Goal: Task Accomplishment & Management: Use online tool/utility

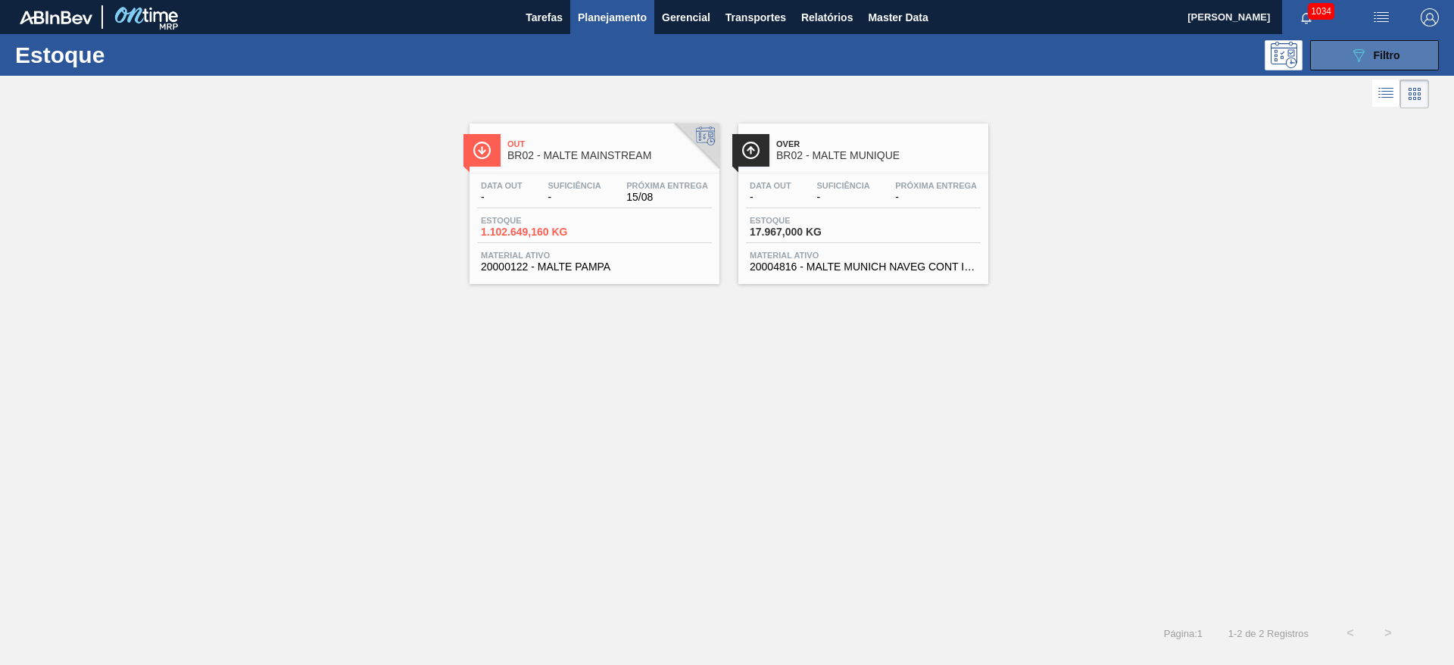
click at [1390, 54] on span "Filtro" at bounding box center [1386, 55] width 26 height 12
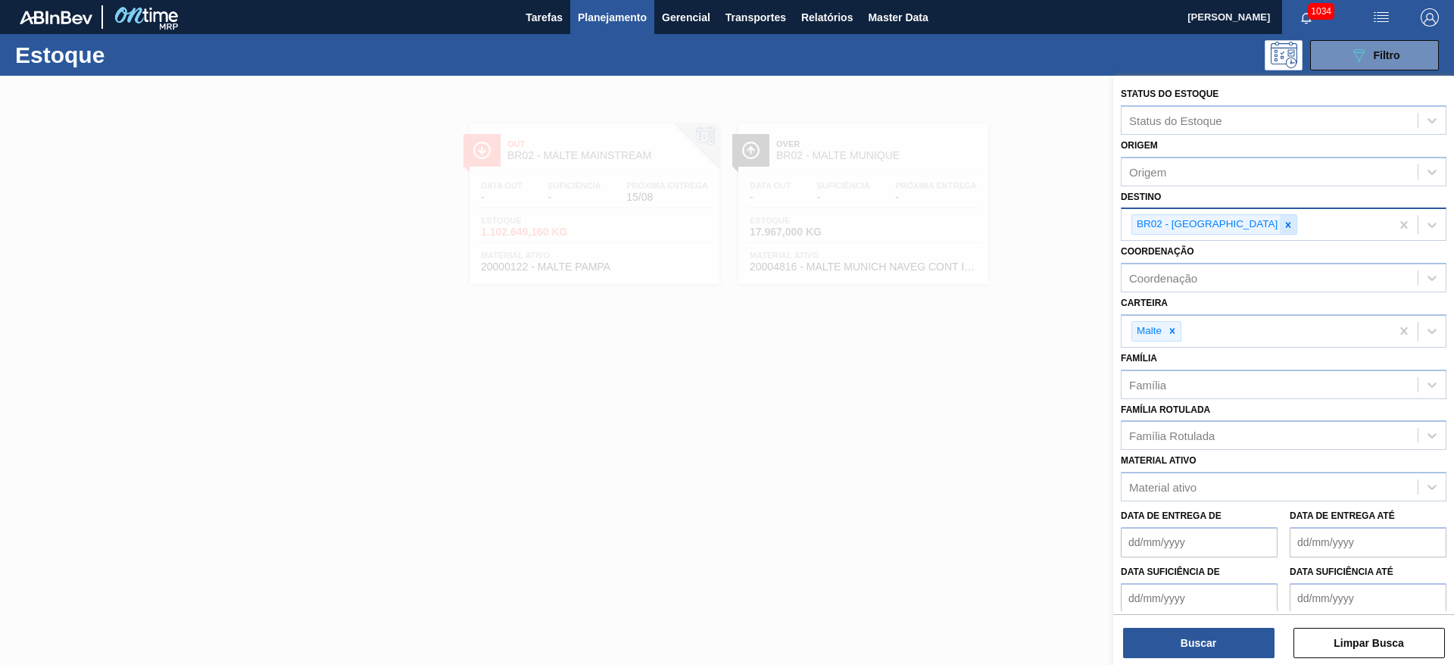
click at [1280, 224] on div at bounding box center [1288, 224] width 17 height 19
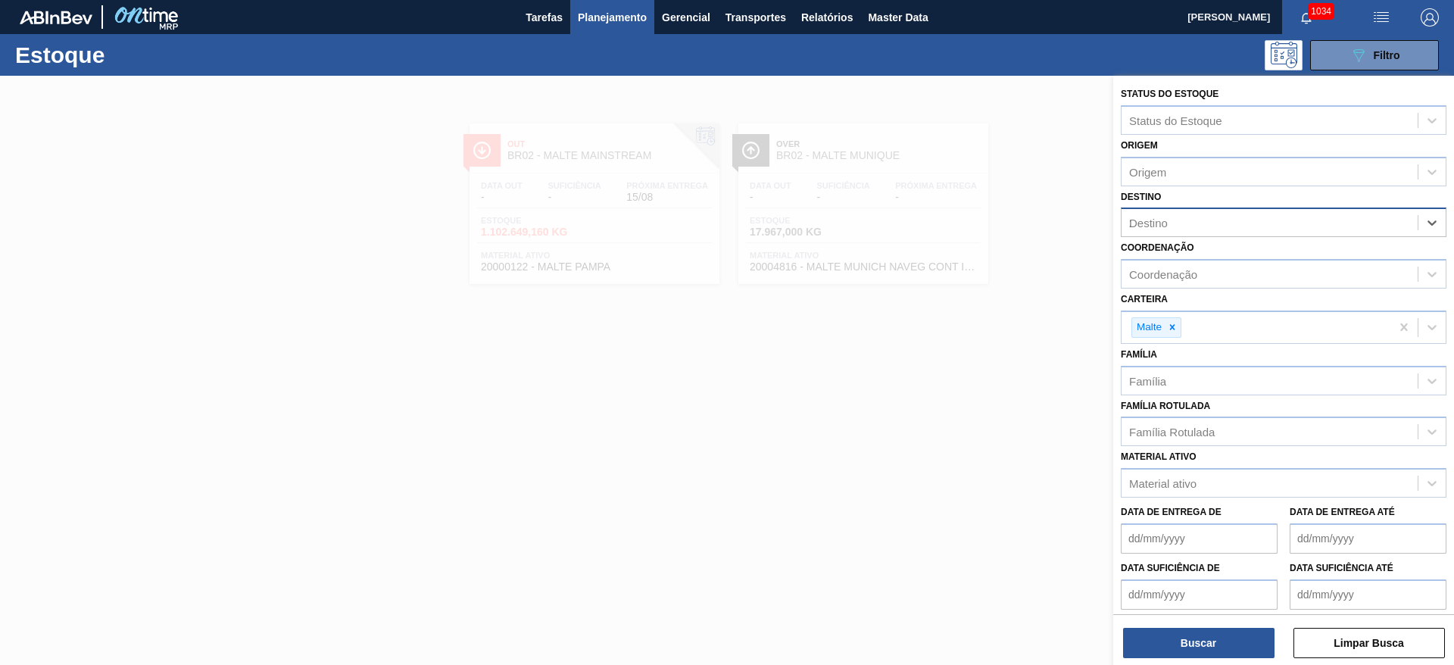
type input "22"
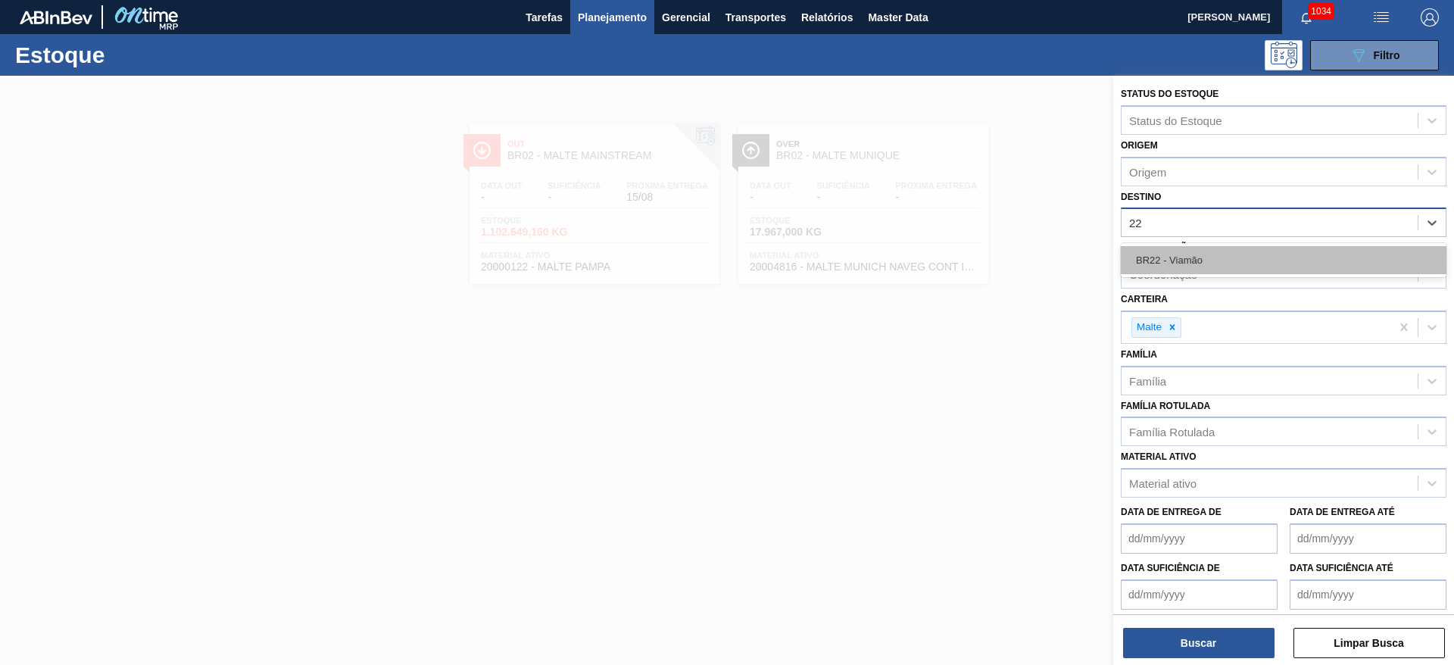
click at [1159, 257] on div "BR22 - Viamão" at bounding box center [1284, 260] width 326 height 28
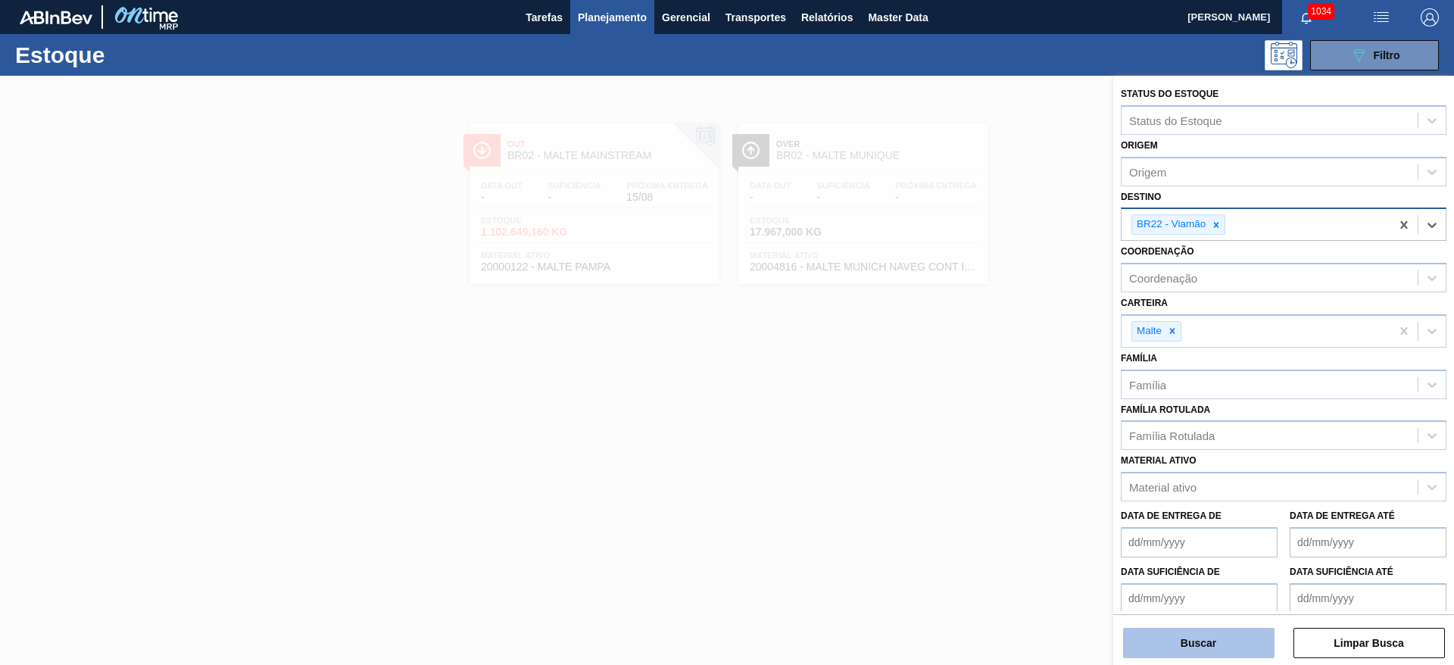
click at [1171, 644] on button "Buscar" at bounding box center [1198, 643] width 151 height 30
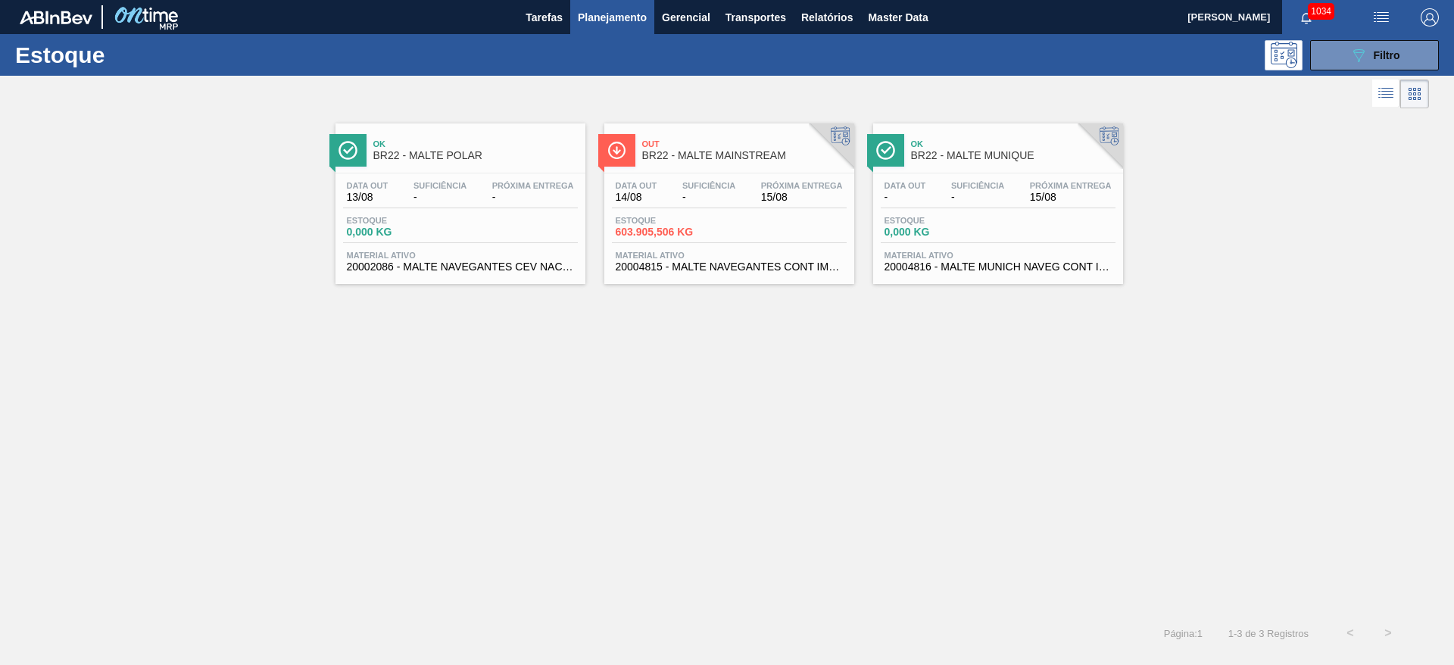
click at [704, 200] on span "-" at bounding box center [708, 197] width 53 height 11
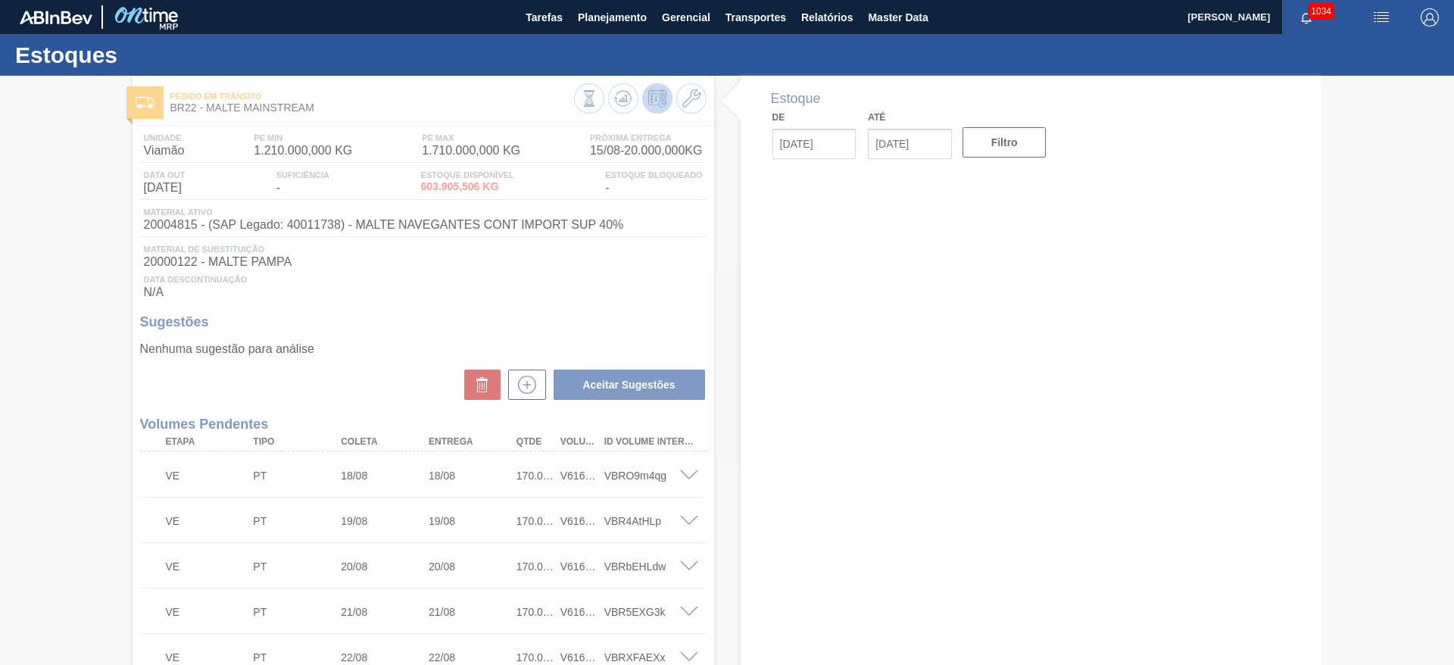
type input "[DATE]"
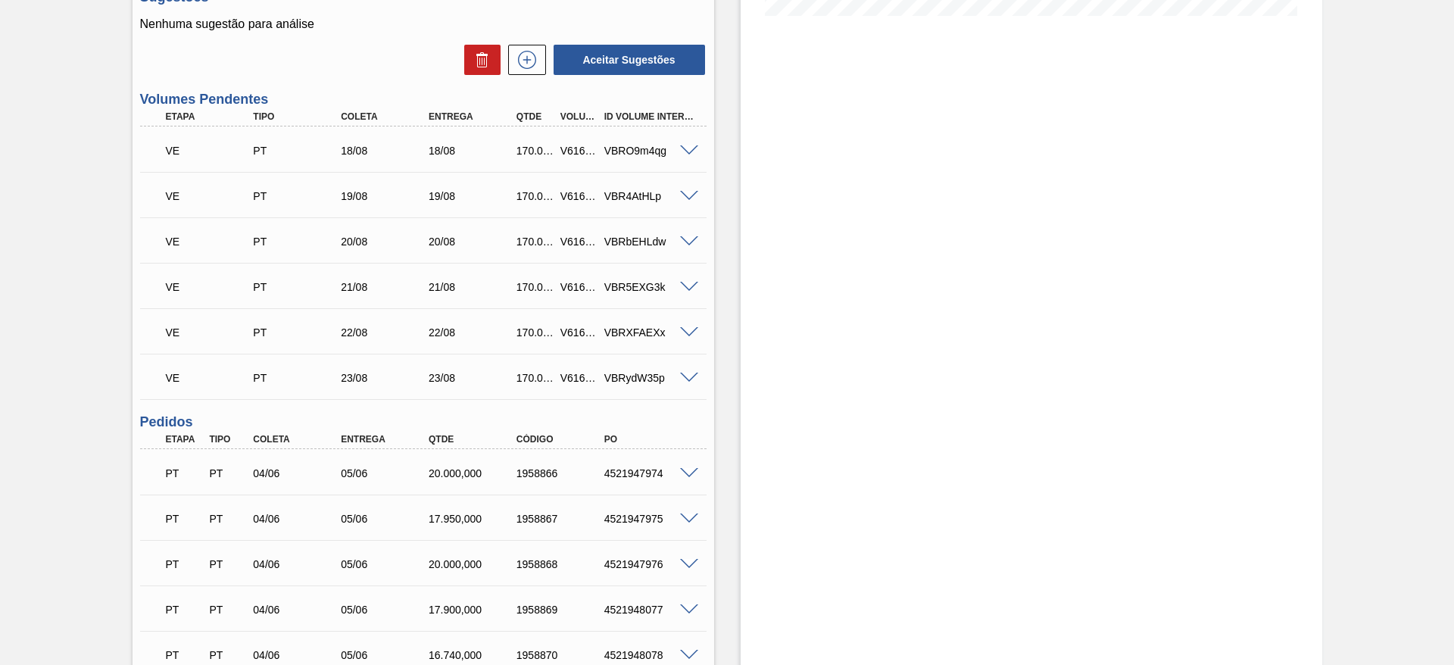
scroll to position [199, 0]
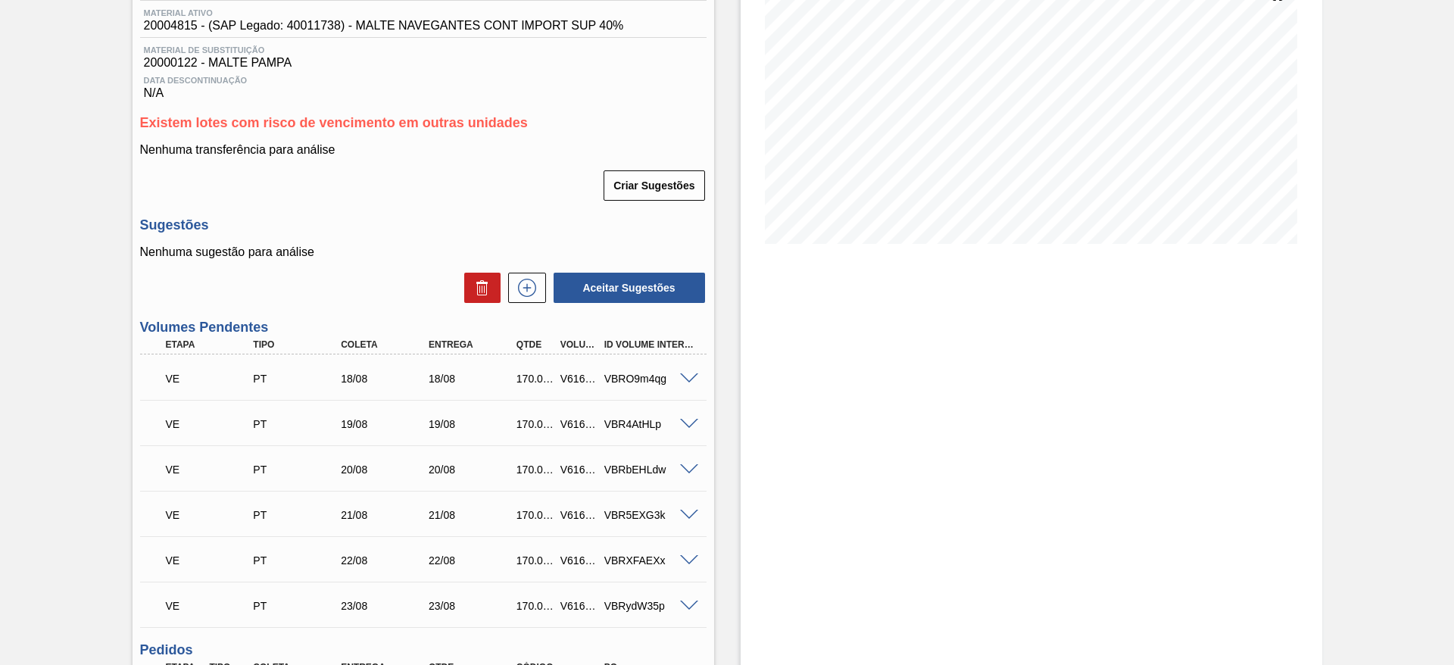
click at [688, 376] on span at bounding box center [689, 378] width 18 height 11
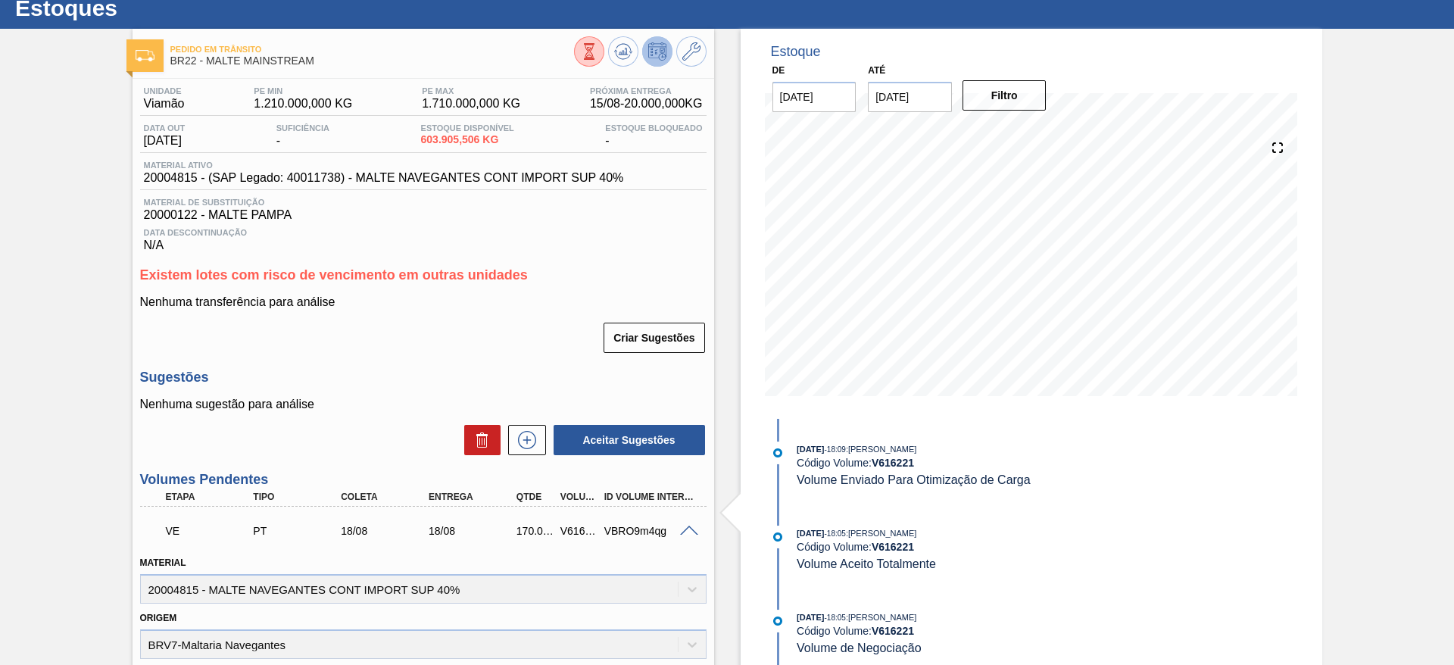
scroll to position [0, 0]
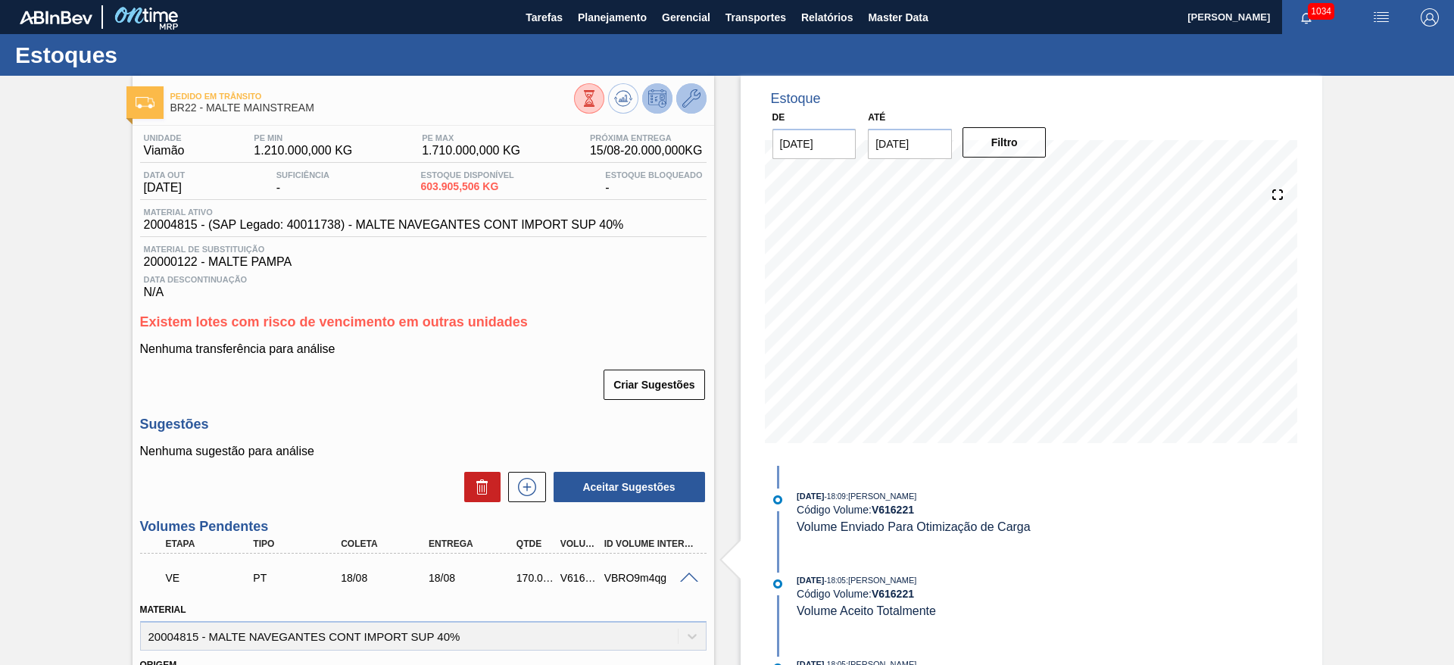
click at [687, 98] on icon at bounding box center [691, 98] width 18 height 18
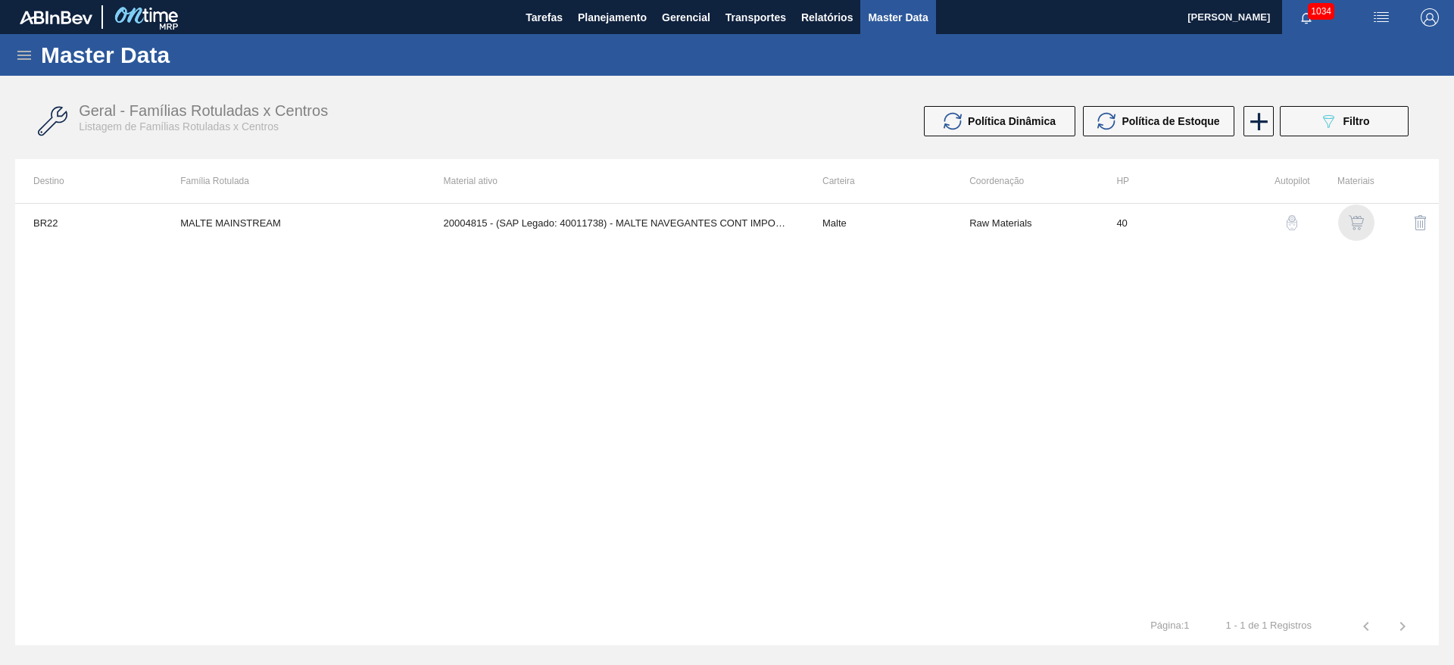
click at [1357, 218] on img "button" at bounding box center [1355, 222] width 15 height 15
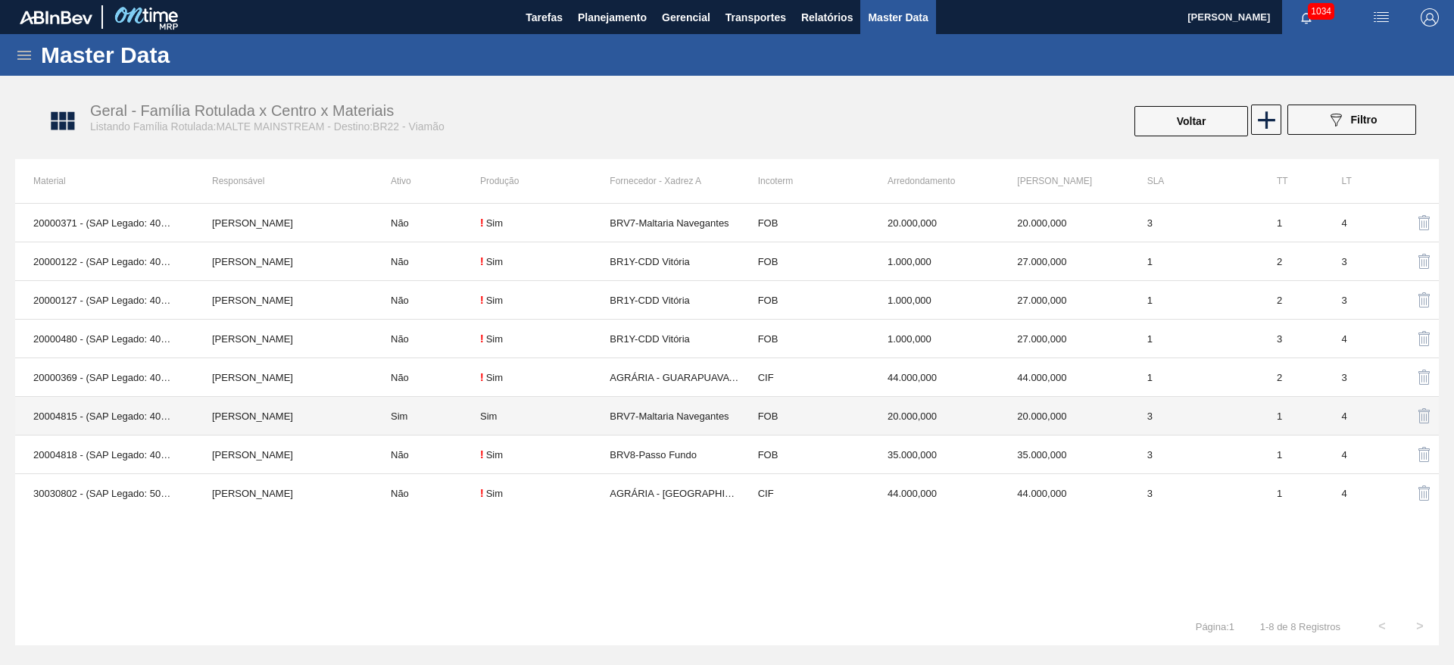
click at [451, 415] on td "Sim" at bounding box center [427, 416] width 108 height 39
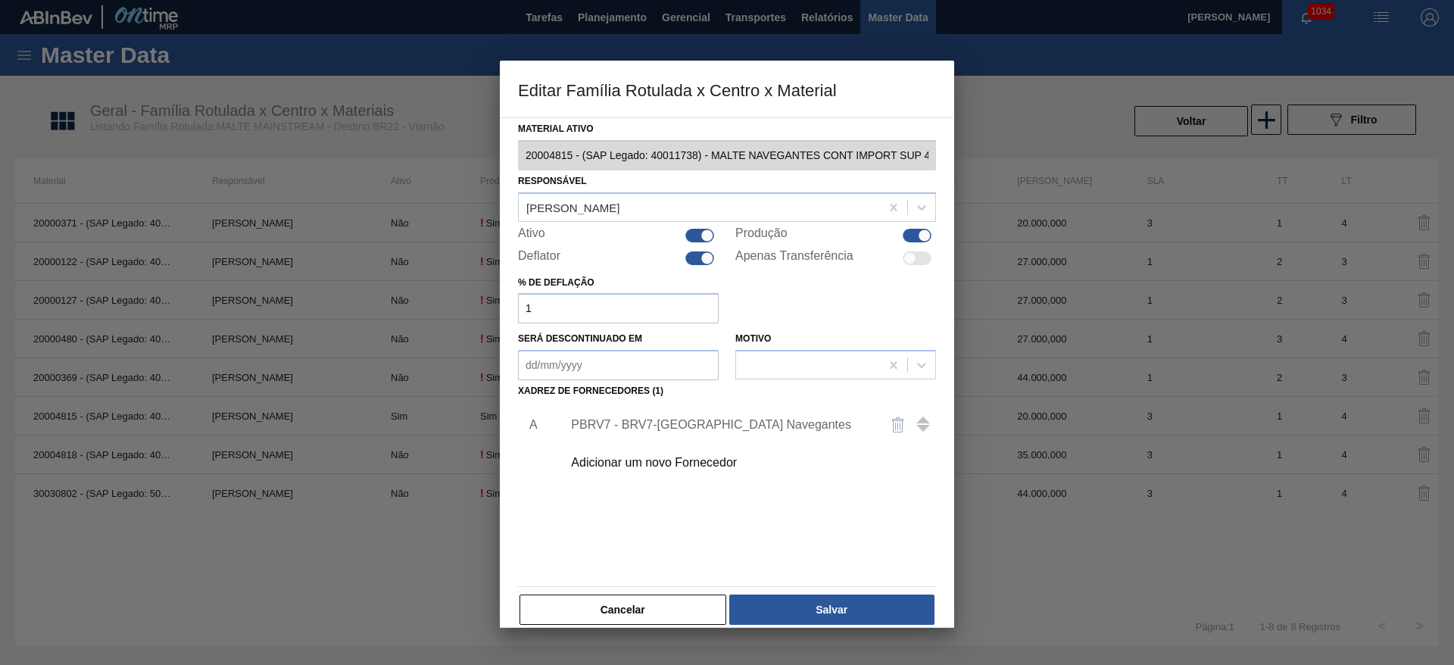
click at [646, 425] on div "PBRV7 - BRV7-[GEOGRAPHIC_DATA] Navegantes" at bounding box center [719, 425] width 297 height 14
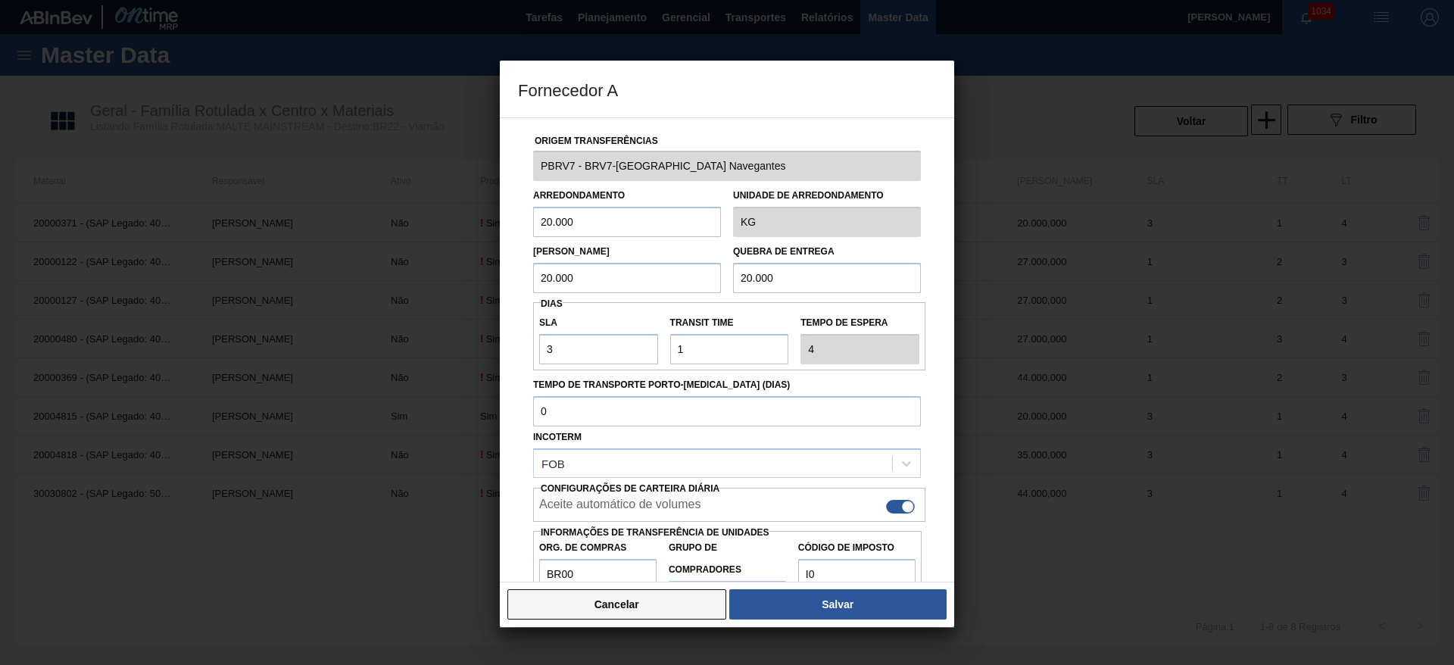
click at [655, 605] on button "Cancelar" at bounding box center [616, 604] width 219 height 30
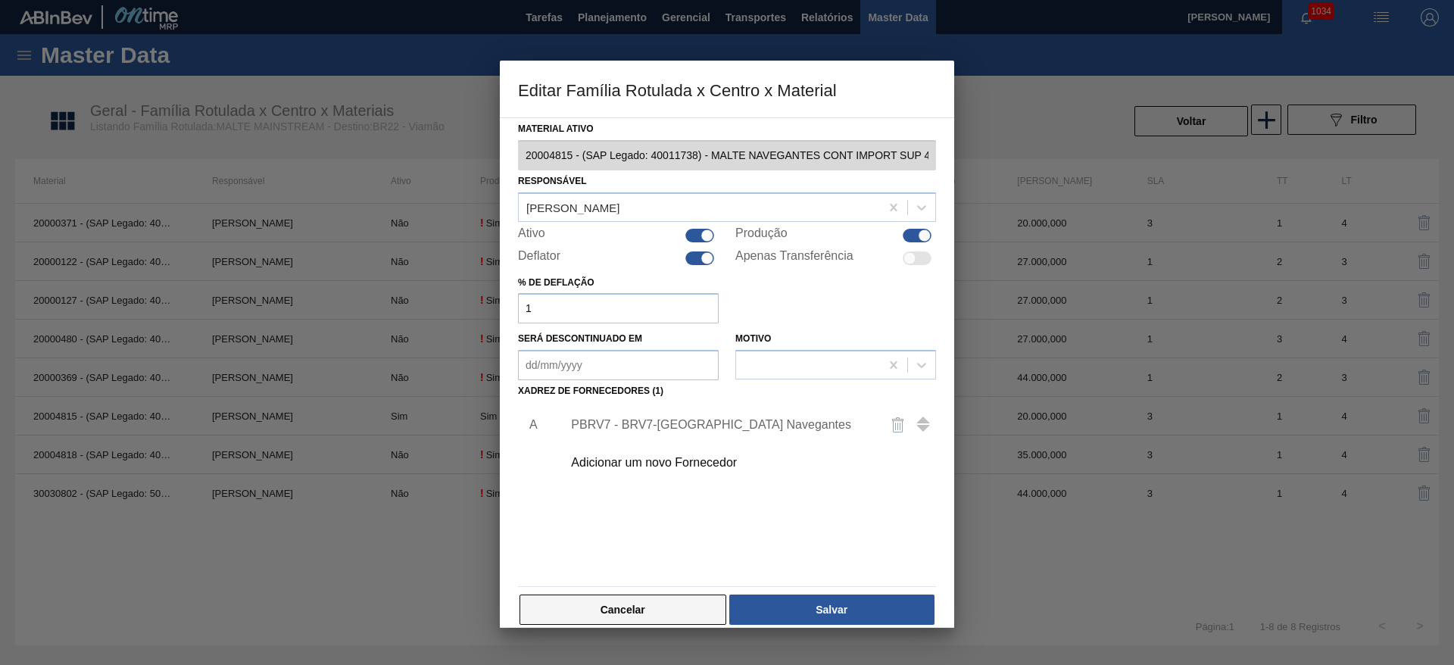
click at [656, 606] on button "Cancelar" at bounding box center [622, 609] width 207 height 30
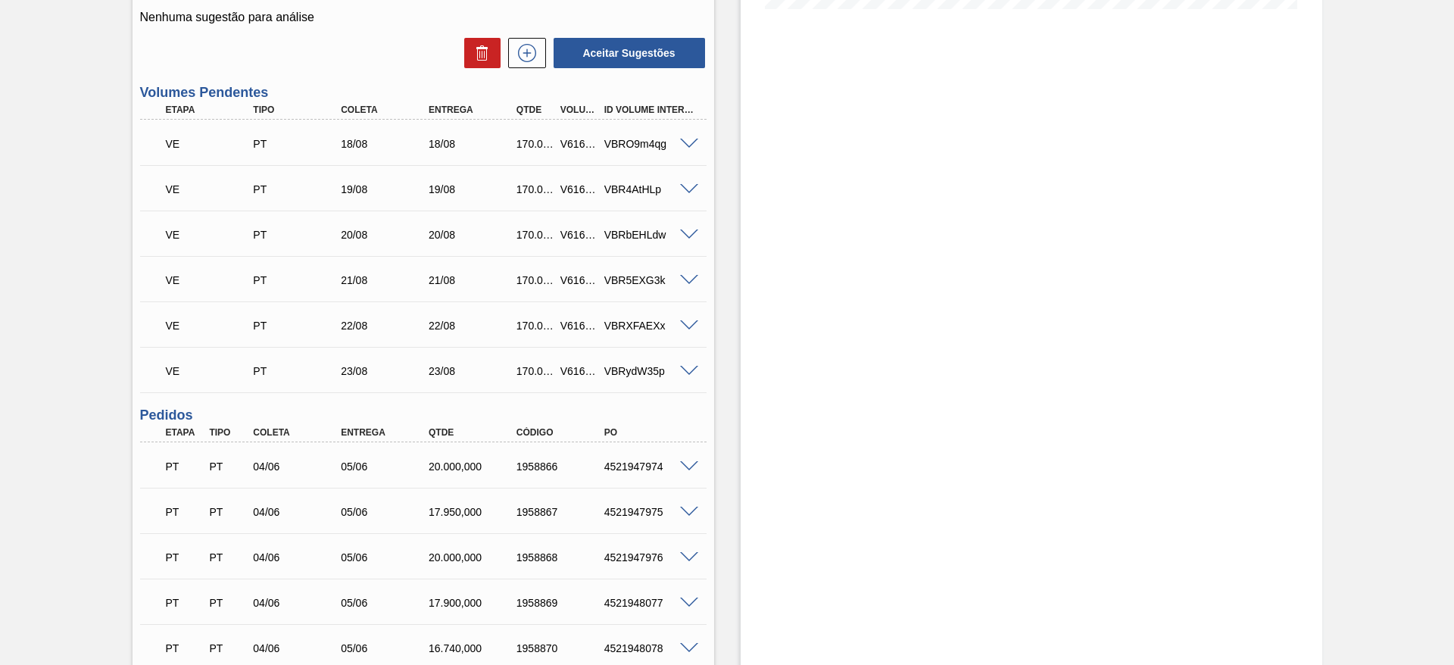
scroll to position [454, 0]
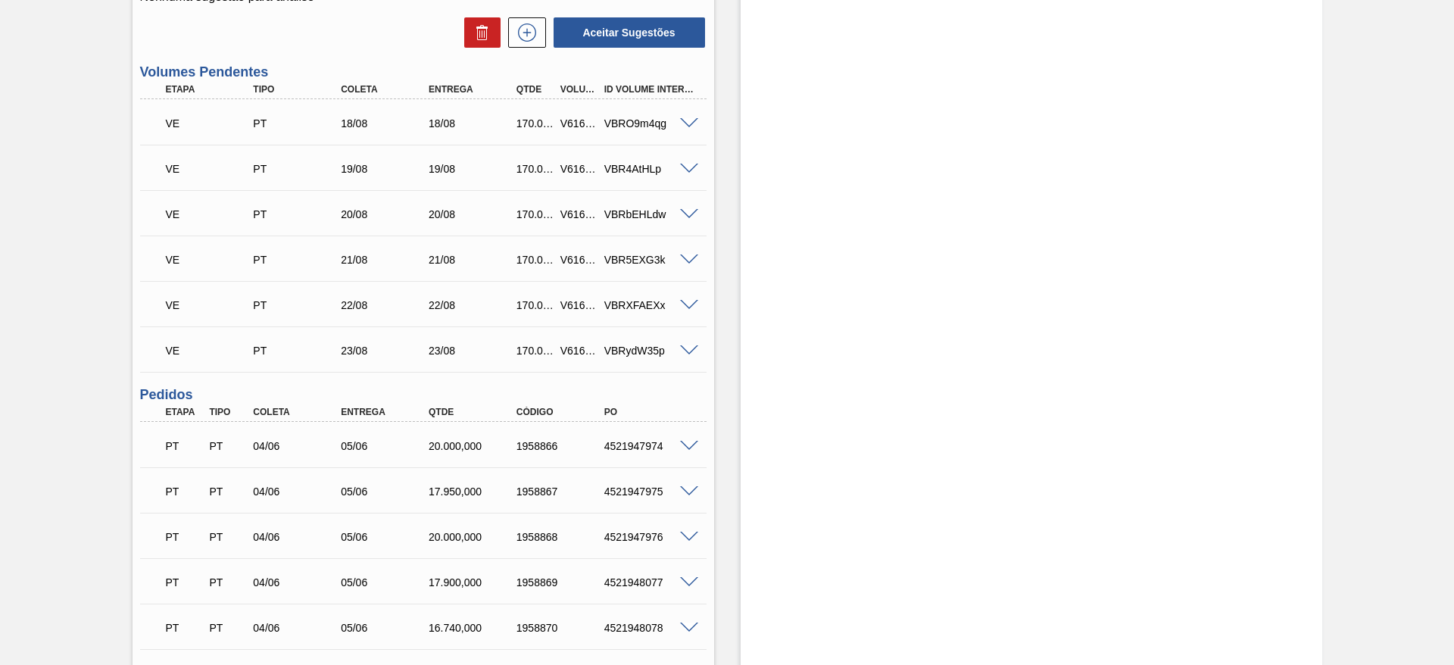
click at [693, 122] on span at bounding box center [689, 123] width 18 height 11
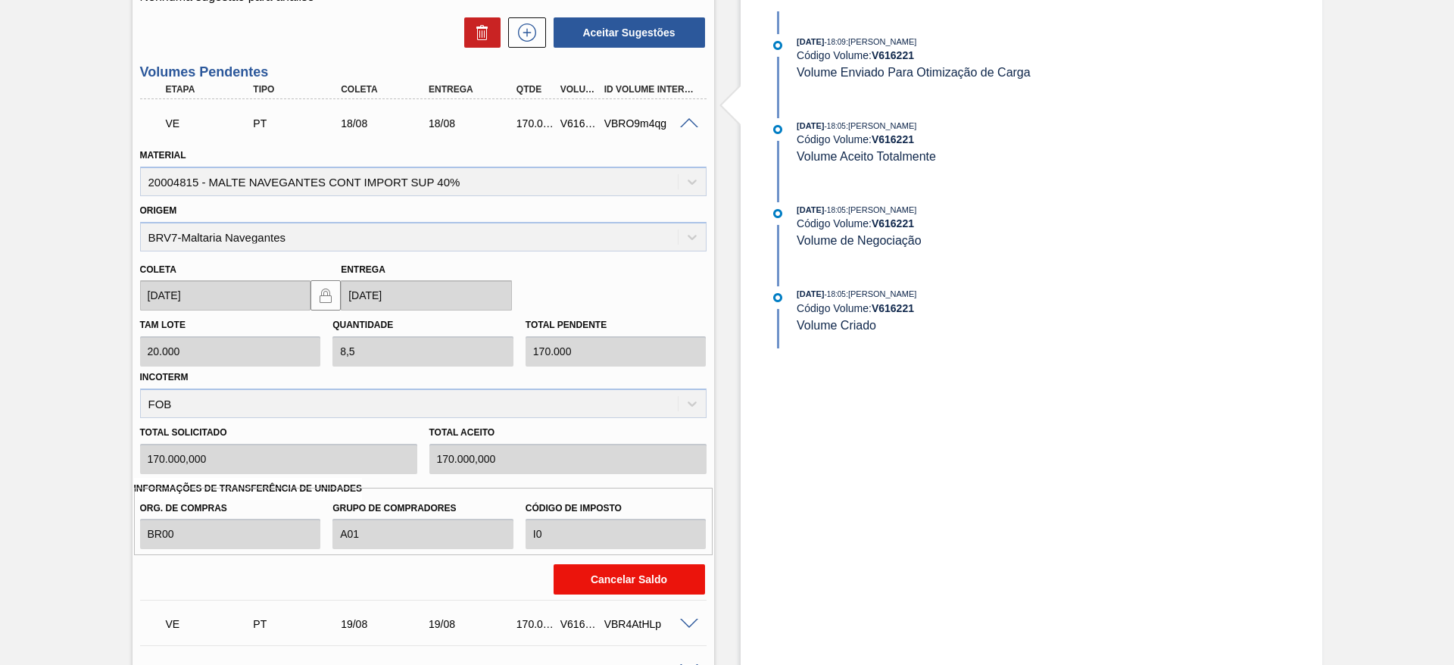
click at [659, 580] on button "Cancelar Saldo" at bounding box center [628, 579] width 151 height 30
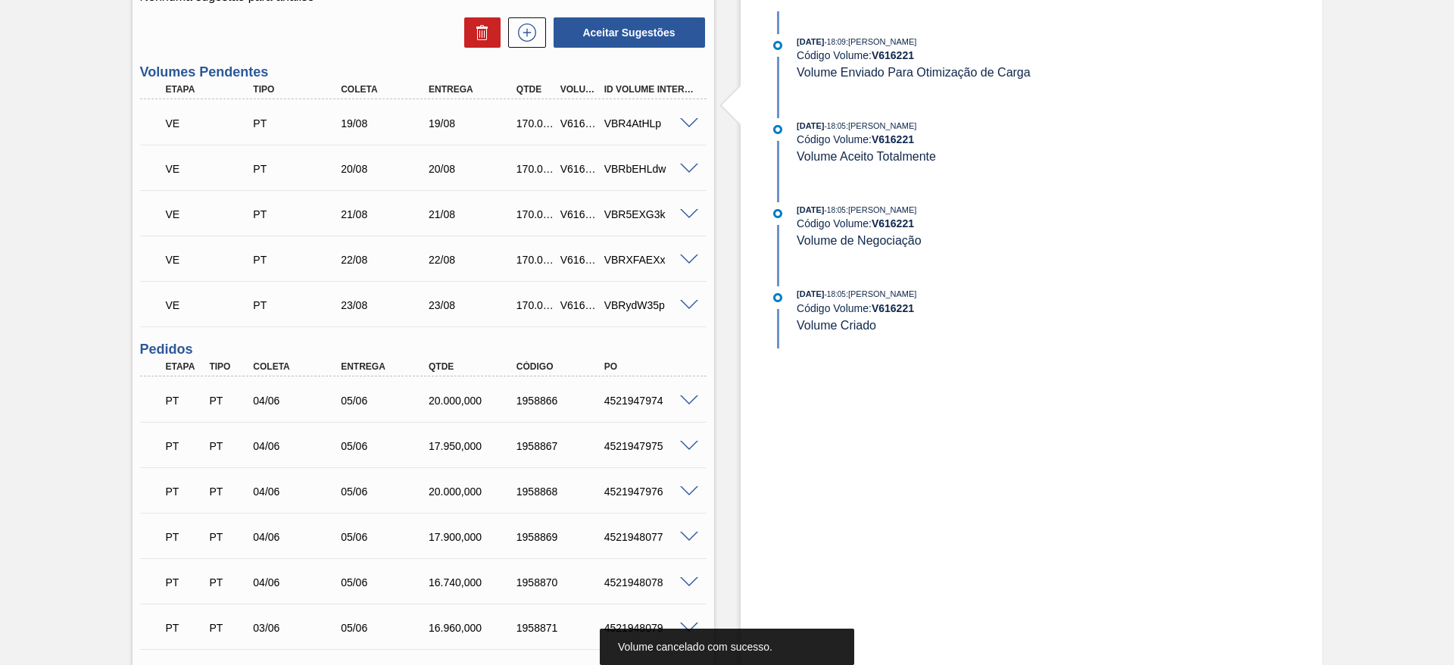
click at [690, 124] on span at bounding box center [689, 123] width 18 height 11
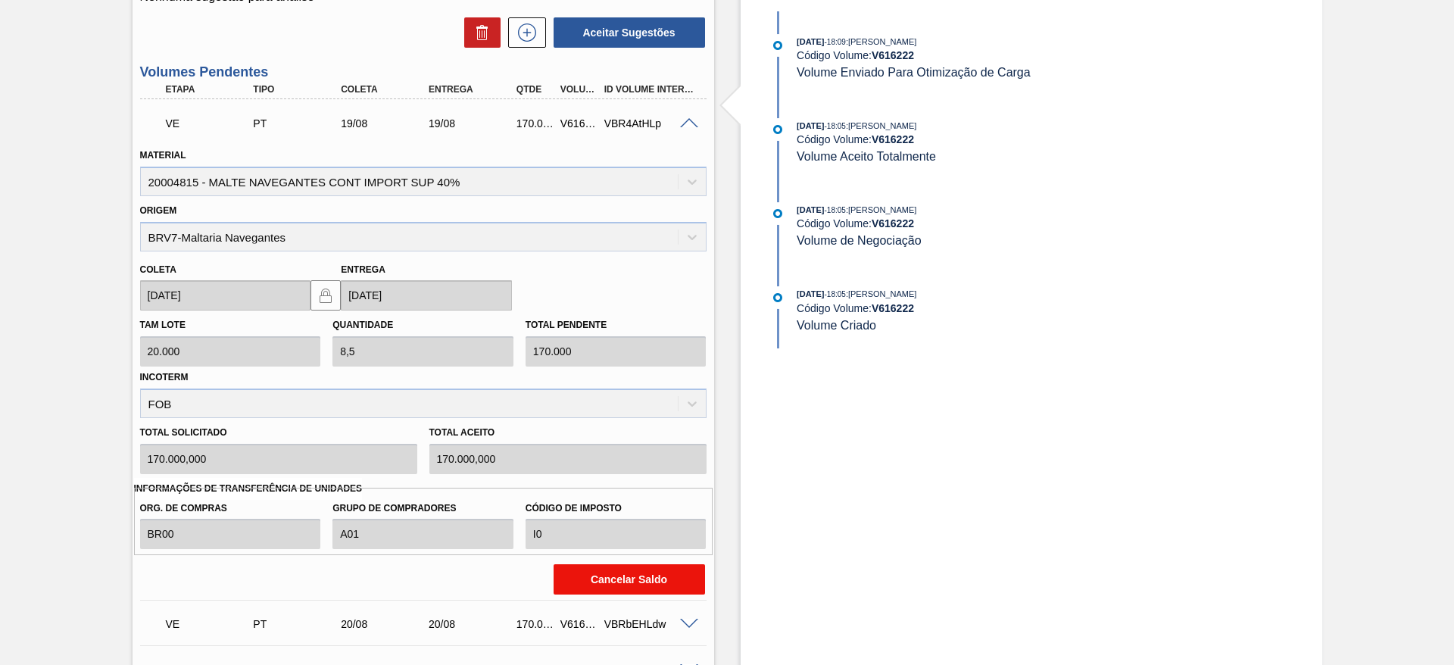
click at [607, 575] on button "Cancelar Saldo" at bounding box center [628, 579] width 151 height 30
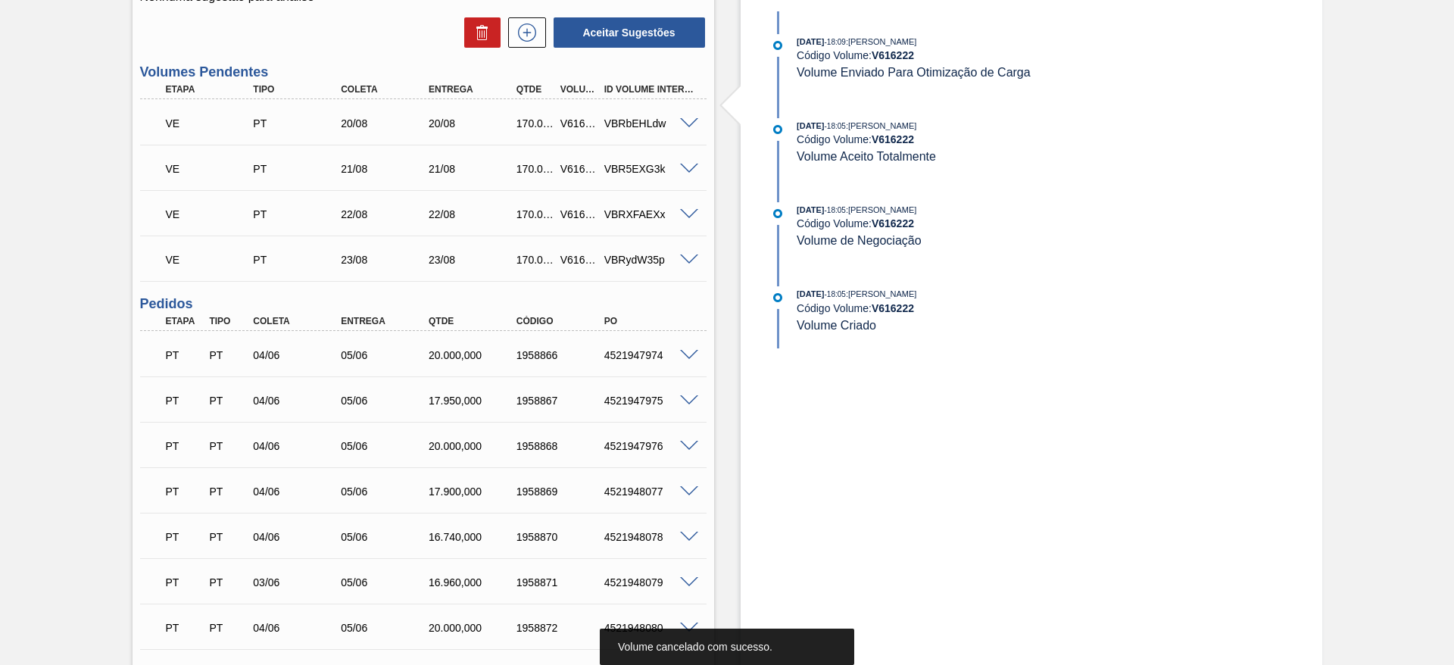
click at [687, 125] on span at bounding box center [689, 123] width 18 height 11
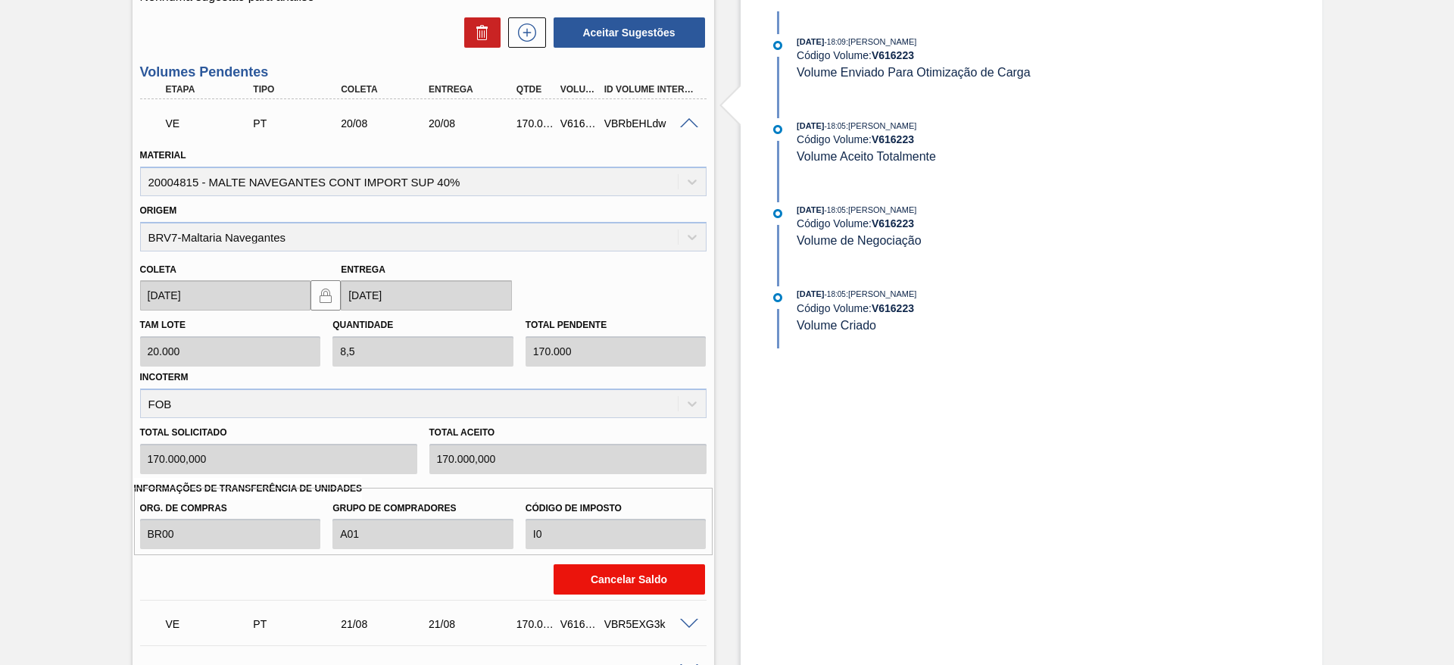
click at [628, 574] on button "Cancelar Saldo" at bounding box center [628, 579] width 151 height 30
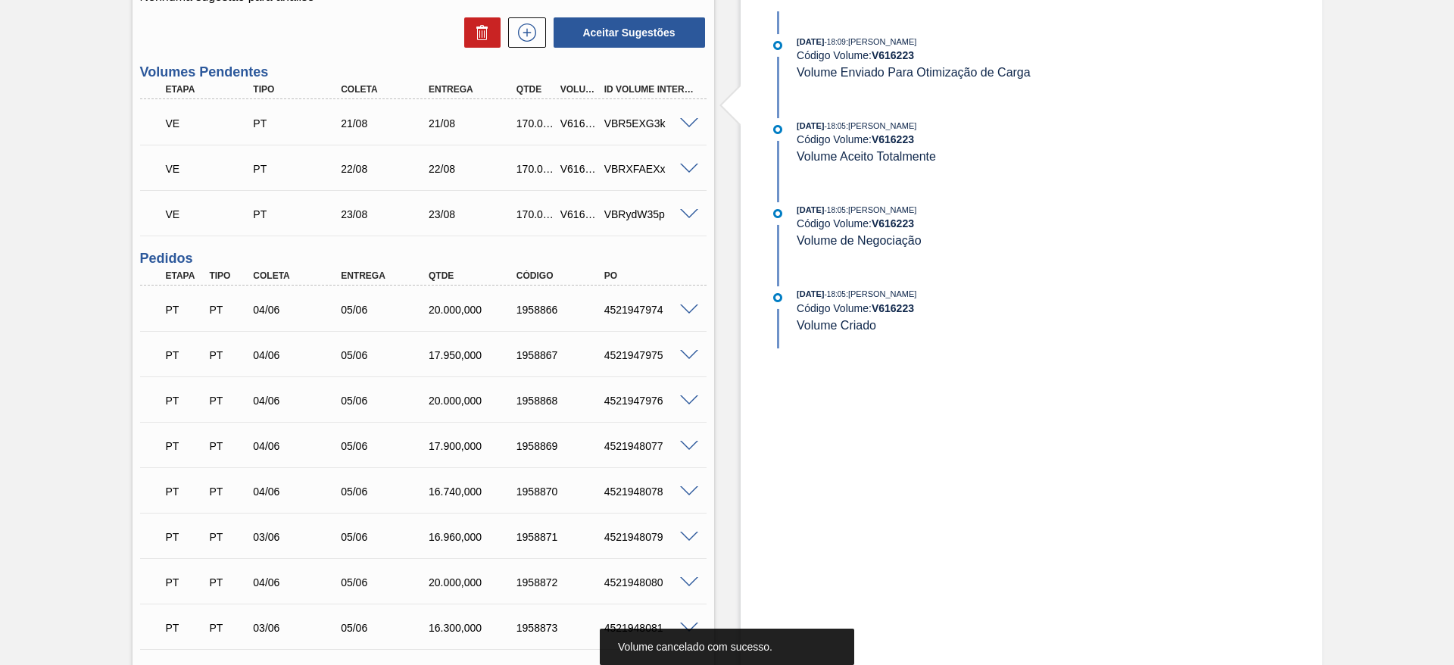
click at [691, 127] on div "VBR5EXG3k" at bounding box center [649, 123] width 98 height 12
click at [685, 120] on span at bounding box center [689, 123] width 18 height 11
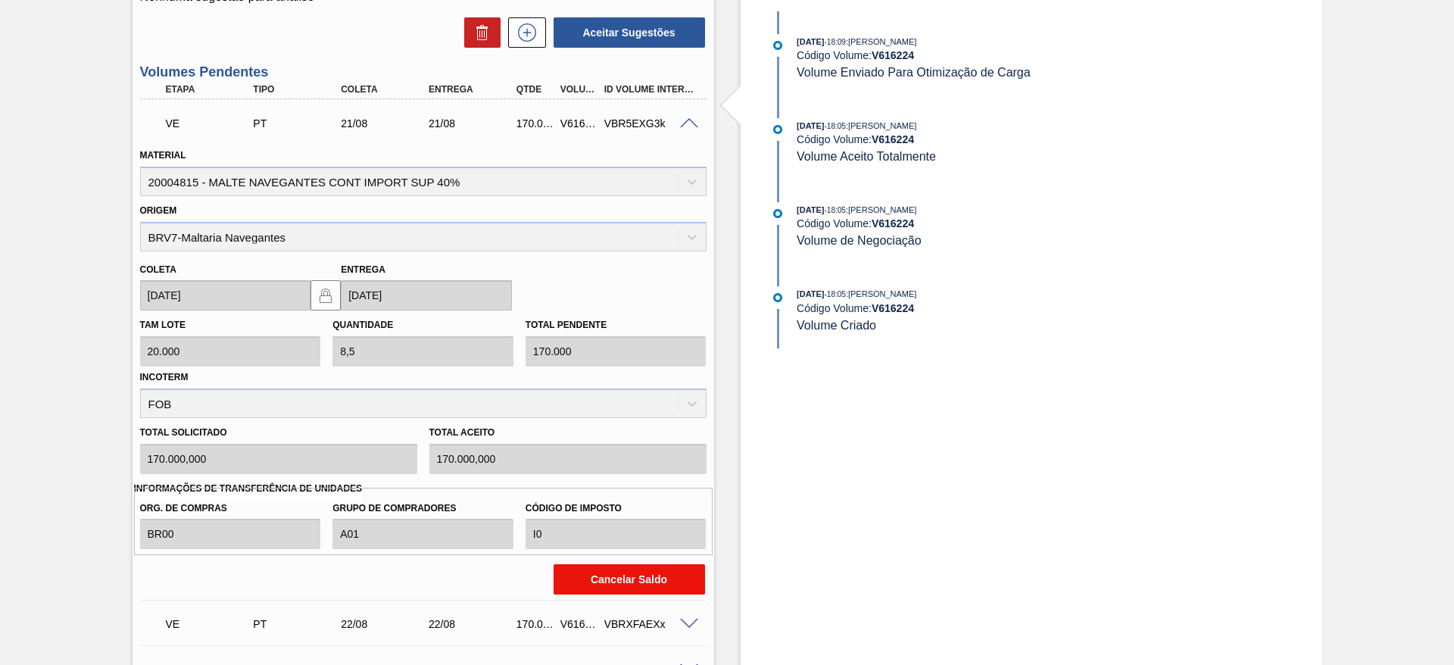
click at [641, 572] on button "Cancelar Saldo" at bounding box center [628, 579] width 151 height 30
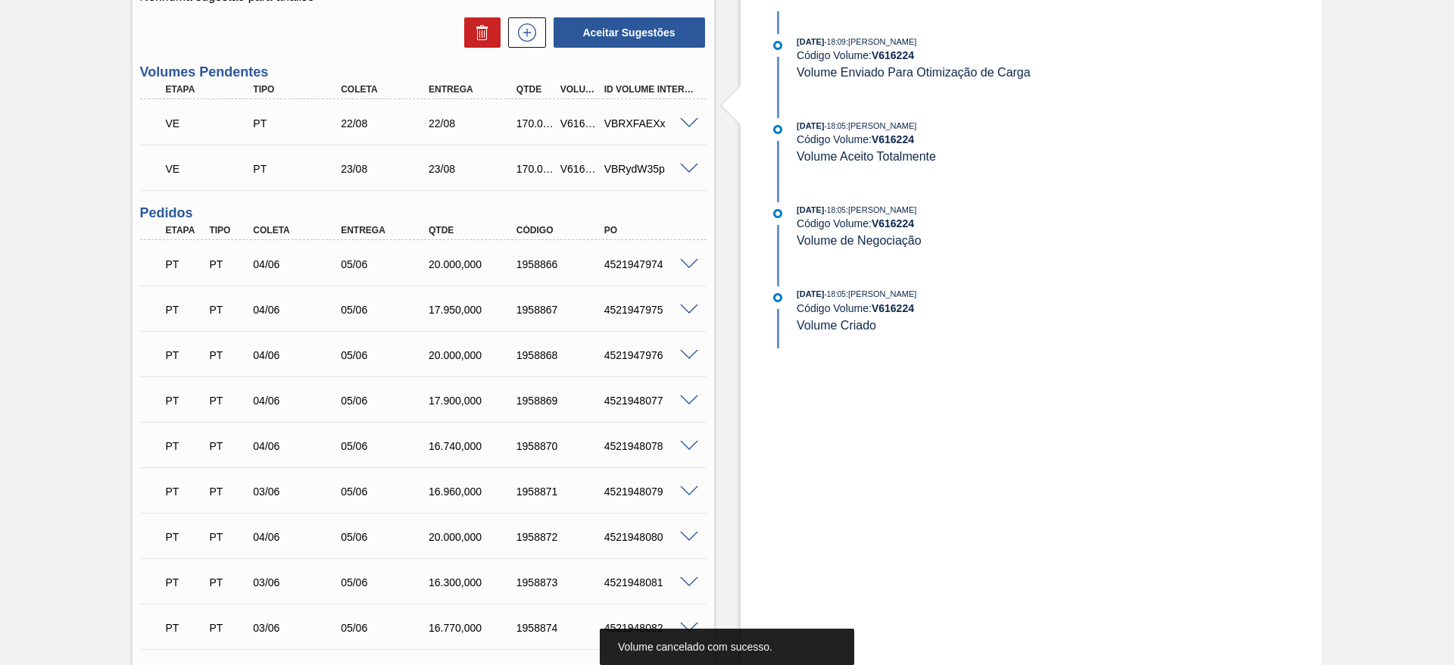
click at [688, 120] on span at bounding box center [689, 123] width 18 height 11
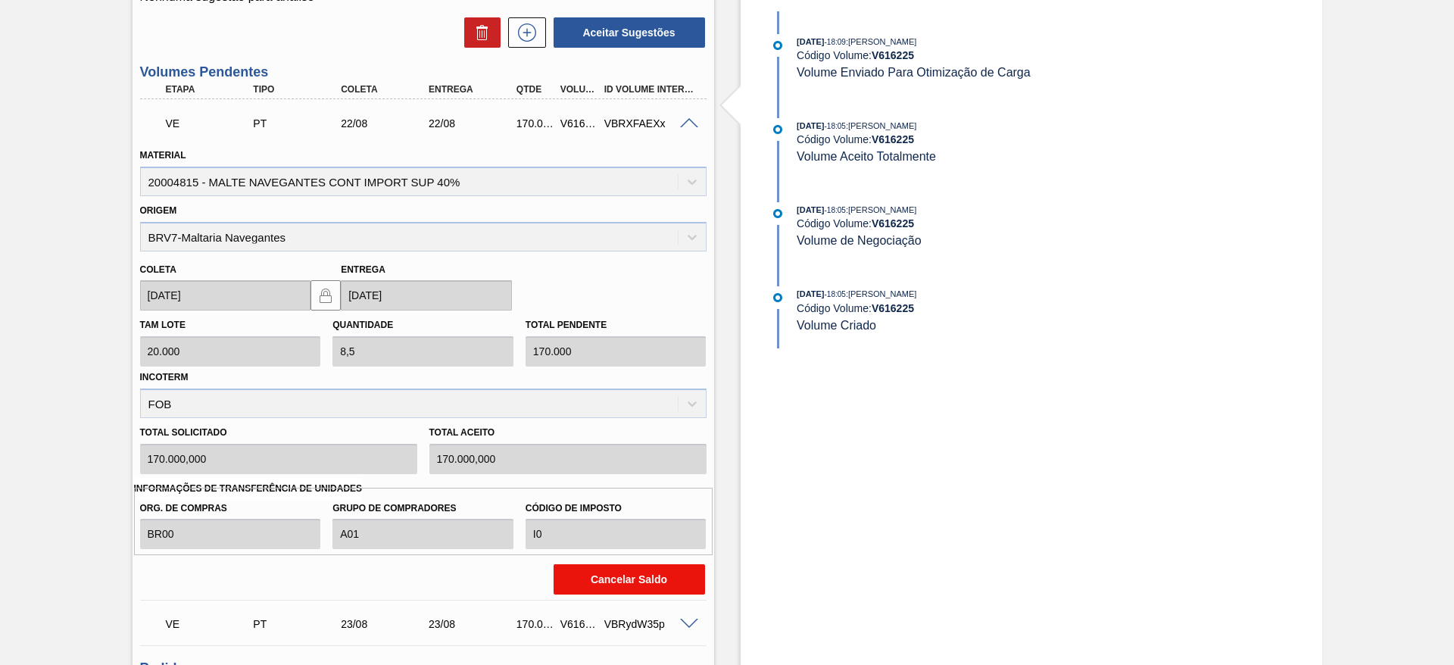
click at [628, 582] on button "Cancelar Saldo" at bounding box center [628, 579] width 151 height 30
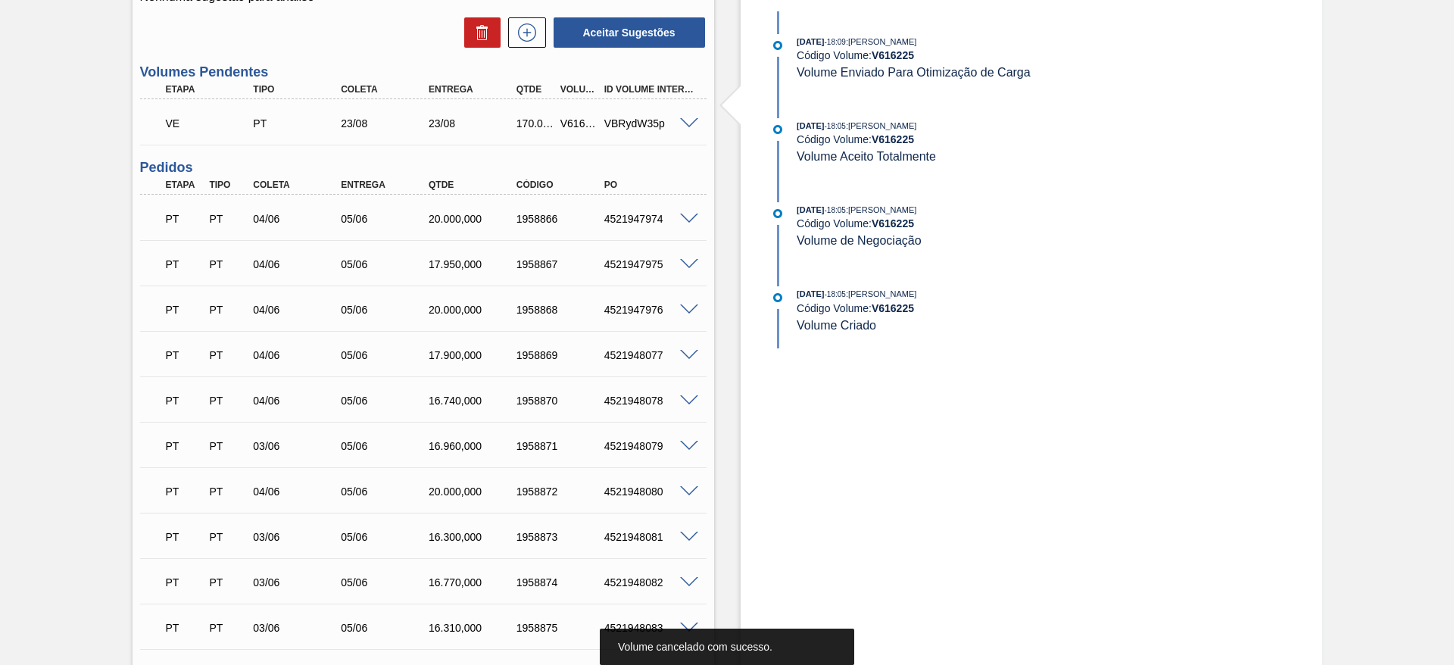
click at [687, 124] on span at bounding box center [689, 123] width 18 height 11
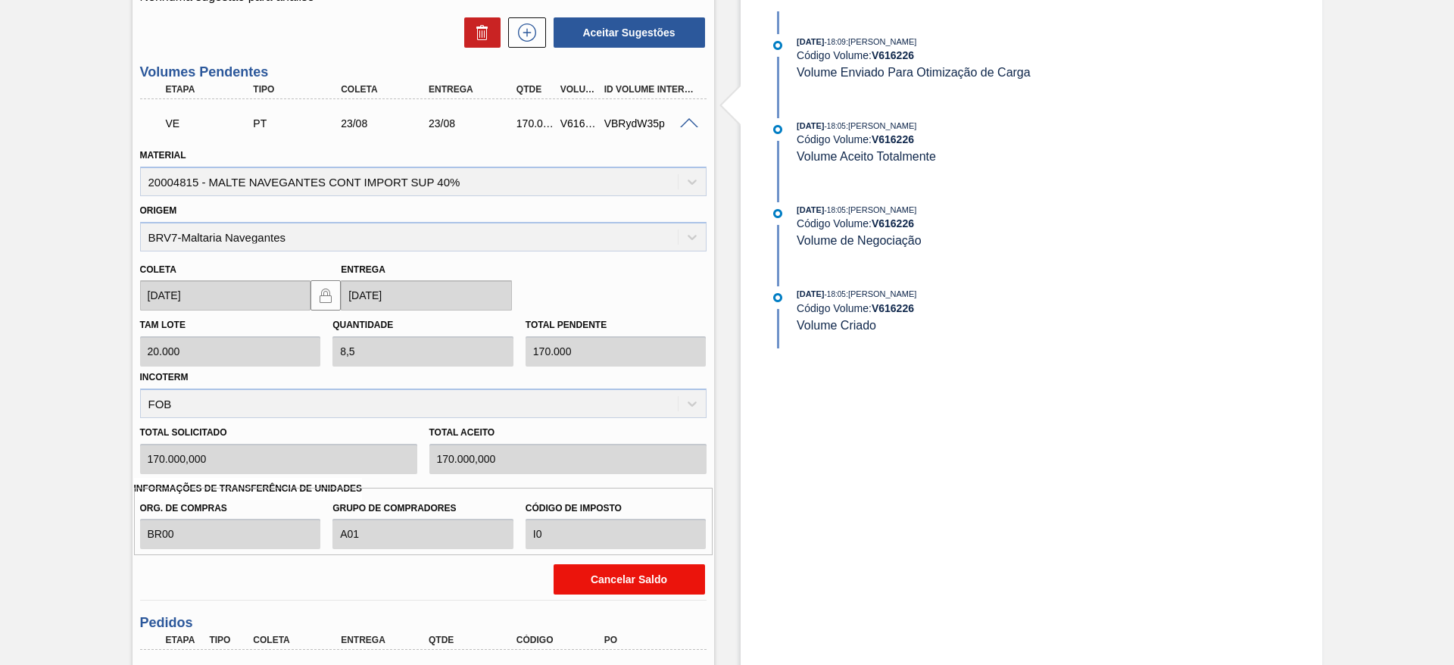
click at [645, 581] on button "Cancelar Saldo" at bounding box center [628, 579] width 151 height 30
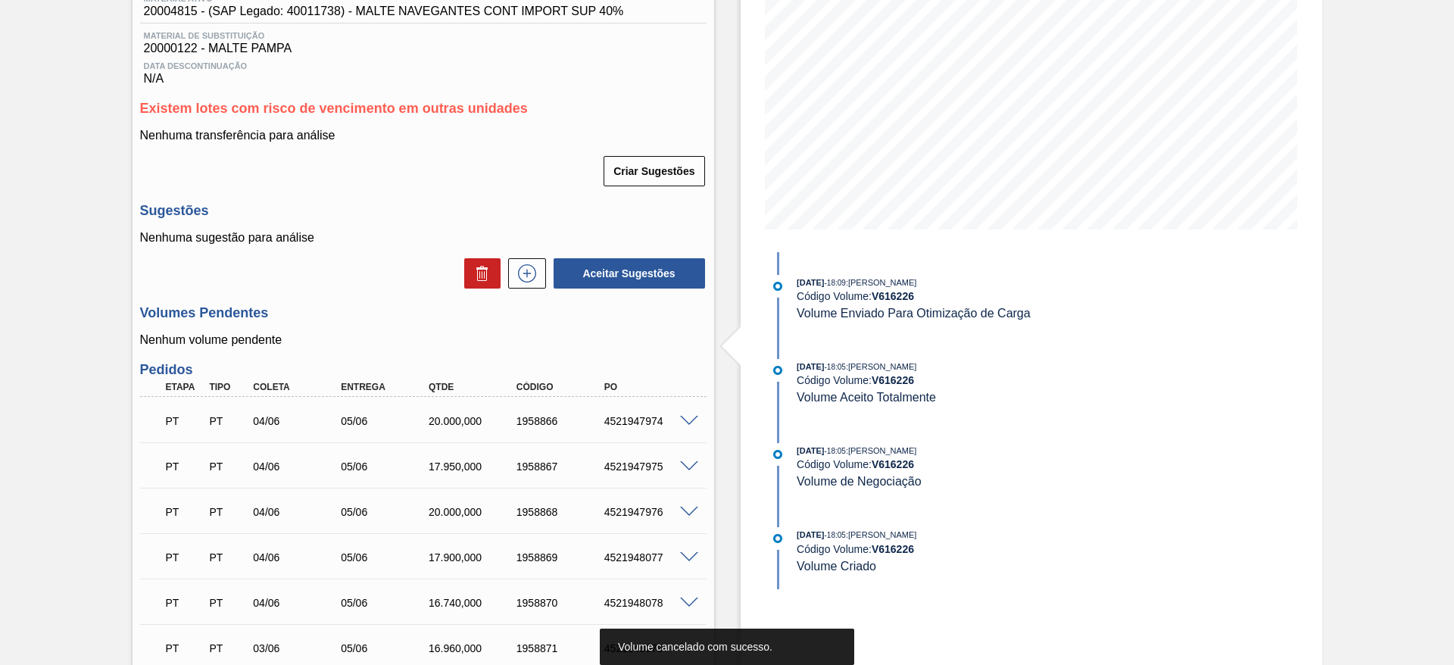
scroll to position [114, 0]
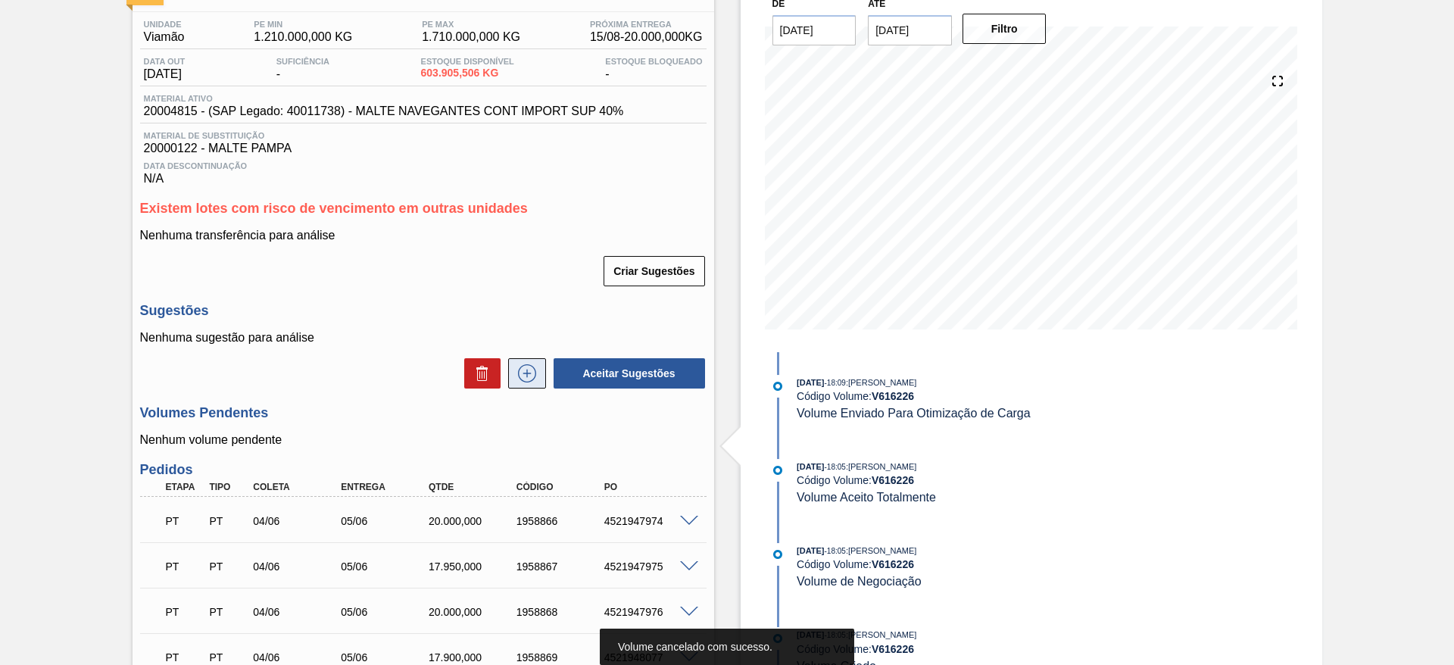
click at [528, 376] on icon at bounding box center [527, 373] width 24 height 18
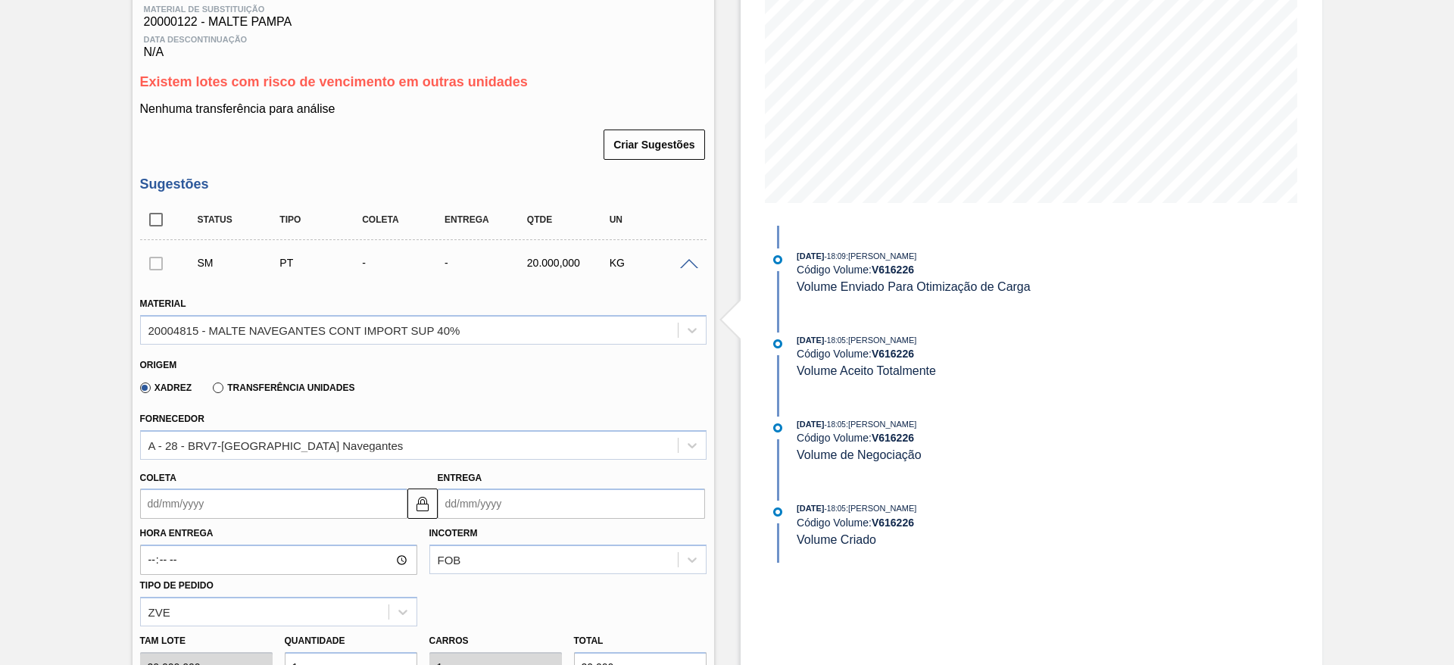
scroll to position [341, 0]
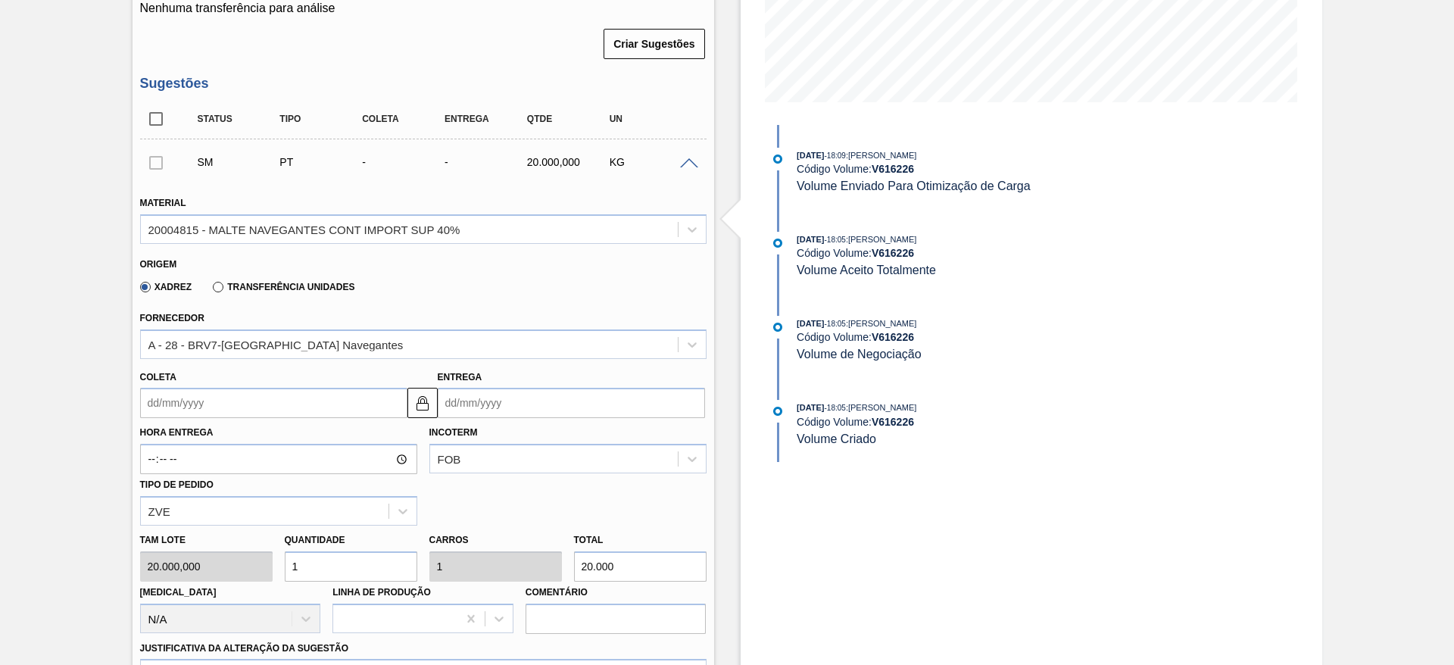
click at [229, 561] on div "Tam lote 20.000,000 Quantidade 1 Carros 1 Total 20.000 [MEDICAL_DATA] N/A Linha…" at bounding box center [423, 579] width 578 height 108
type input "10"
type input "200.000"
type input "10"
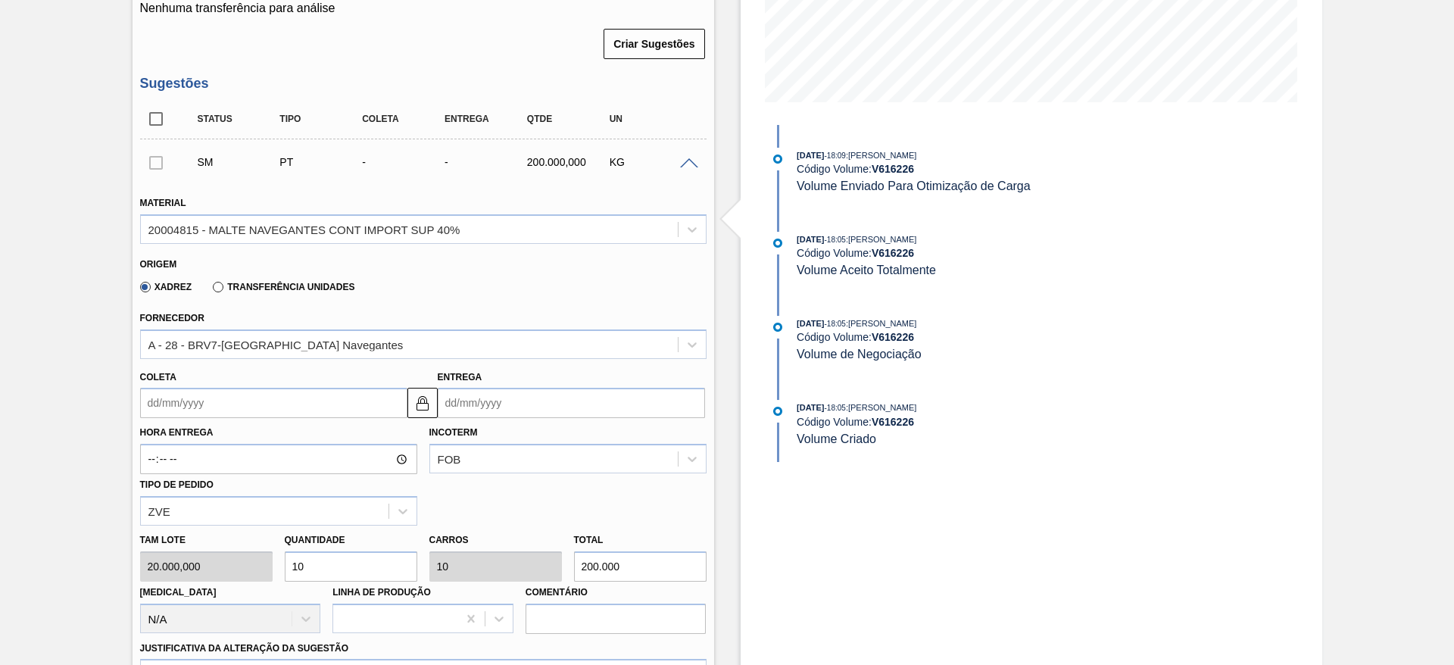
click at [157, 401] on input "Coleta" at bounding box center [273, 403] width 267 height 30
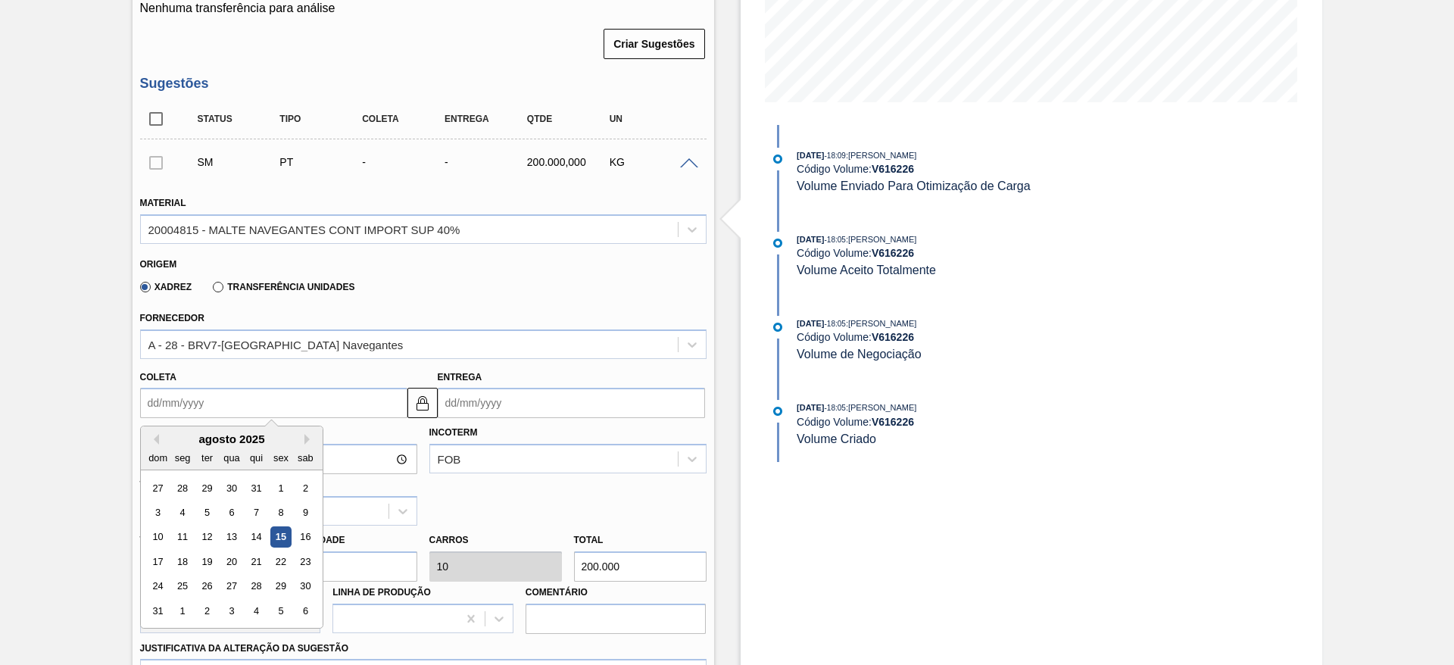
drag, startPoint x: 184, startPoint y: 559, endPoint x: 204, endPoint y: 566, distance: 21.5
click at [184, 559] on div "18" at bounding box center [182, 561] width 20 height 20
type input "[DATE]"
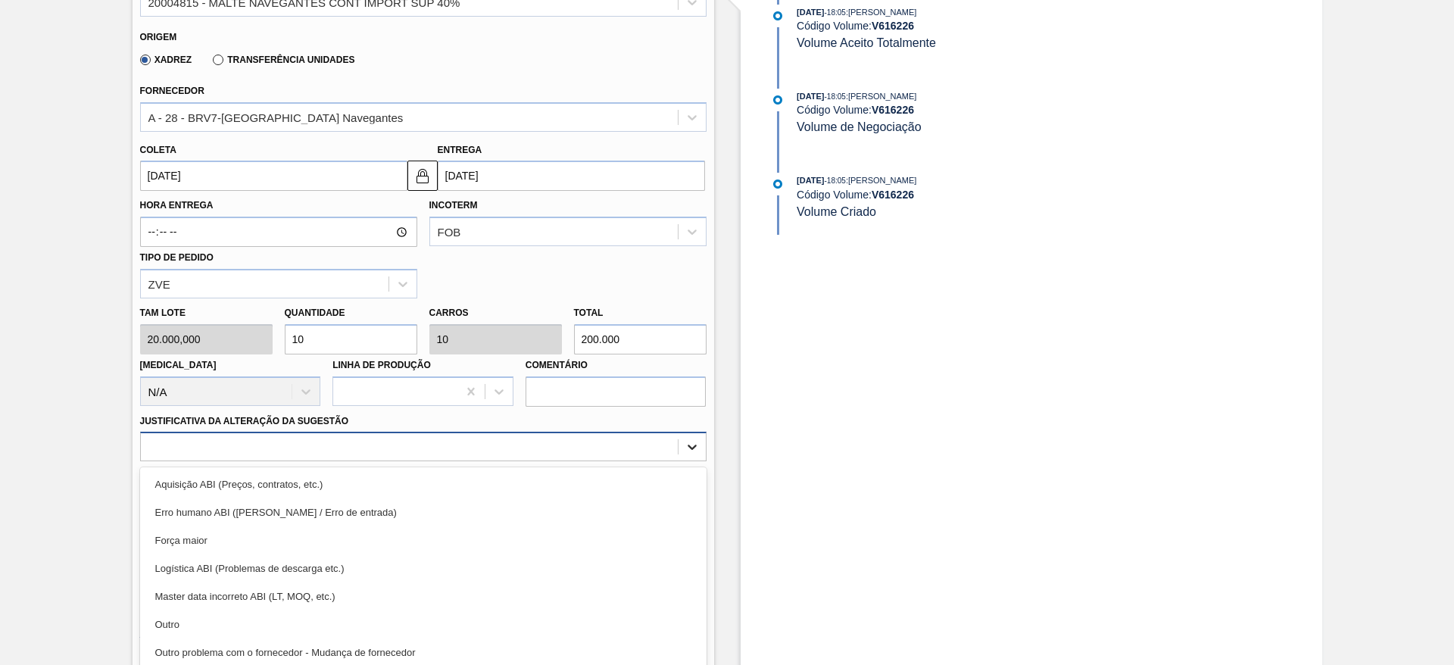
click at [689, 451] on div "option Aquisição ABI (Preços, contratos, etc.) focused, 1 of 18. 18 results ava…" at bounding box center [423, 447] width 566 height 30
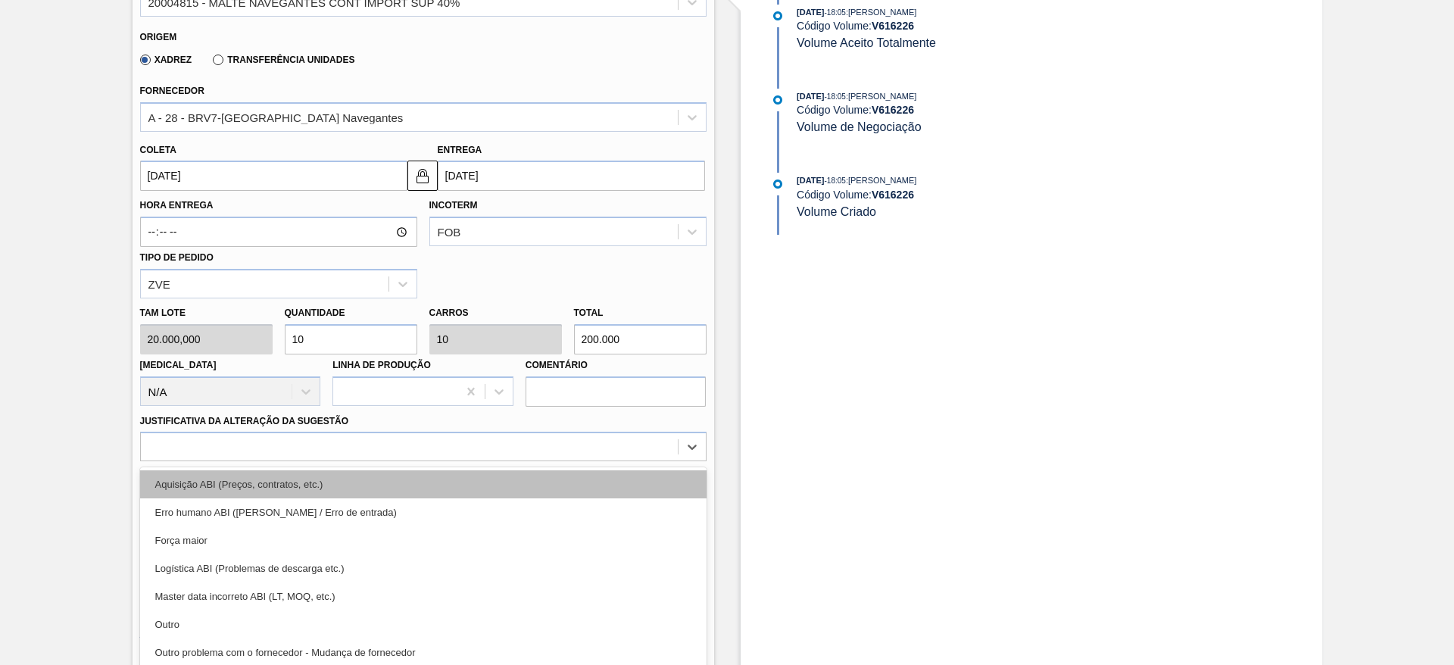
scroll to position [603, 0]
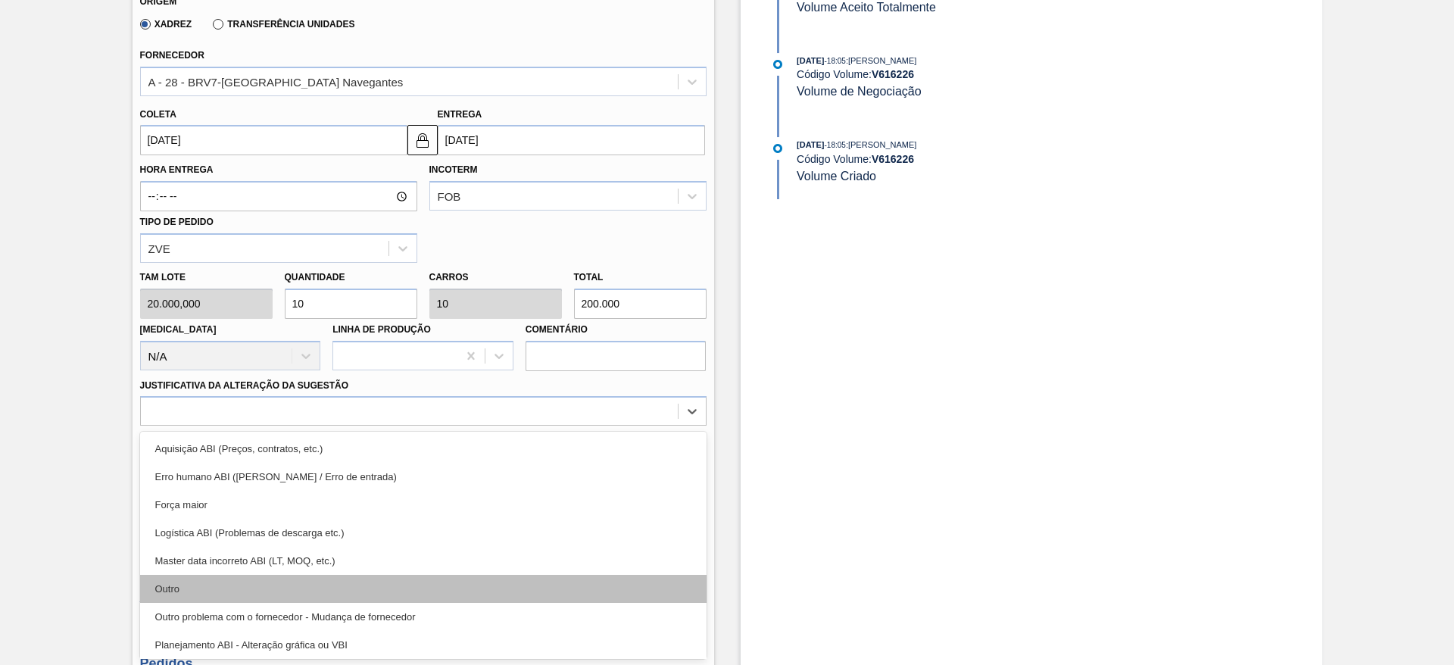
click at [216, 577] on div "Outro" at bounding box center [423, 589] width 566 height 28
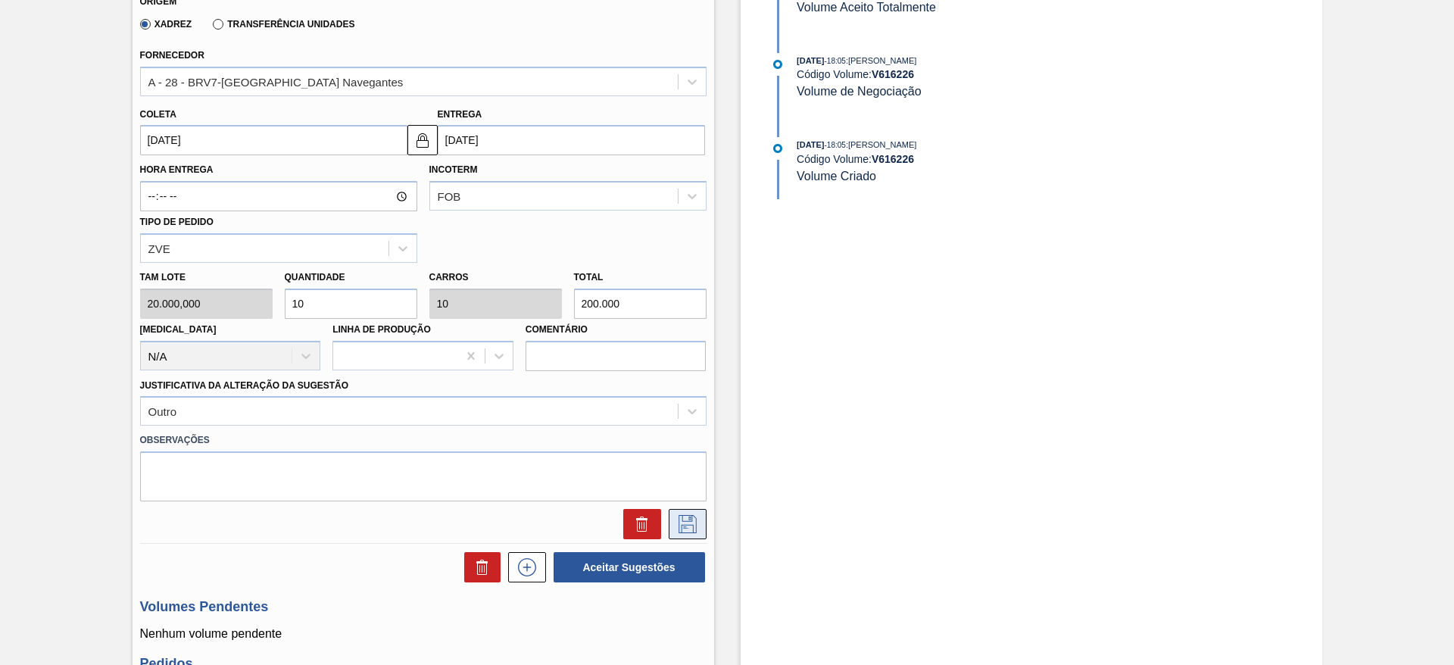
click at [684, 525] on icon at bounding box center [687, 524] width 18 height 18
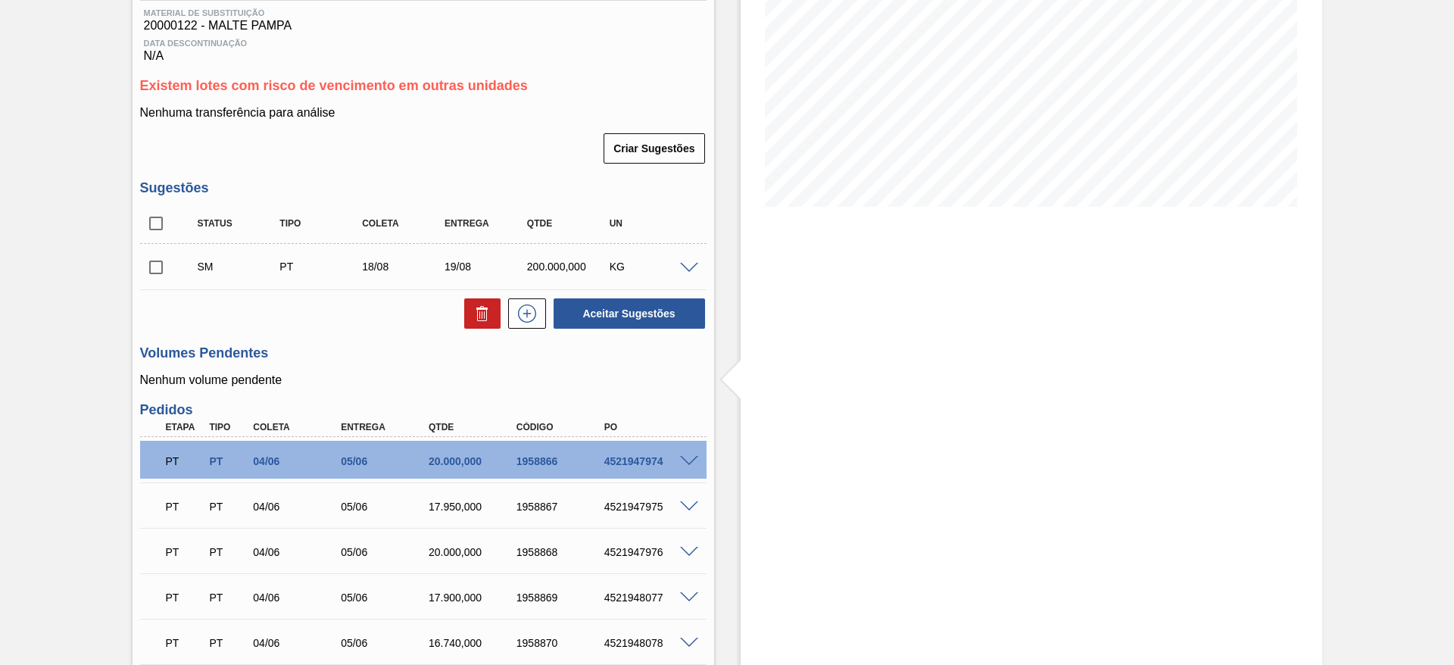
scroll to position [149, 0]
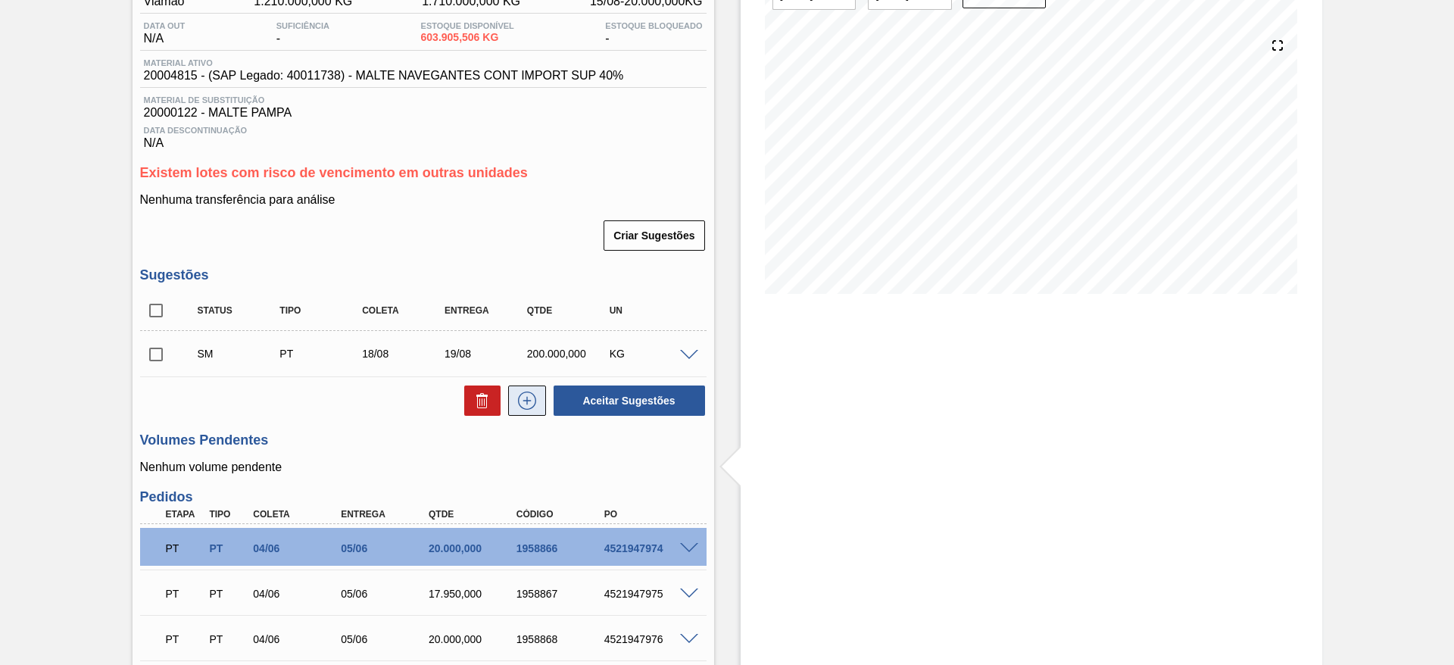
click at [532, 402] on icon at bounding box center [527, 400] width 24 height 18
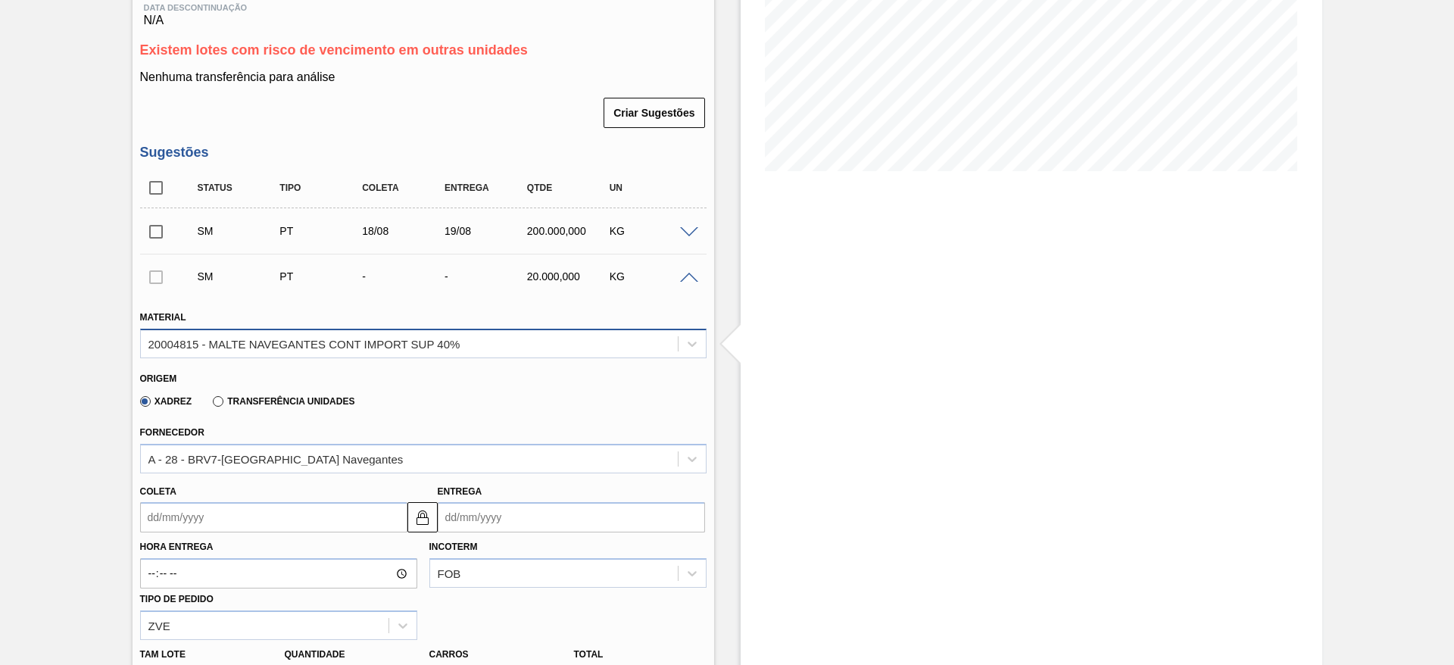
scroll to position [376, 0]
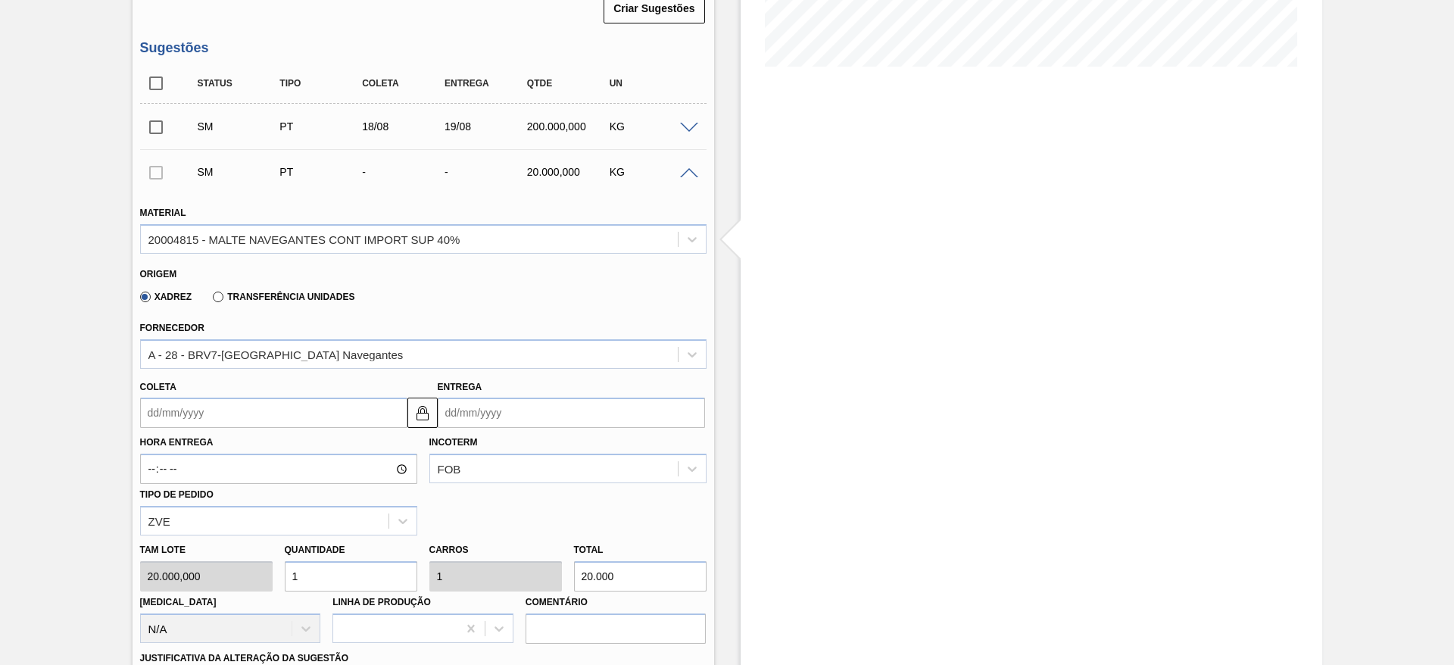
click at [223, 573] on div "Tam lote 20.000,000 Quantidade 1 Carros 1 Total 20.000 [MEDICAL_DATA] N/A Linha…" at bounding box center [423, 589] width 578 height 108
type input "10"
type input "200.000"
type input "10"
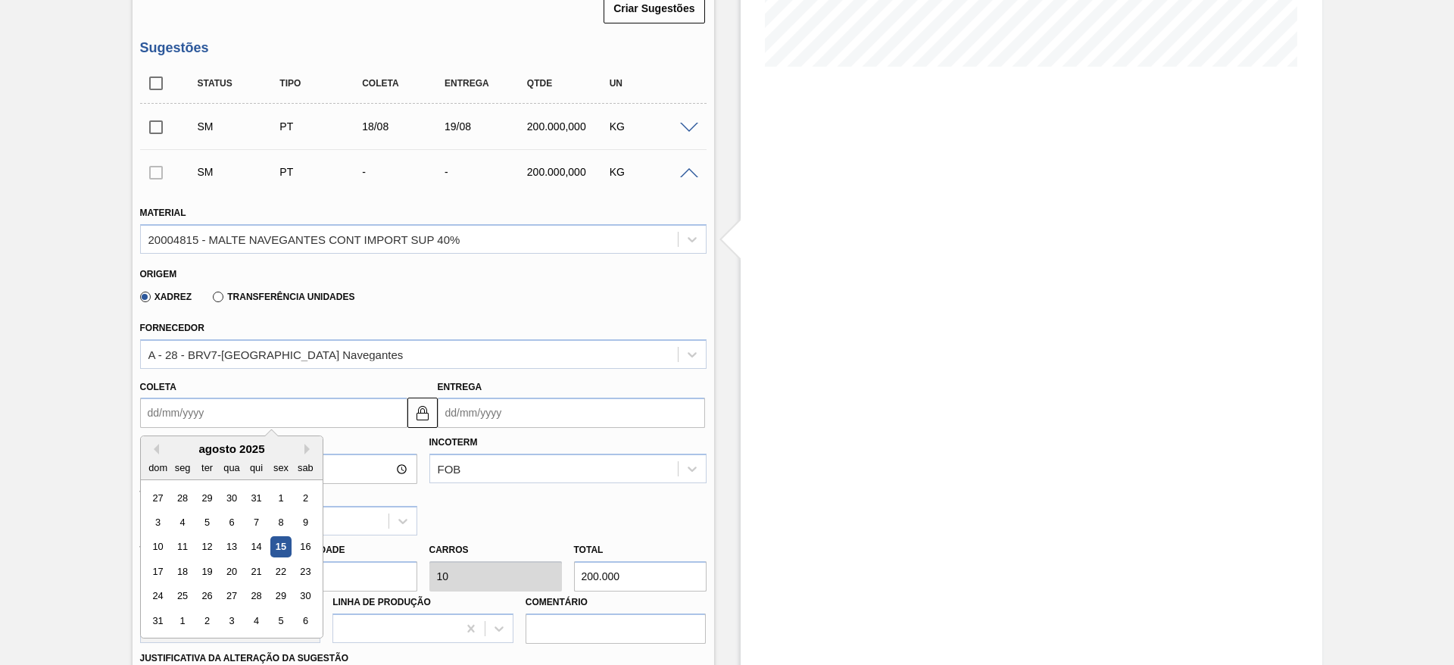
click at [148, 411] on input "Coleta" at bounding box center [273, 412] width 267 height 30
click at [207, 570] on div "19" at bounding box center [206, 571] width 20 height 20
type input "[DATE]"
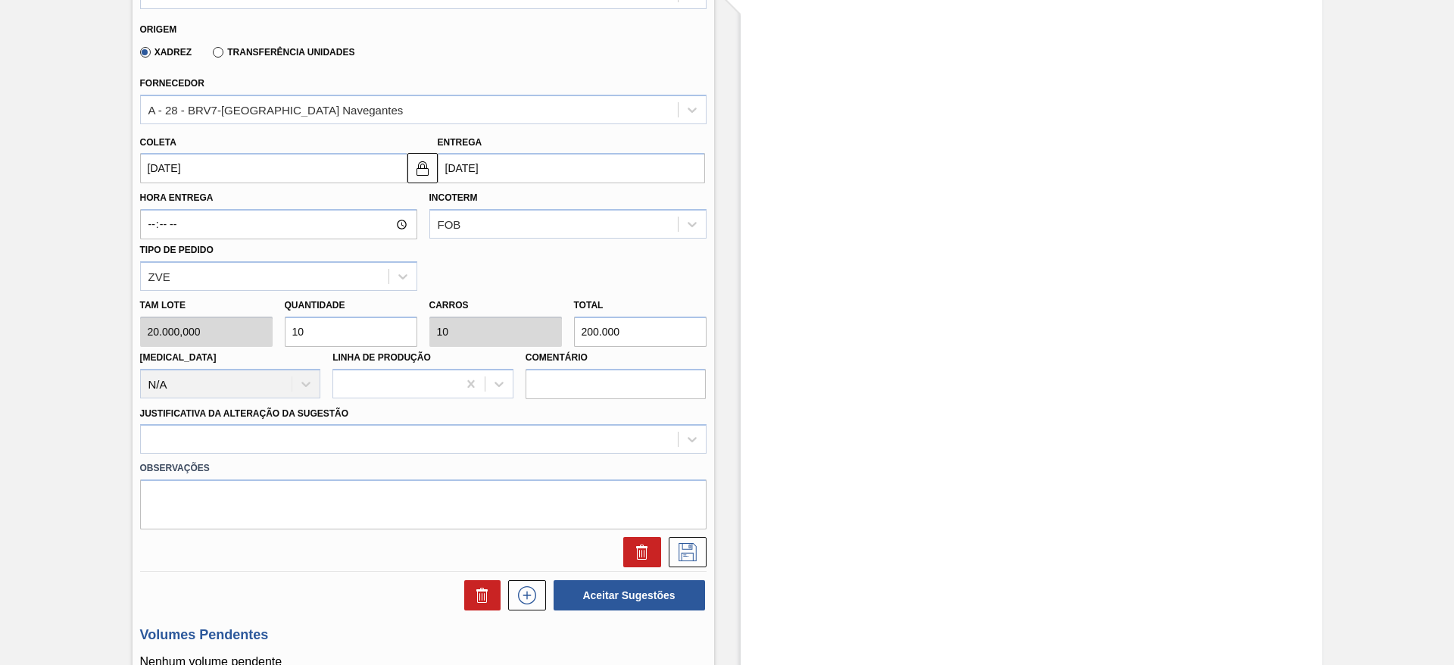
scroll to position [717, 0]
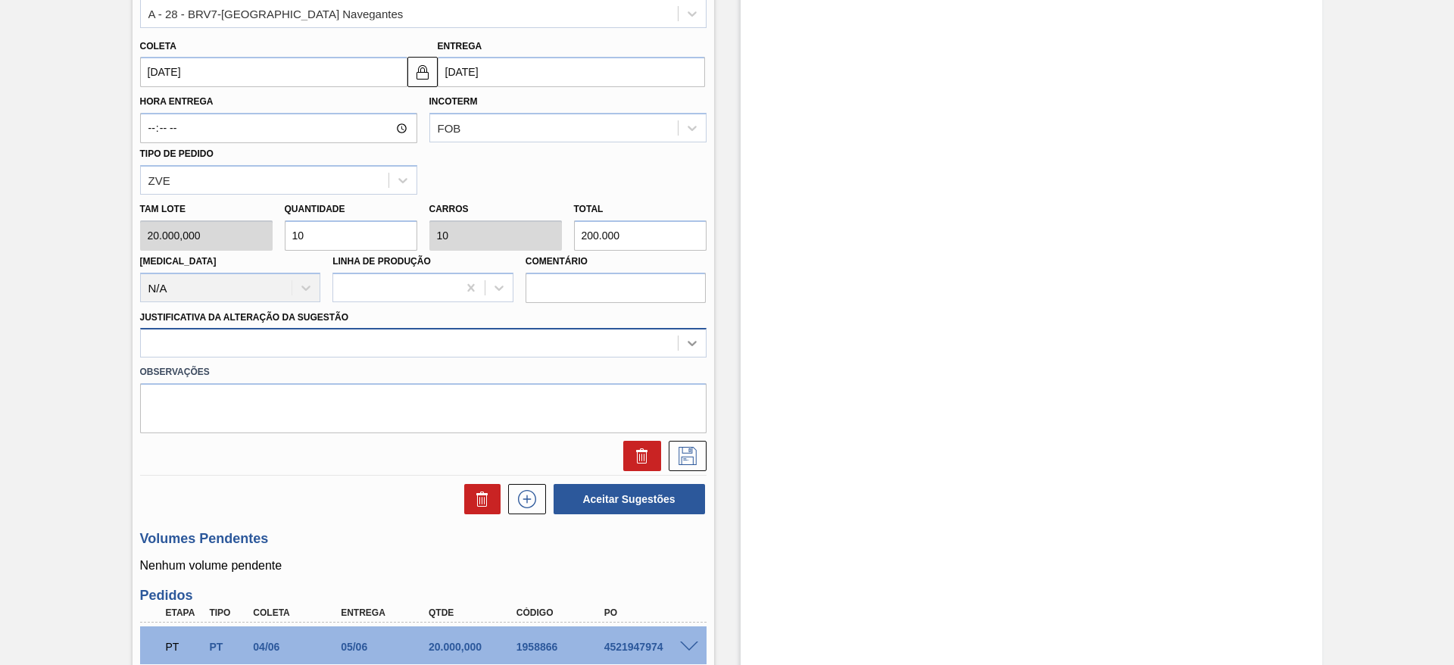
click at [688, 336] on icon at bounding box center [691, 342] width 15 height 15
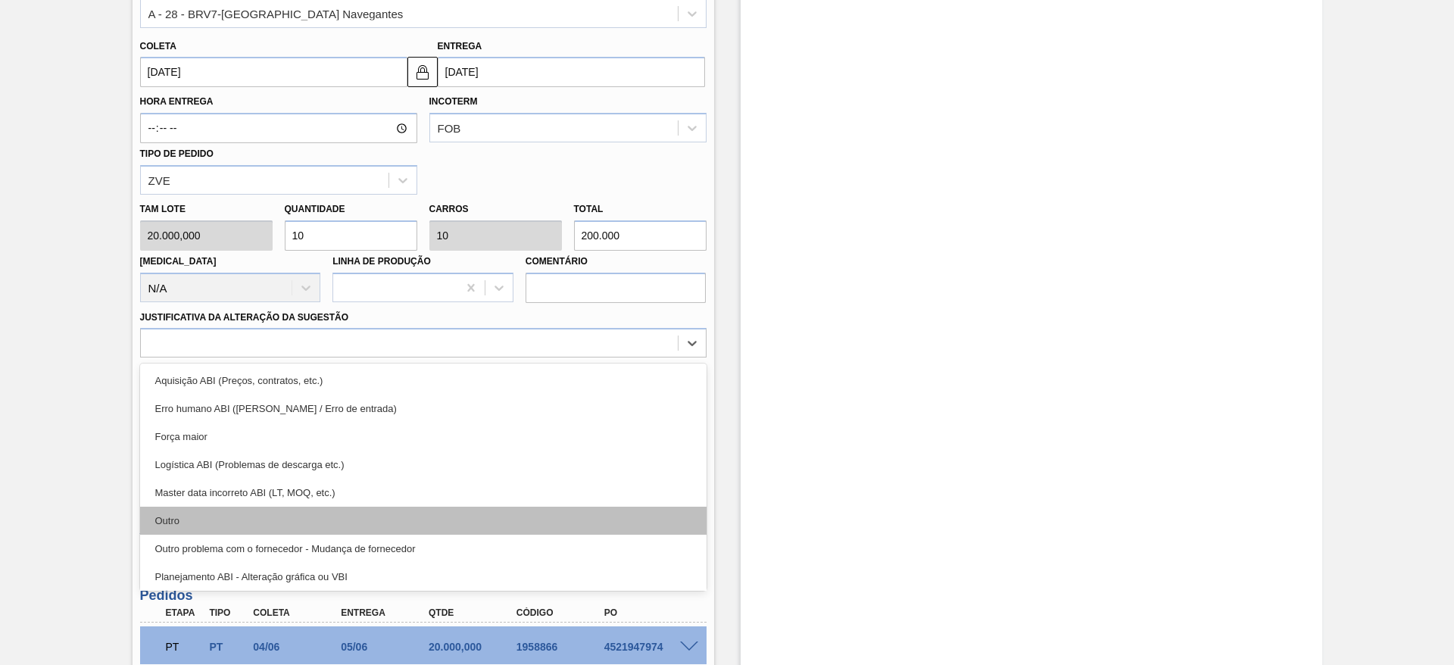
click at [201, 525] on div "Outro" at bounding box center [423, 521] width 566 height 28
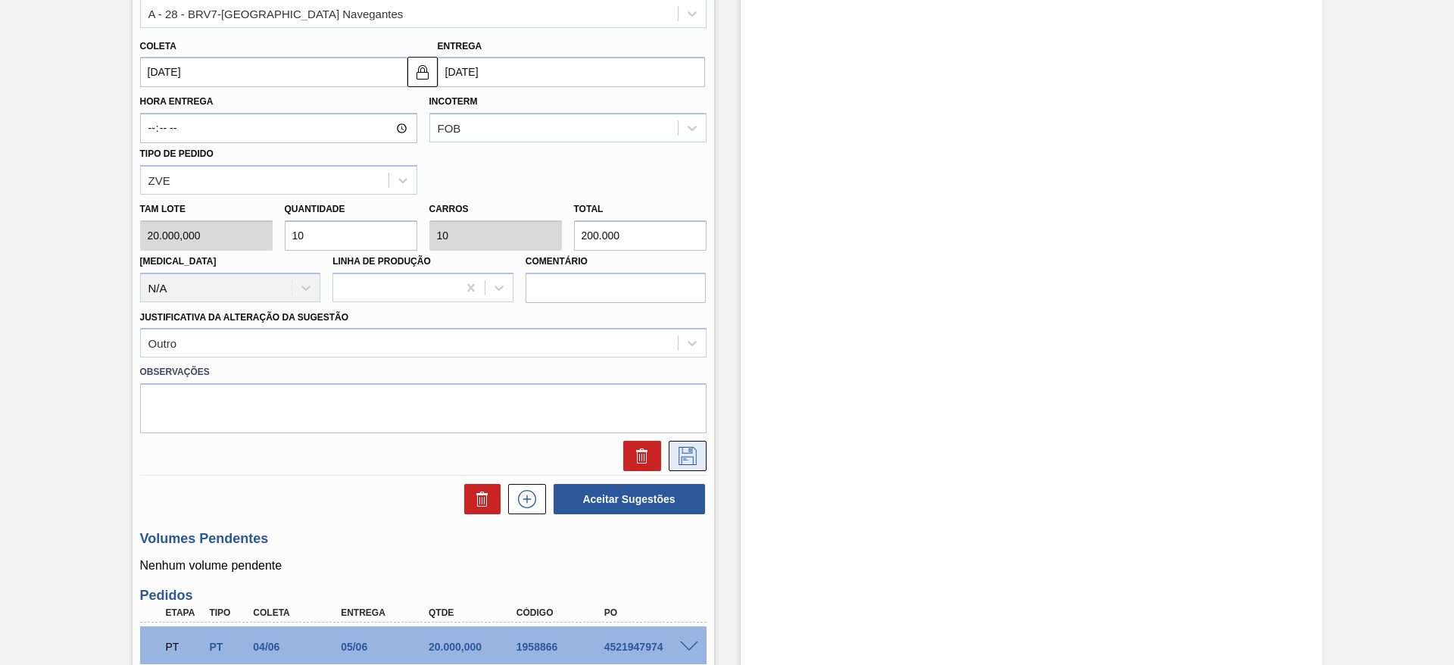
click at [693, 462] on icon at bounding box center [687, 456] width 24 height 18
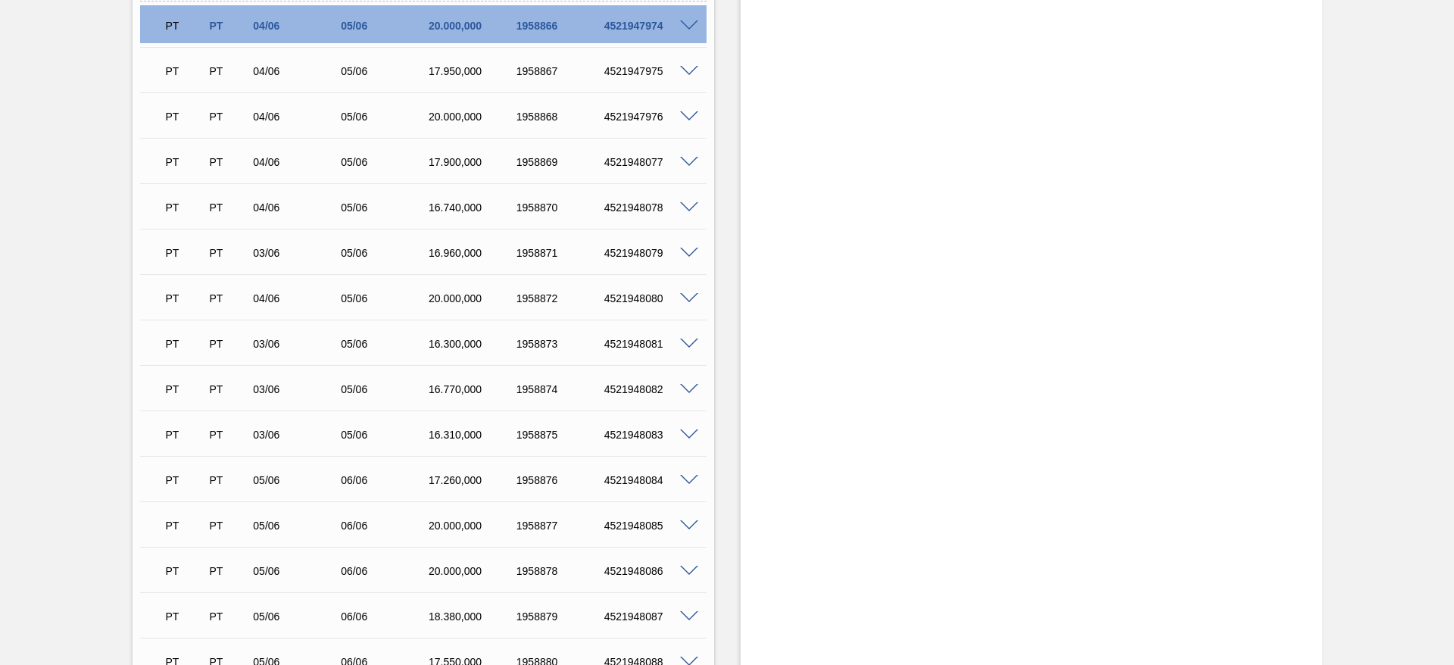
scroll to position [376, 0]
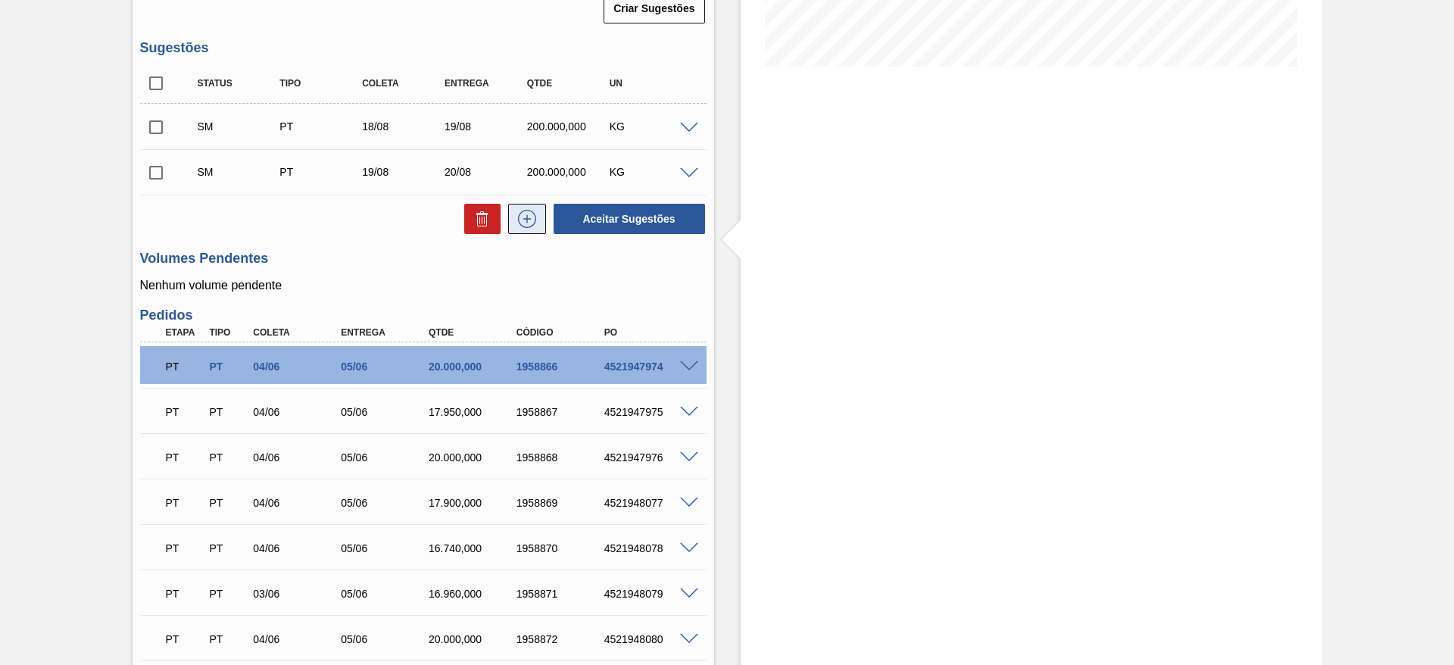
click at [520, 220] on icon at bounding box center [527, 219] width 24 height 18
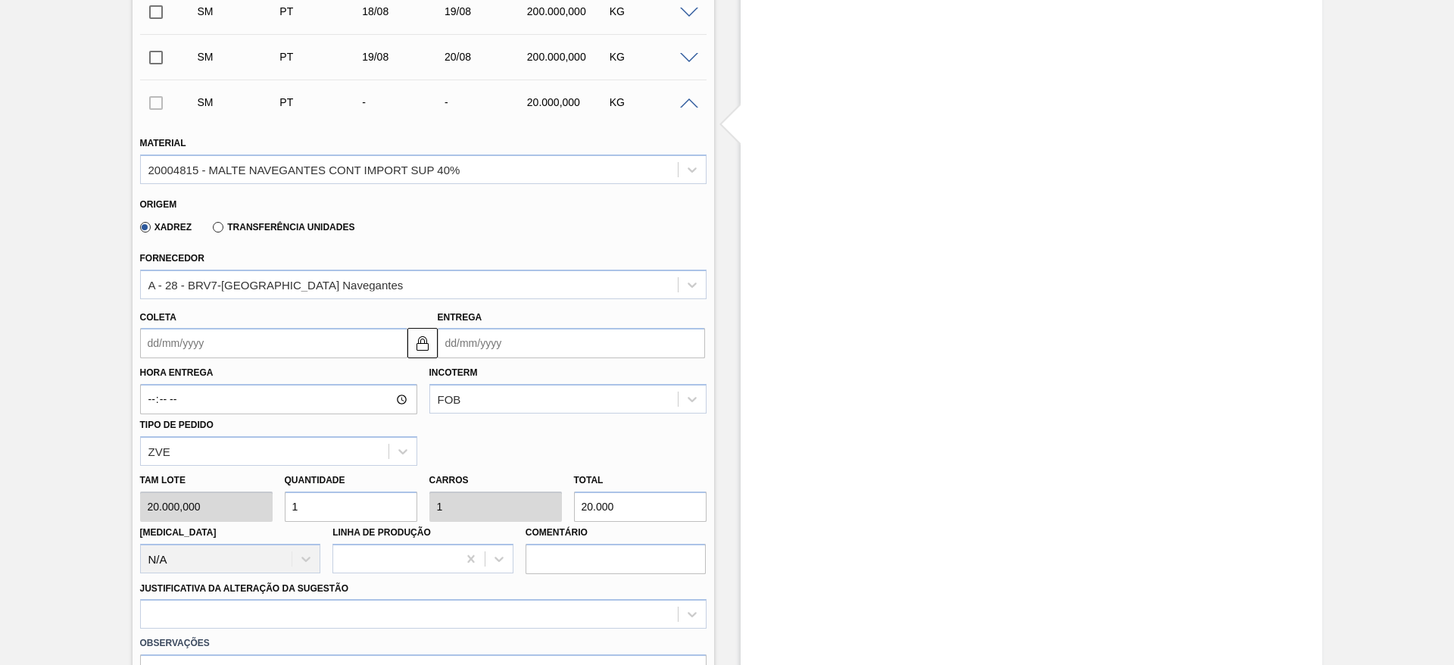
scroll to position [603, 0]
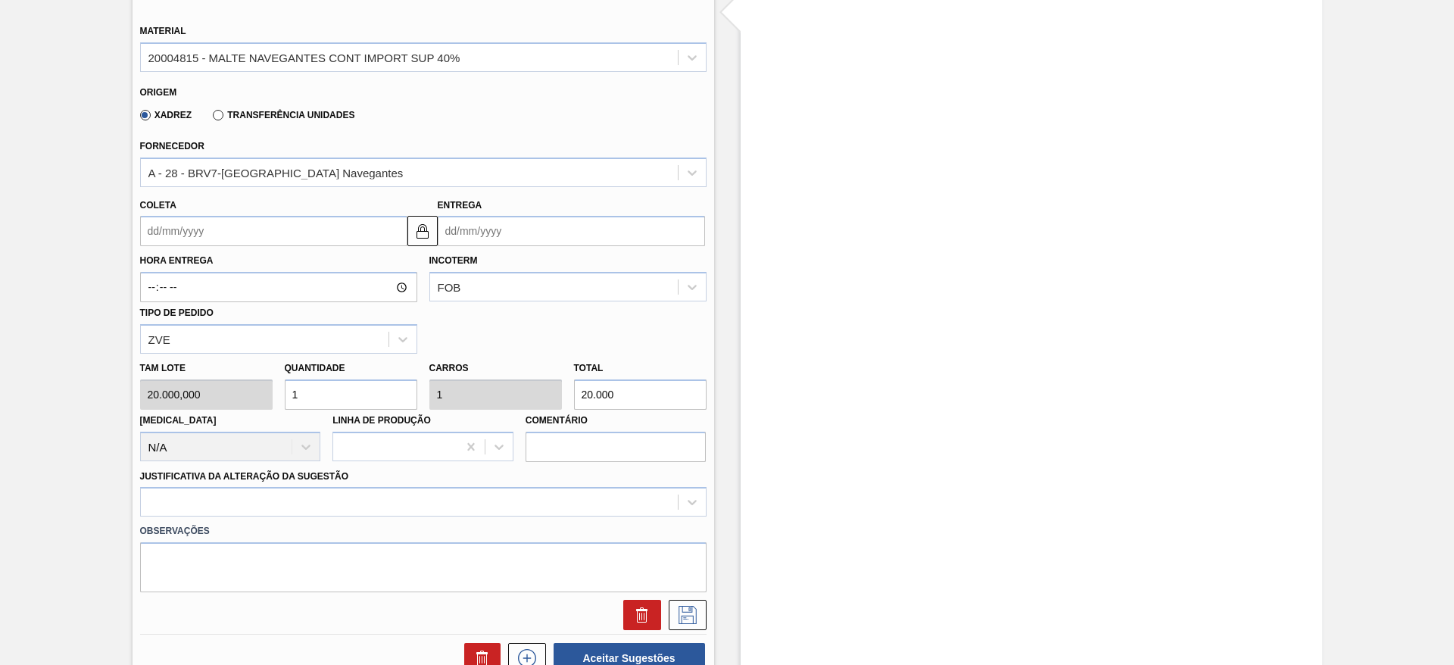
click at [205, 379] on div "Tam lote 20.000,000 Quantidade 1 Carros 1 Total 20.000 [MEDICAL_DATA] N/A Linha…" at bounding box center [423, 408] width 578 height 108
type input "10"
type input "200.000"
type input "10"
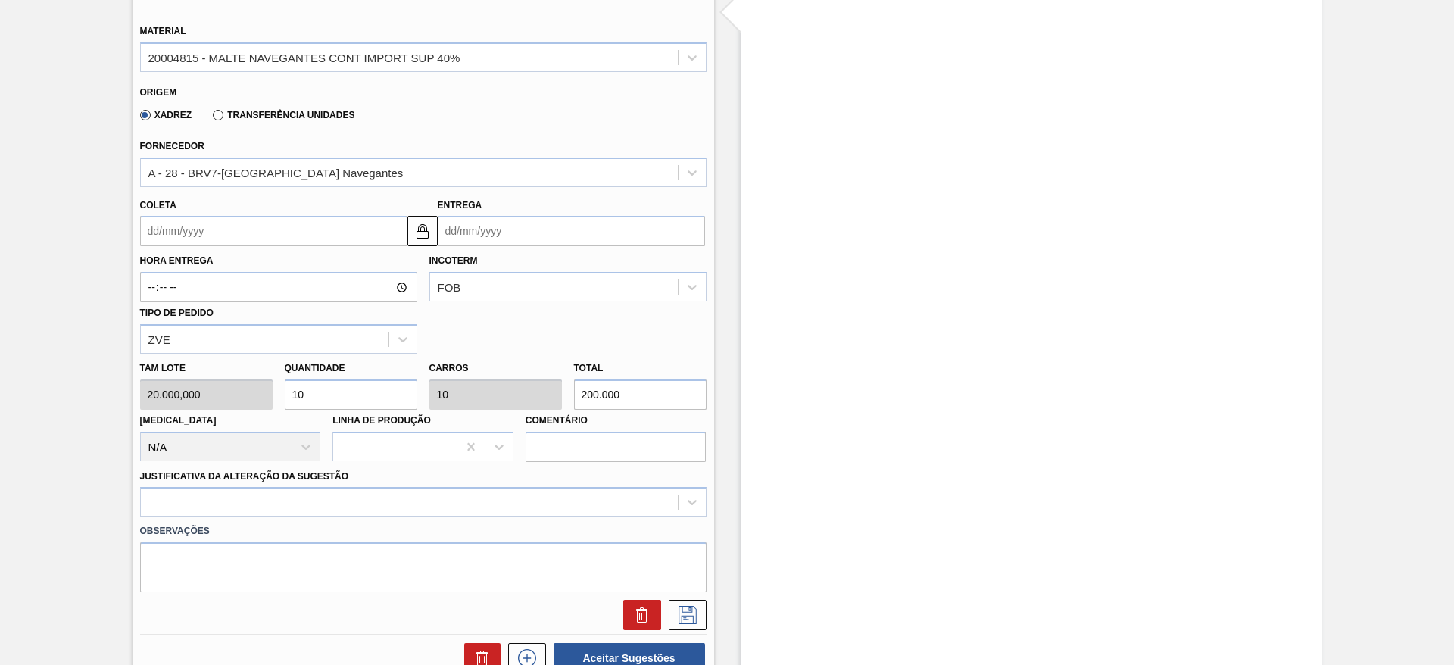
click at [157, 216] on input "Coleta" at bounding box center [273, 231] width 267 height 30
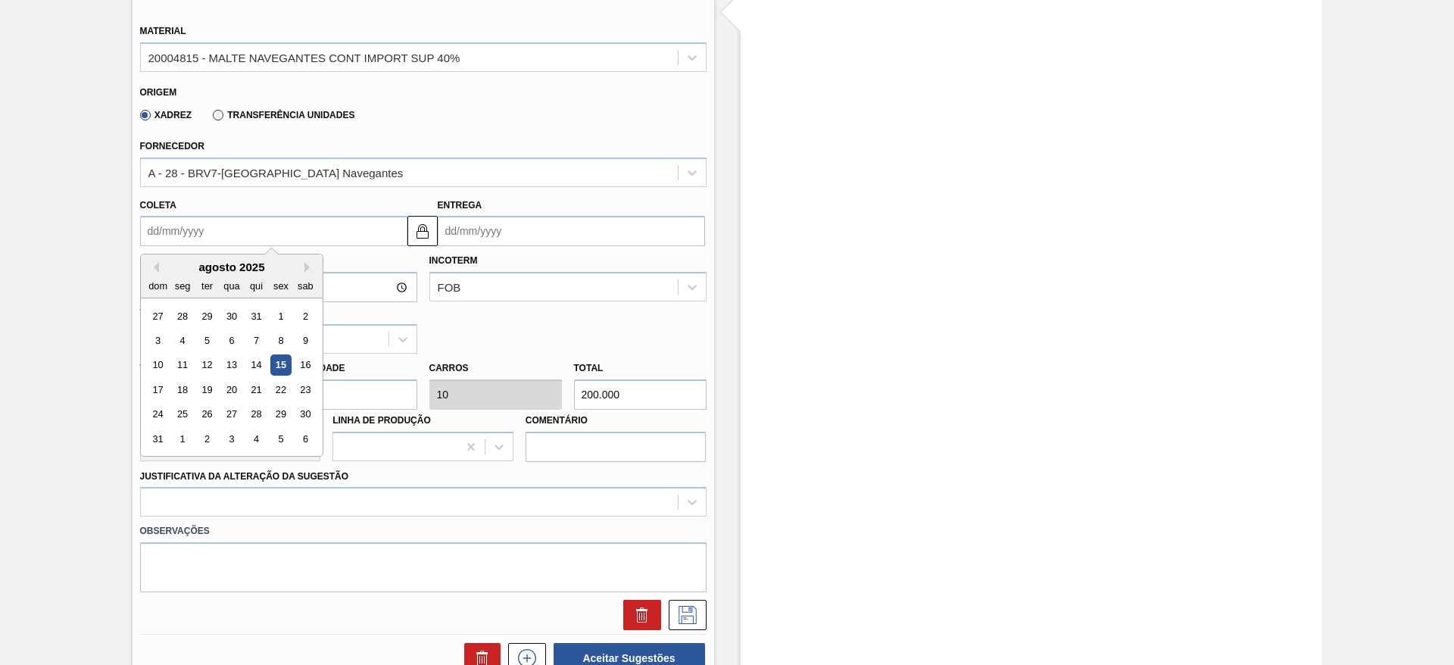
drag, startPoint x: 204, startPoint y: 264, endPoint x: 203, endPoint y: 276, distance: 11.4
click at [204, 264] on div "agosto 2025" at bounding box center [232, 266] width 182 height 13
click at [235, 388] on div "20" at bounding box center [231, 389] width 20 height 20
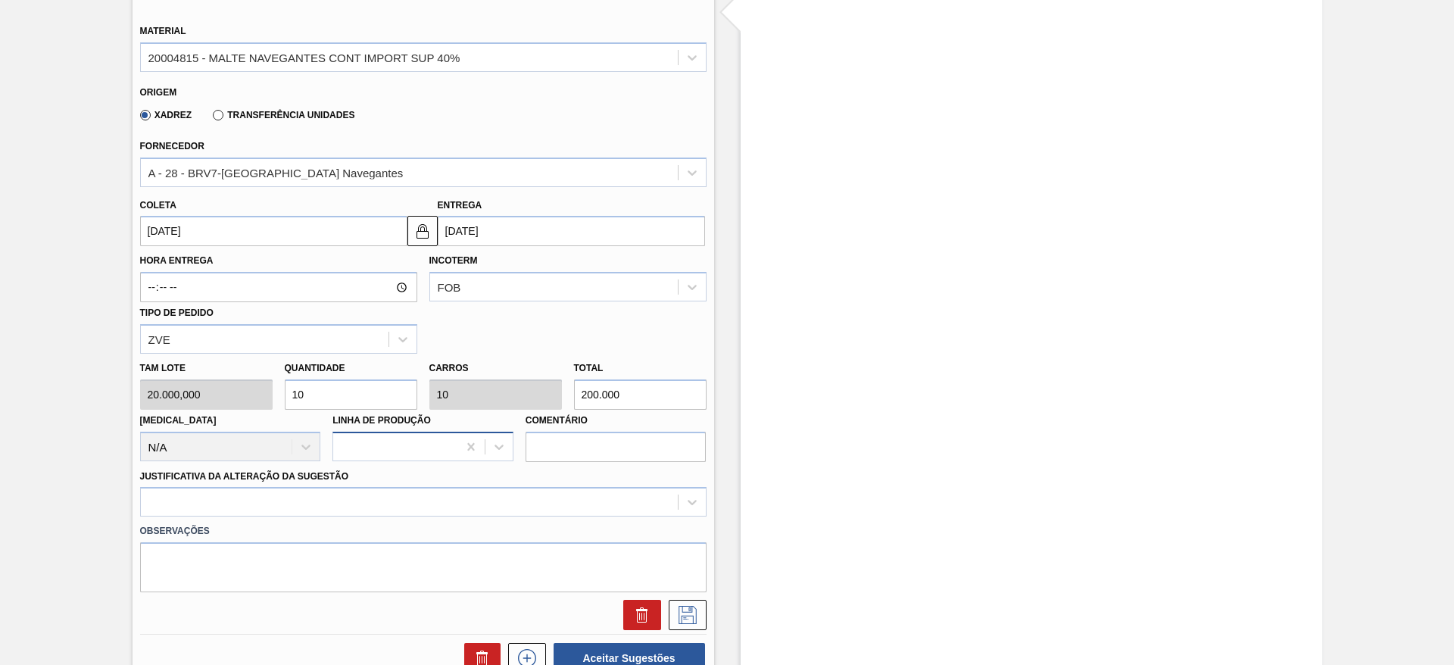
type input "[DATE]"
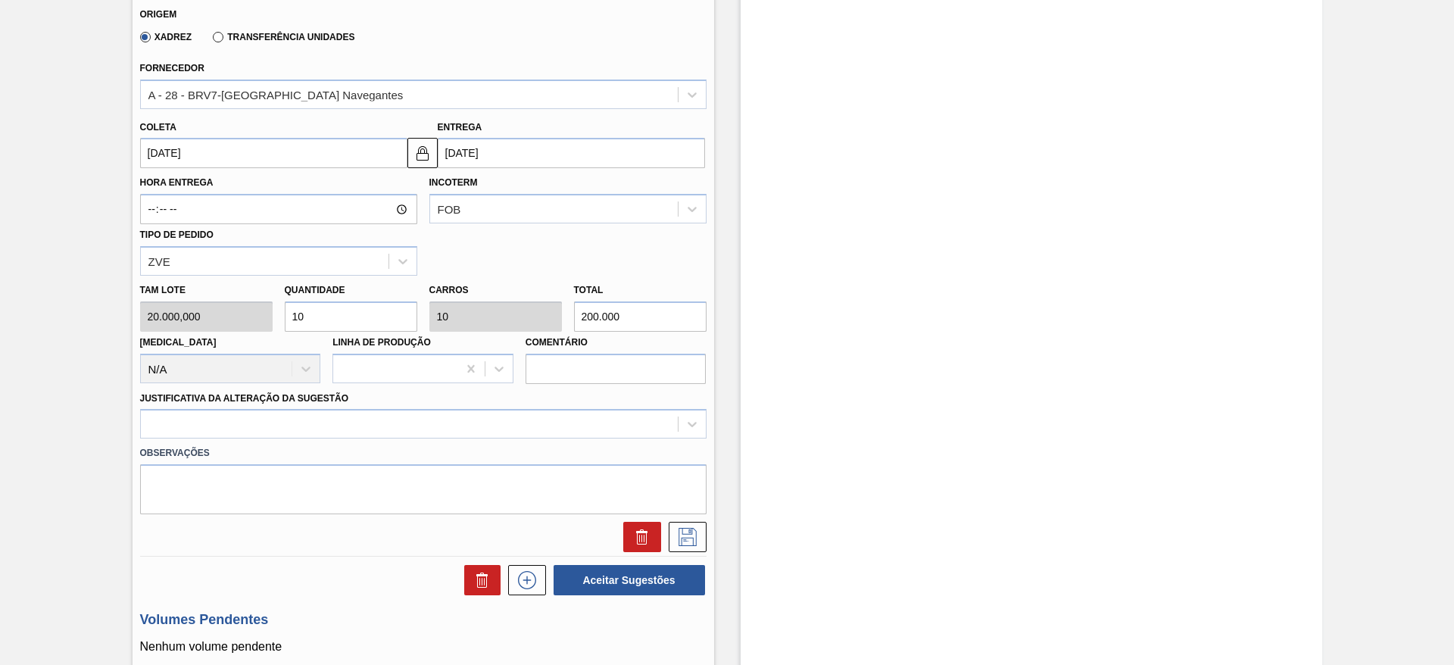
scroll to position [717, 0]
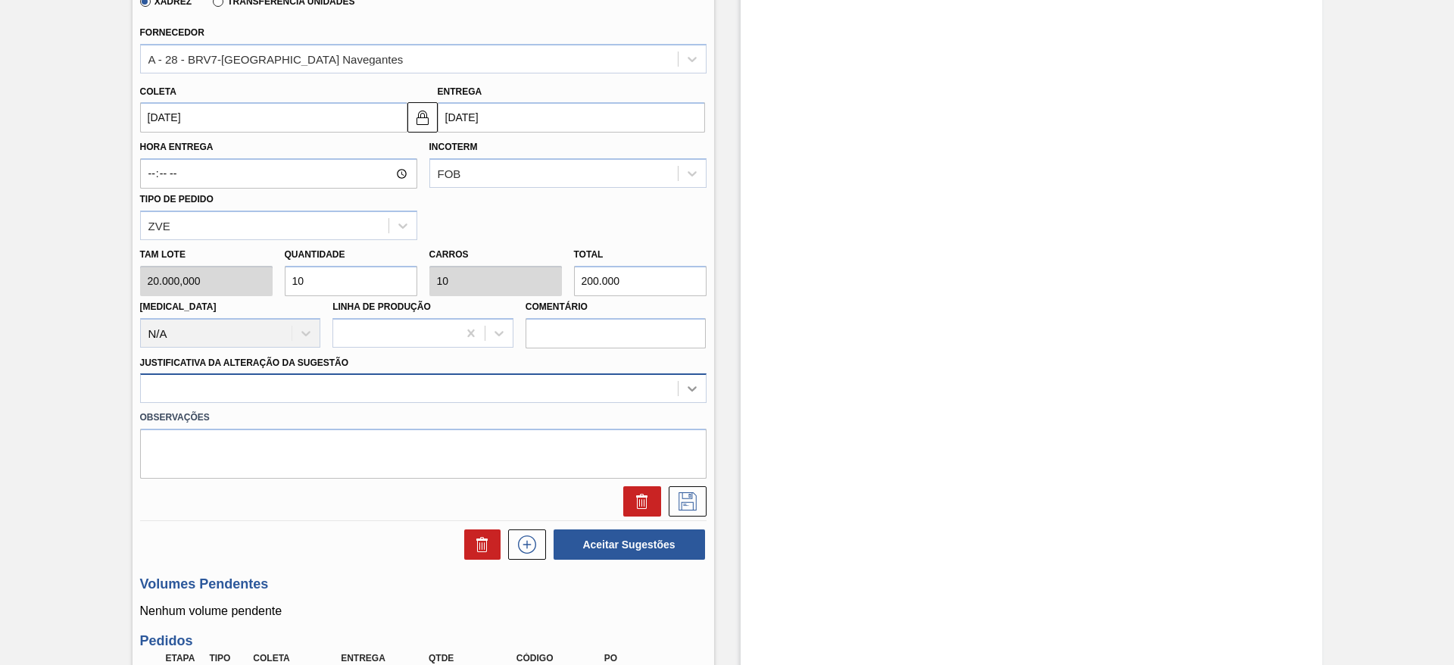
click at [692, 393] on icon at bounding box center [691, 388] width 15 height 15
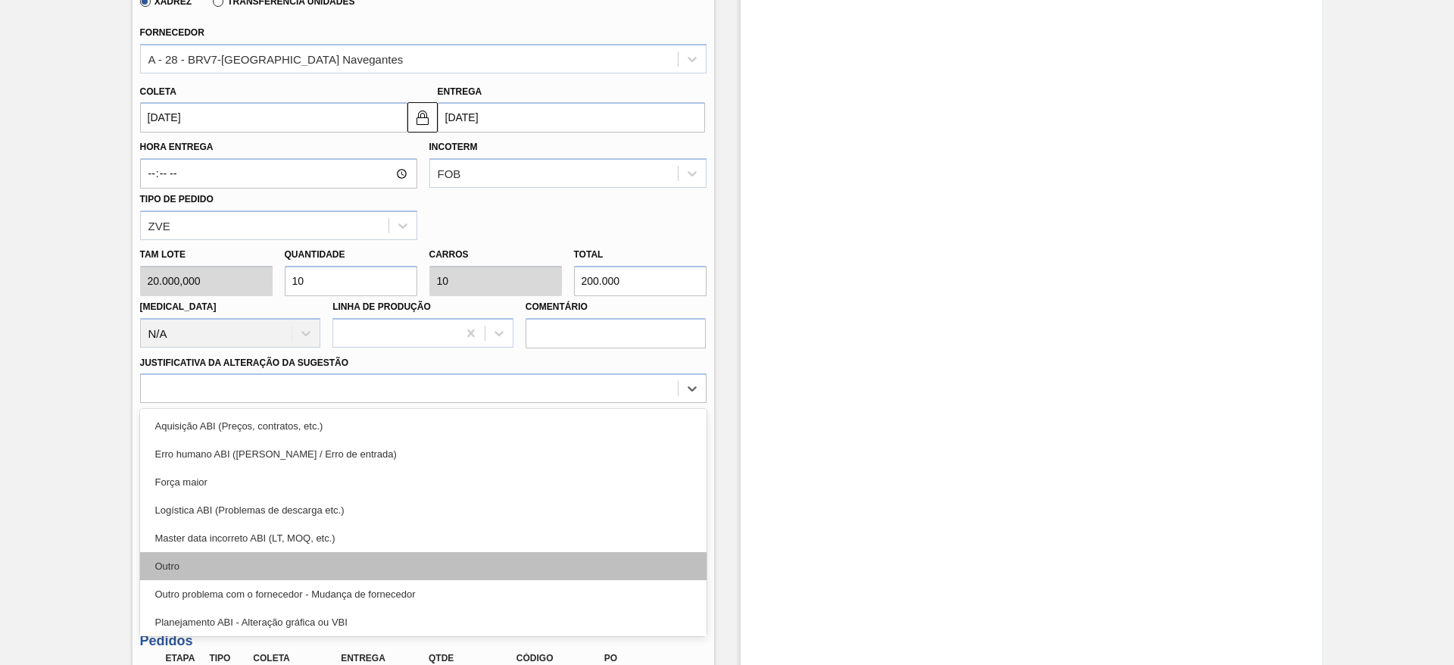
click at [222, 559] on div "Outro" at bounding box center [423, 566] width 566 height 28
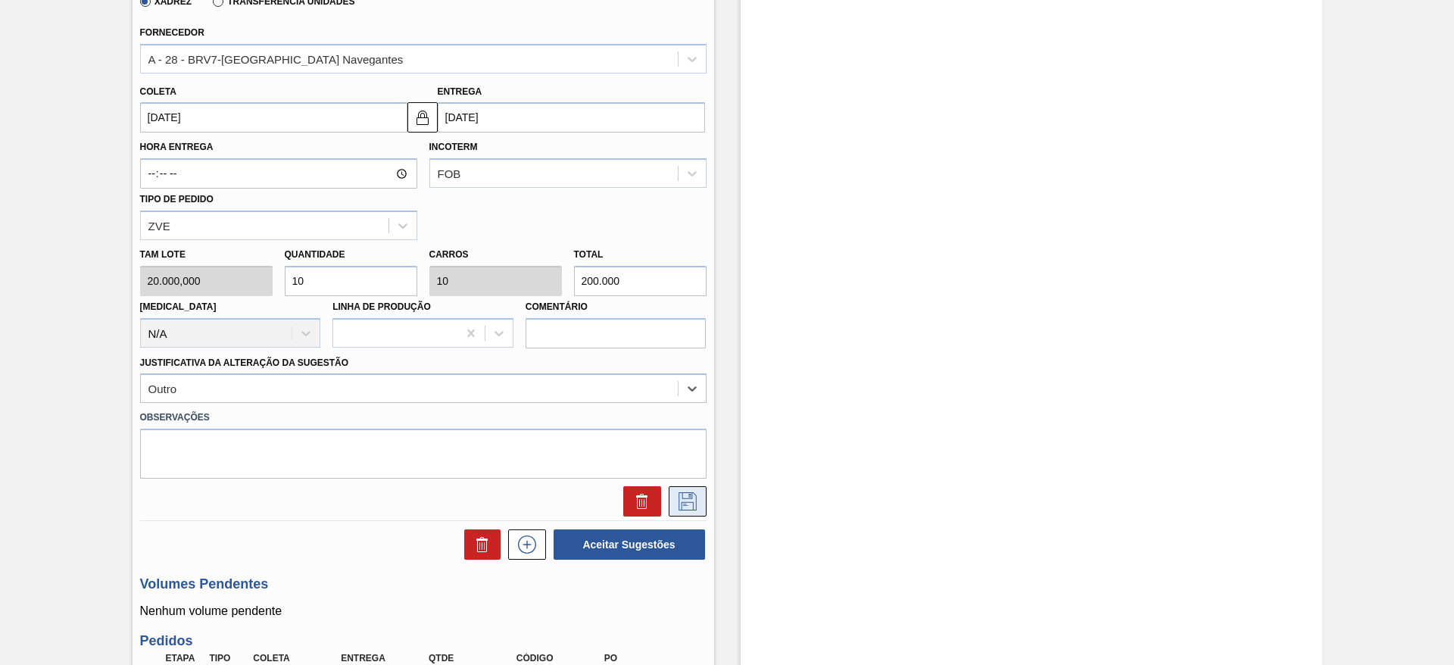
click at [677, 492] on icon at bounding box center [687, 501] width 24 height 18
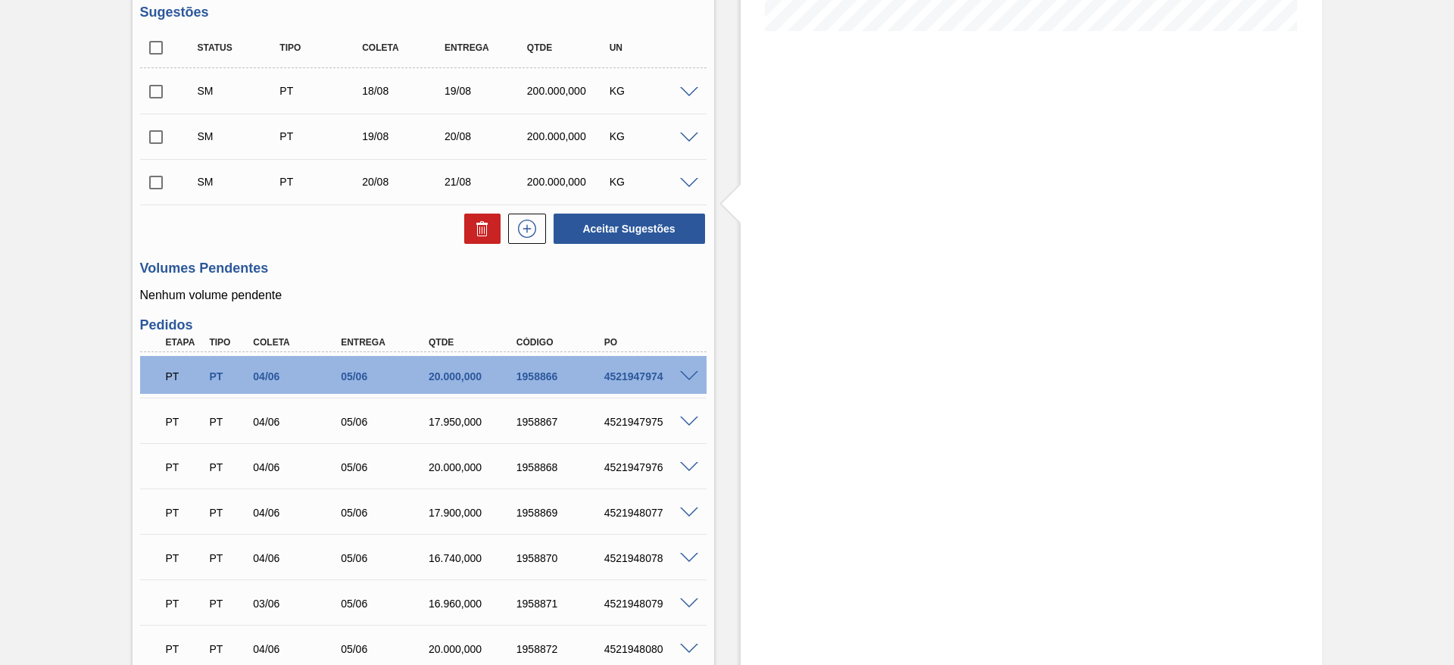
scroll to position [376, 0]
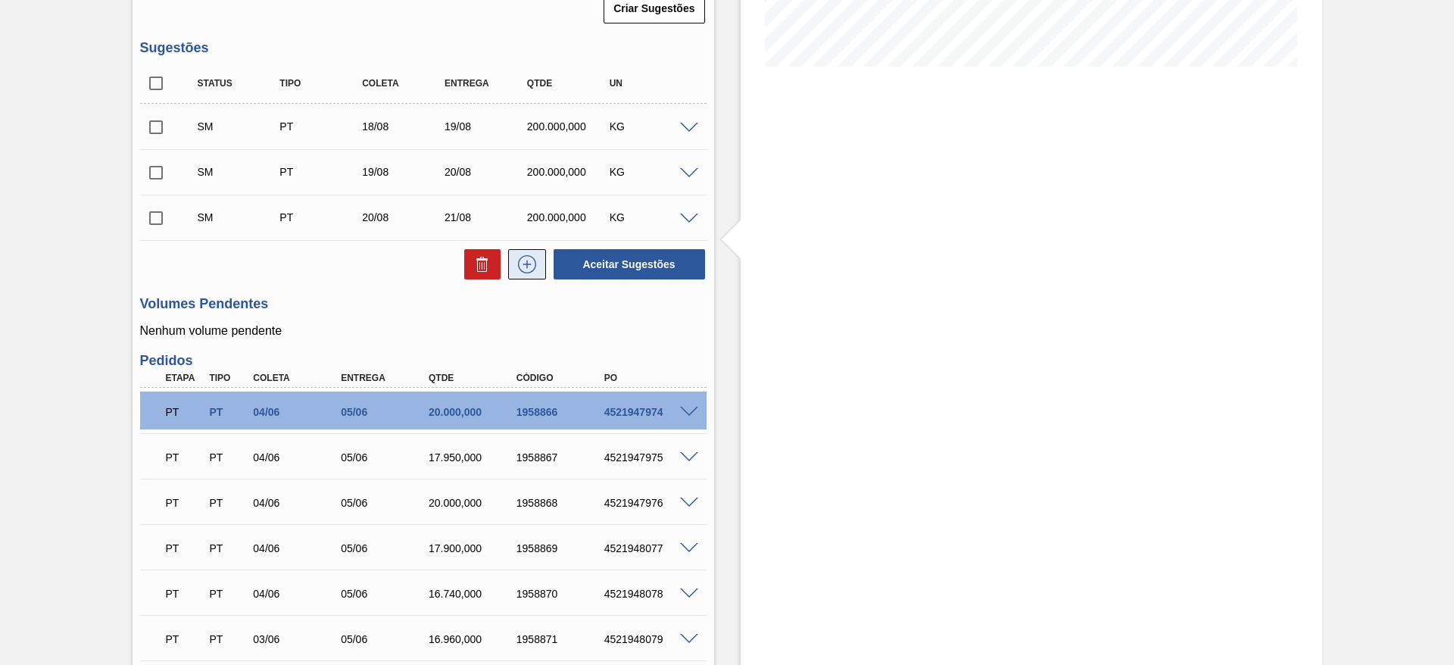
click at [527, 264] on icon at bounding box center [526, 263] width 8 height 1
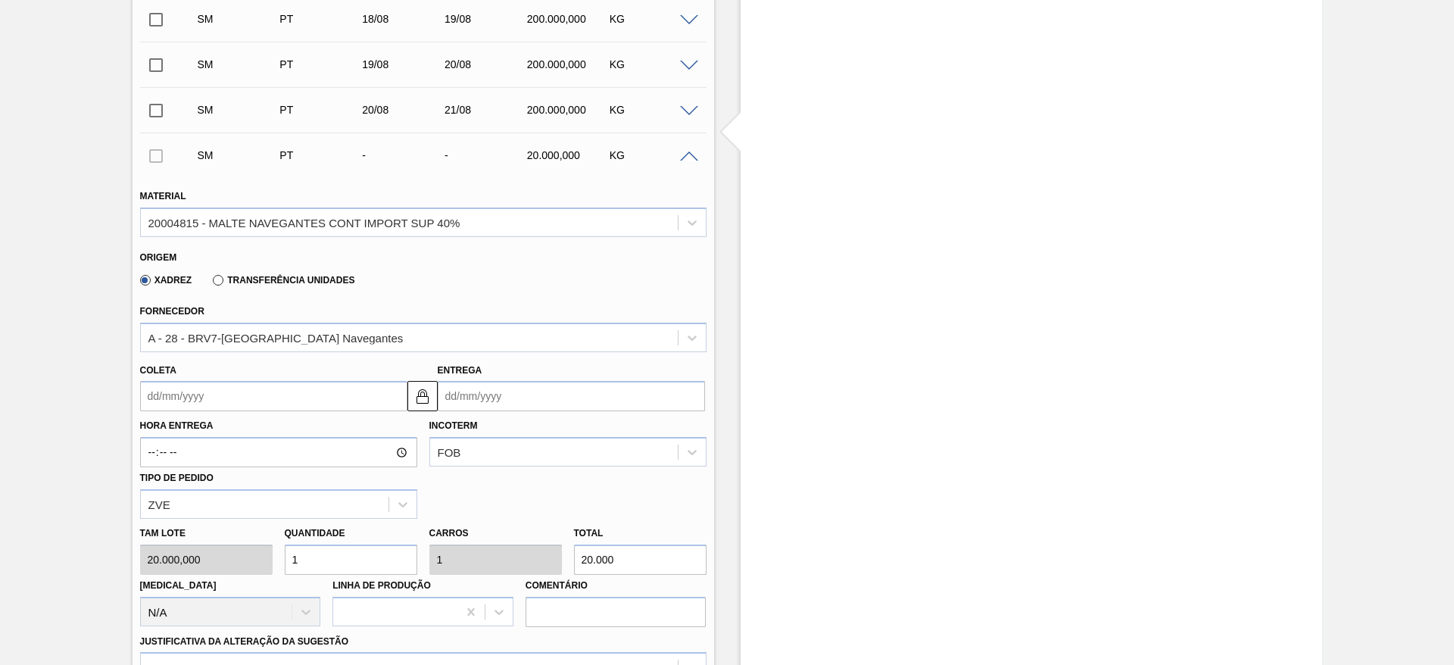
scroll to position [603, 0]
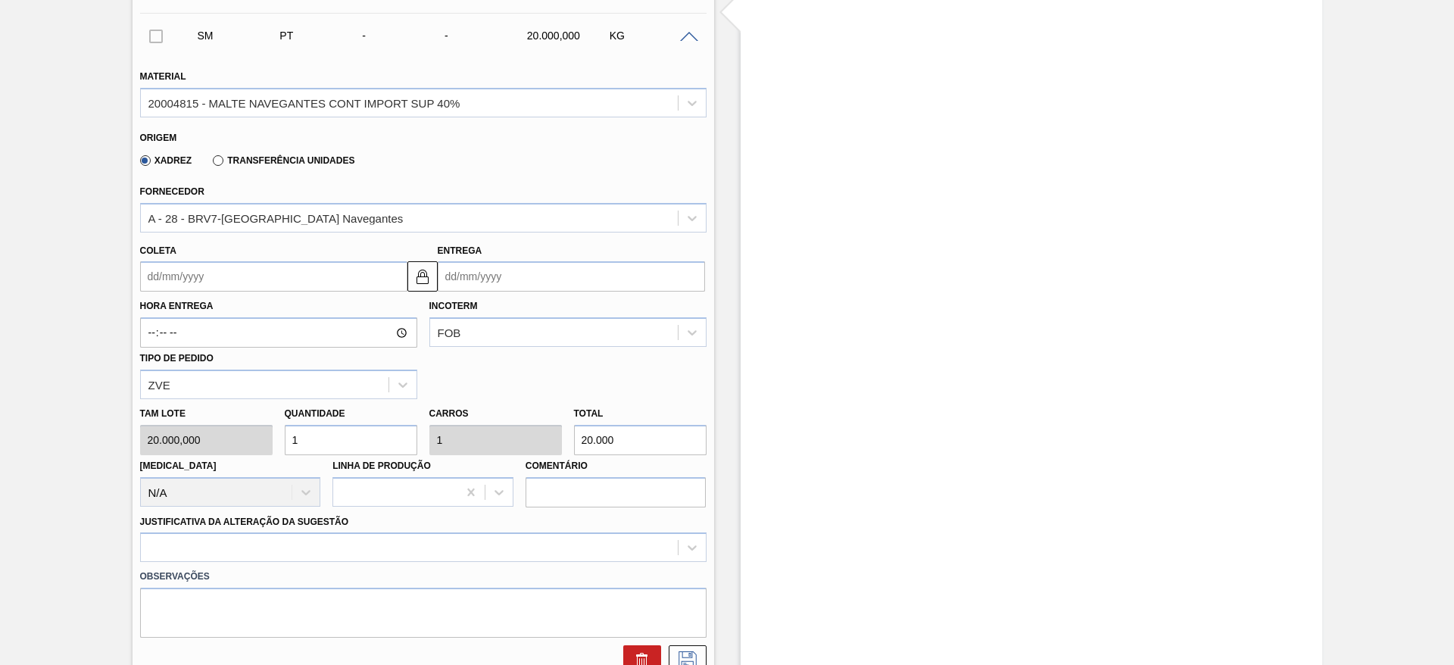
click at [243, 440] on div "Tam lote 20.000,000 Quantidade 1 Carros 1 Total 20.000 [MEDICAL_DATA] N/A Linha…" at bounding box center [423, 453] width 578 height 108
type input "10"
type input "200.000"
type input "10"
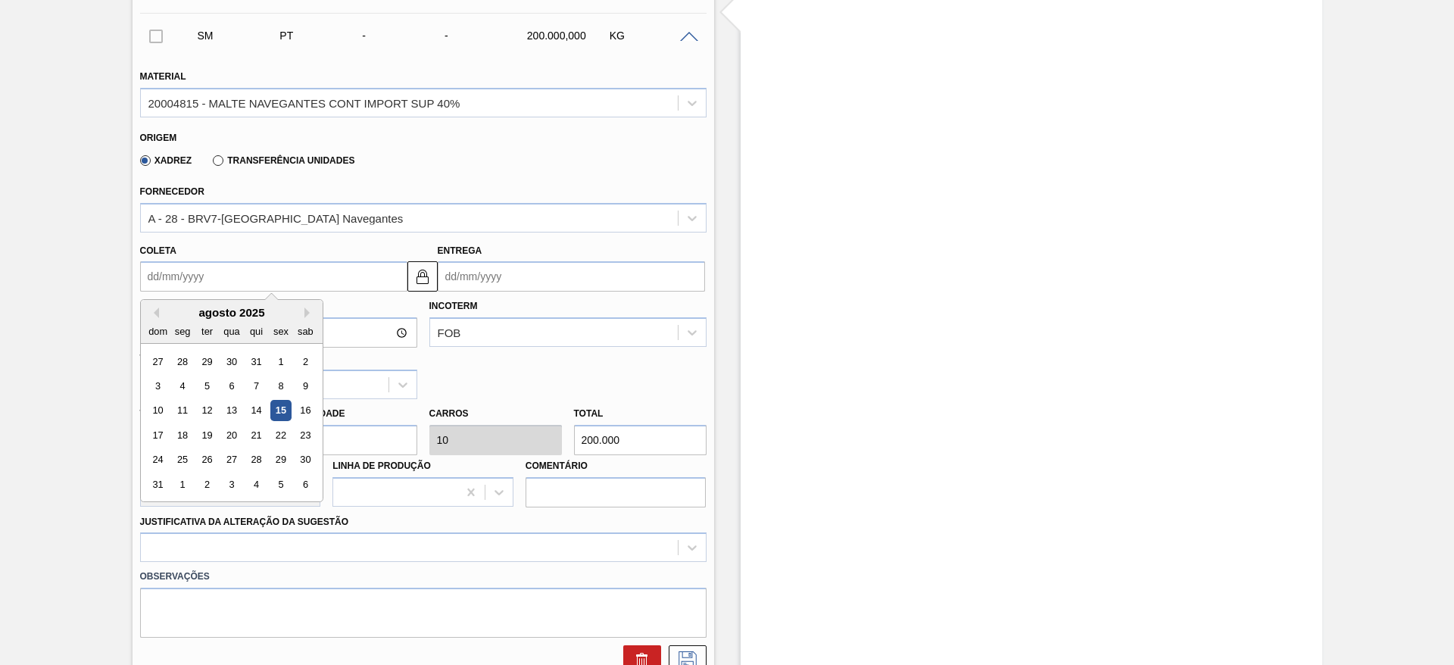
click at [151, 273] on input "Coleta" at bounding box center [273, 276] width 267 height 30
click at [222, 315] on div "agosto 2025" at bounding box center [232, 312] width 182 height 13
drag, startPoint x: 255, startPoint y: 434, endPoint x: 300, endPoint y: 460, distance: 51.9
click at [255, 434] on div "21" at bounding box center [255, 435] width 20 height 20
type input "[DATE]"
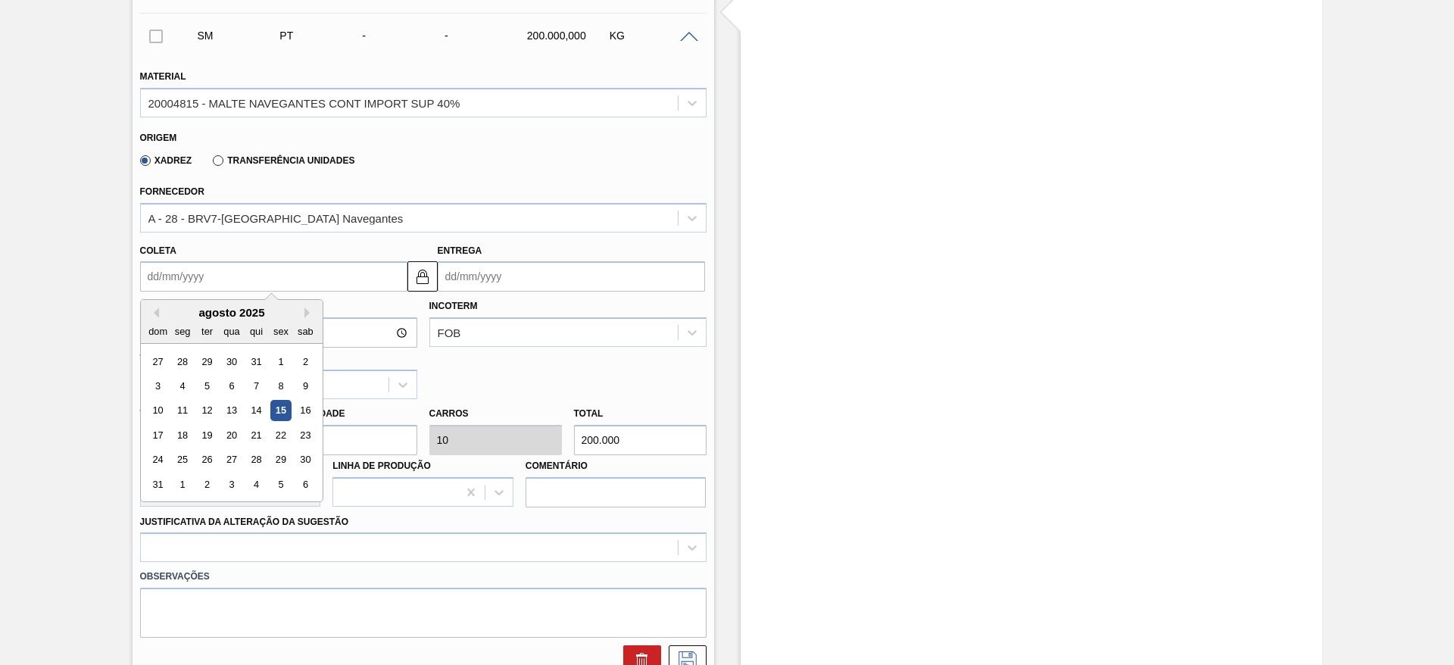
type input "[DATE]"
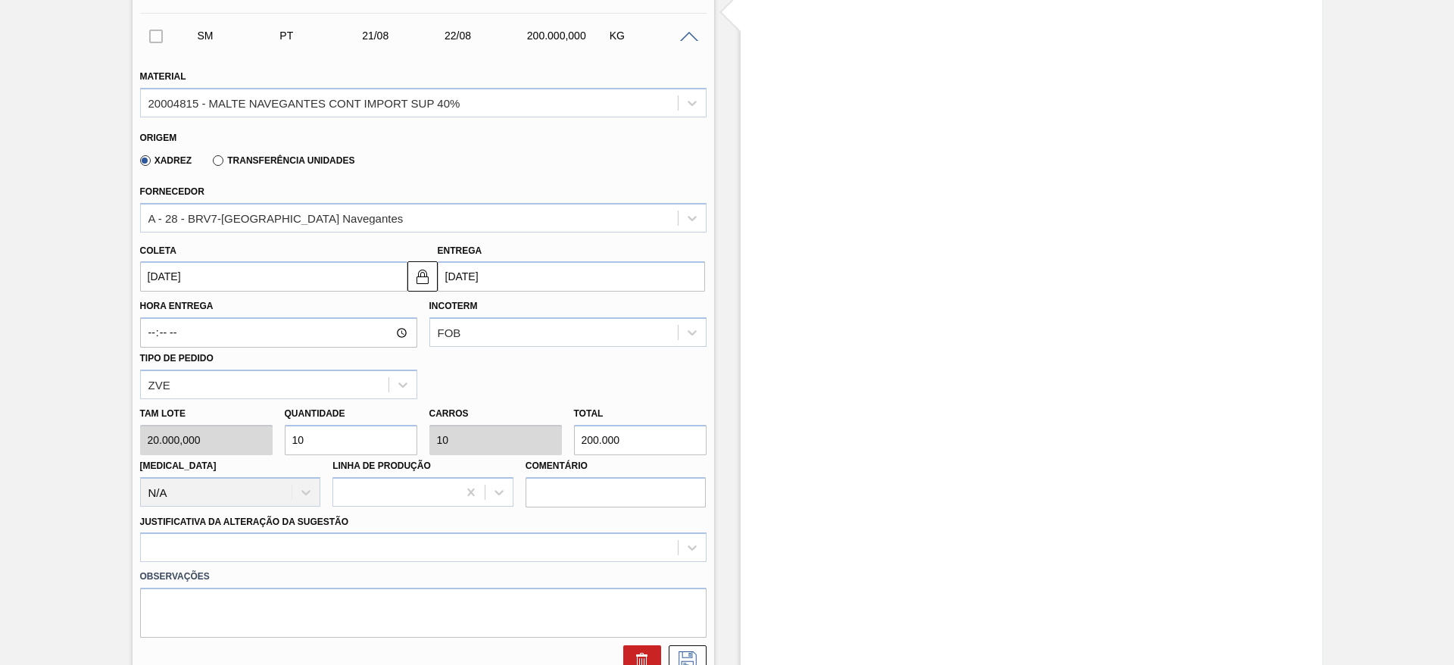
scroll to position [831, 0]
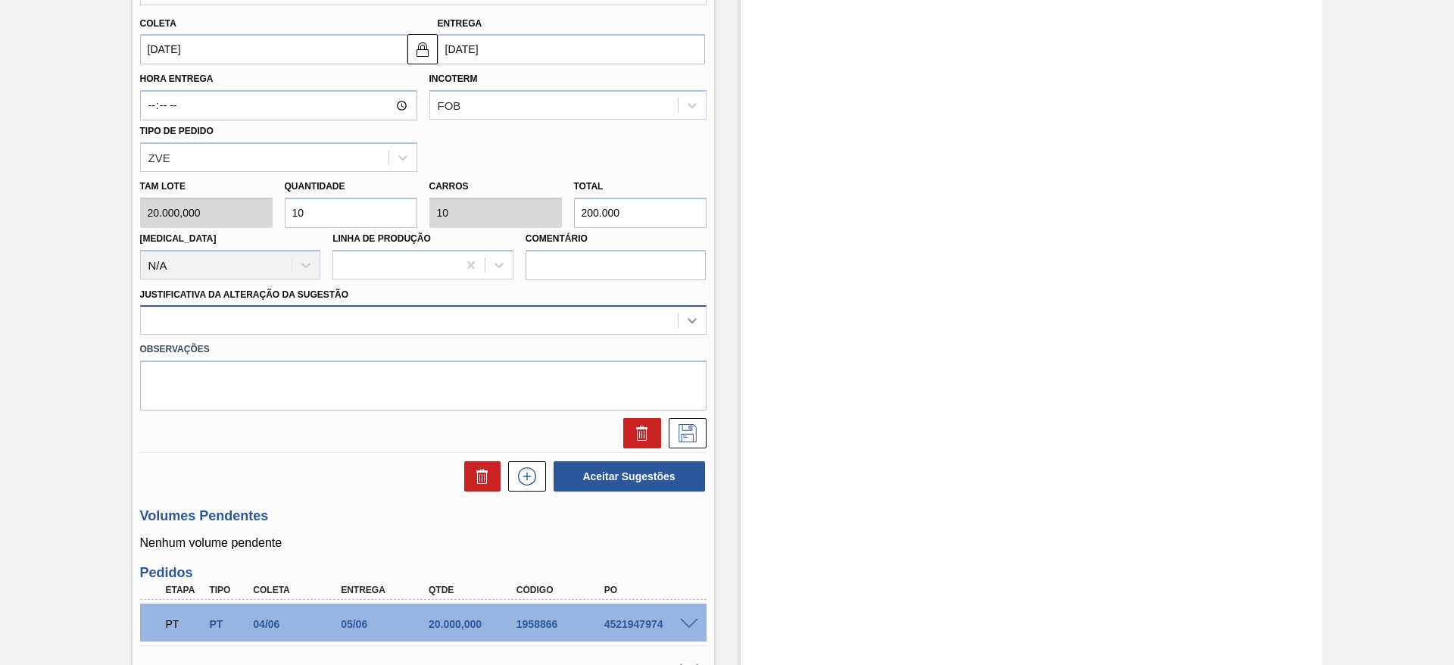
click at [698, 323] on div at bounding box center [691, 320] width 27 height 27
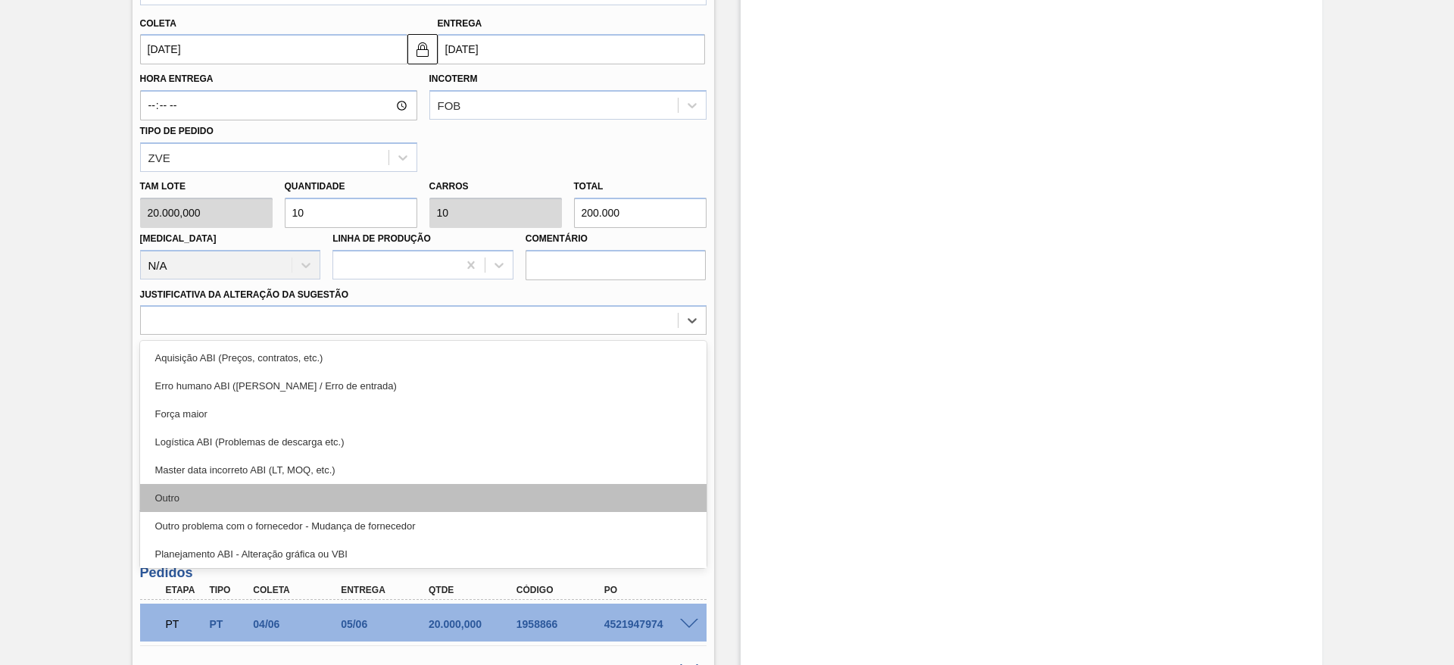
click at [194, 501] on div "Outro" at bounding box center [423, 498] width 566 height 28
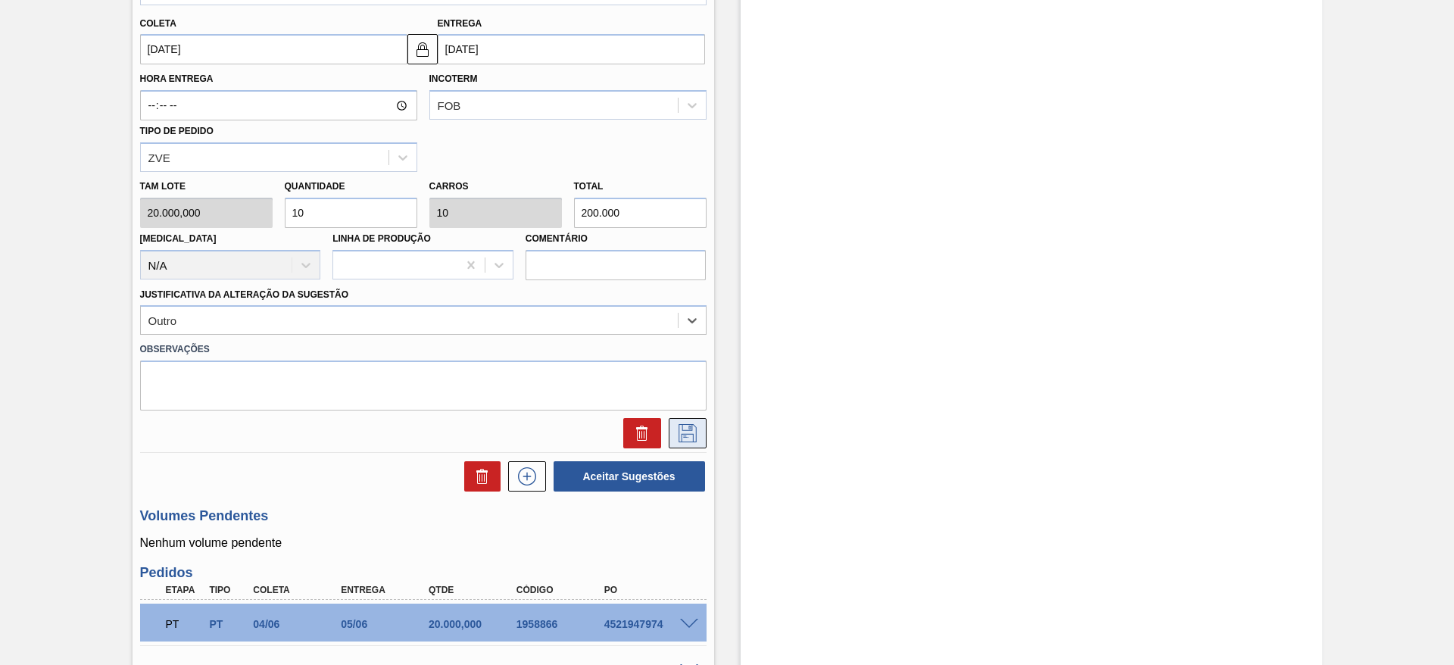
click at [691, 429] on icon at bounding box center [687, 433] width 18 height 18
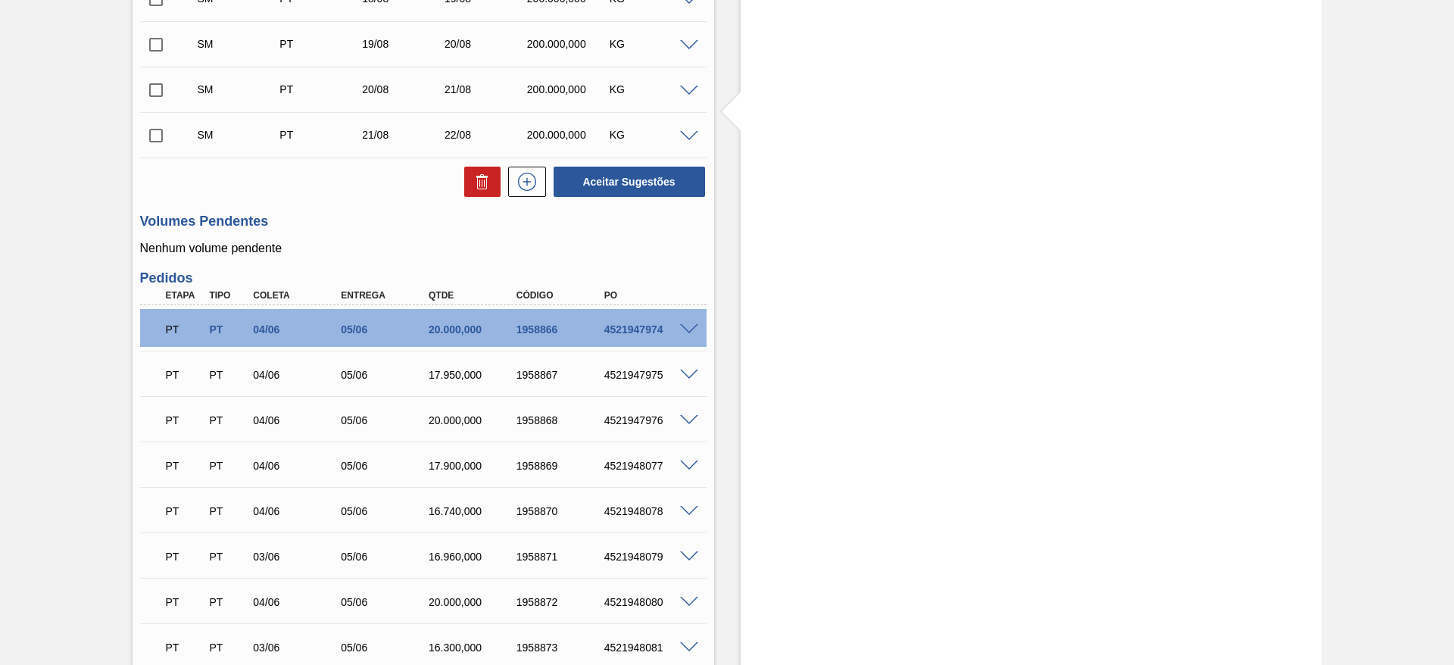
scroll to position [490, 0]
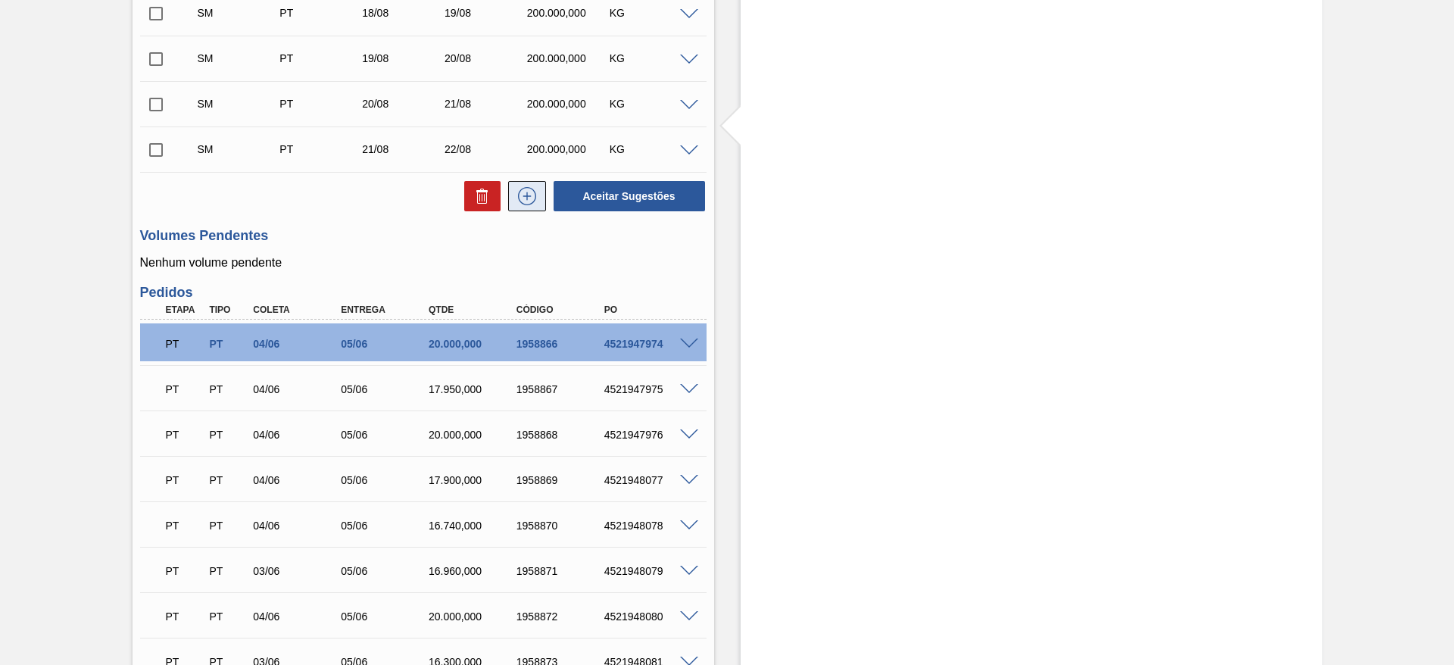
click at [528, 195] on icon at bounding box center [527, 196] width 24 height 18
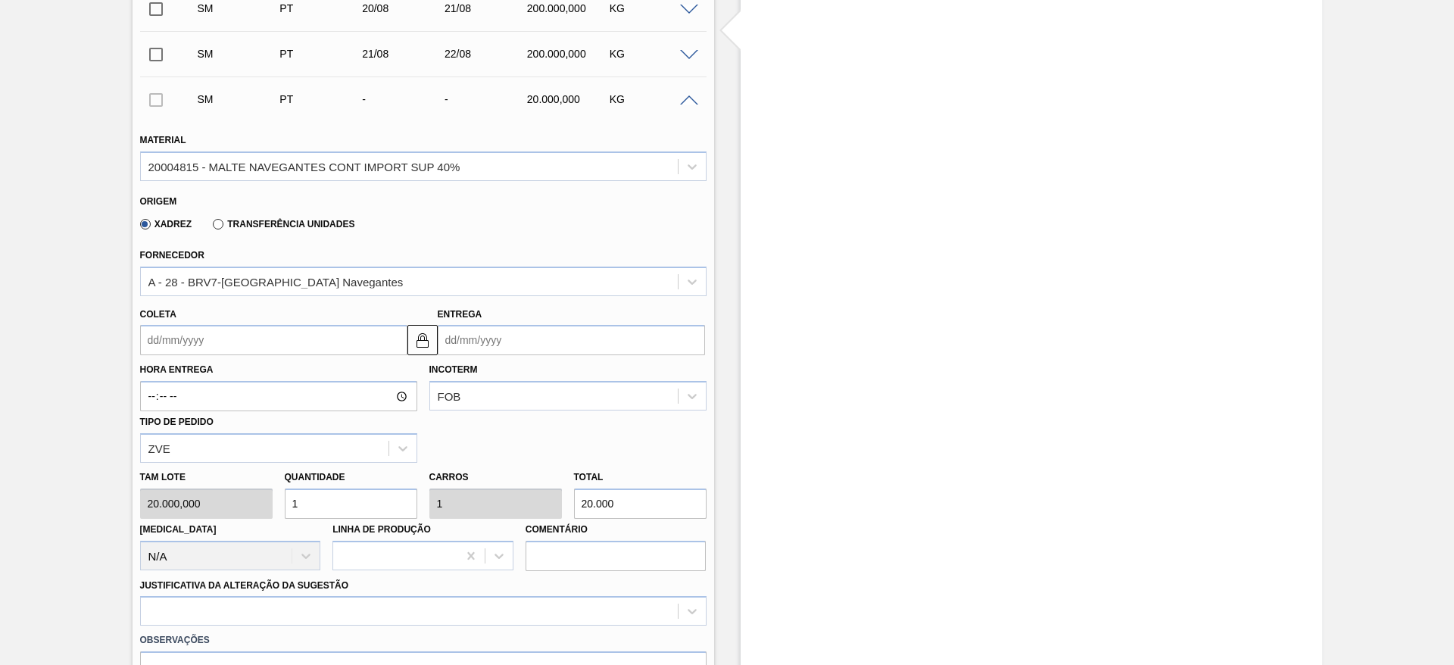
scroll to position [603, 0]
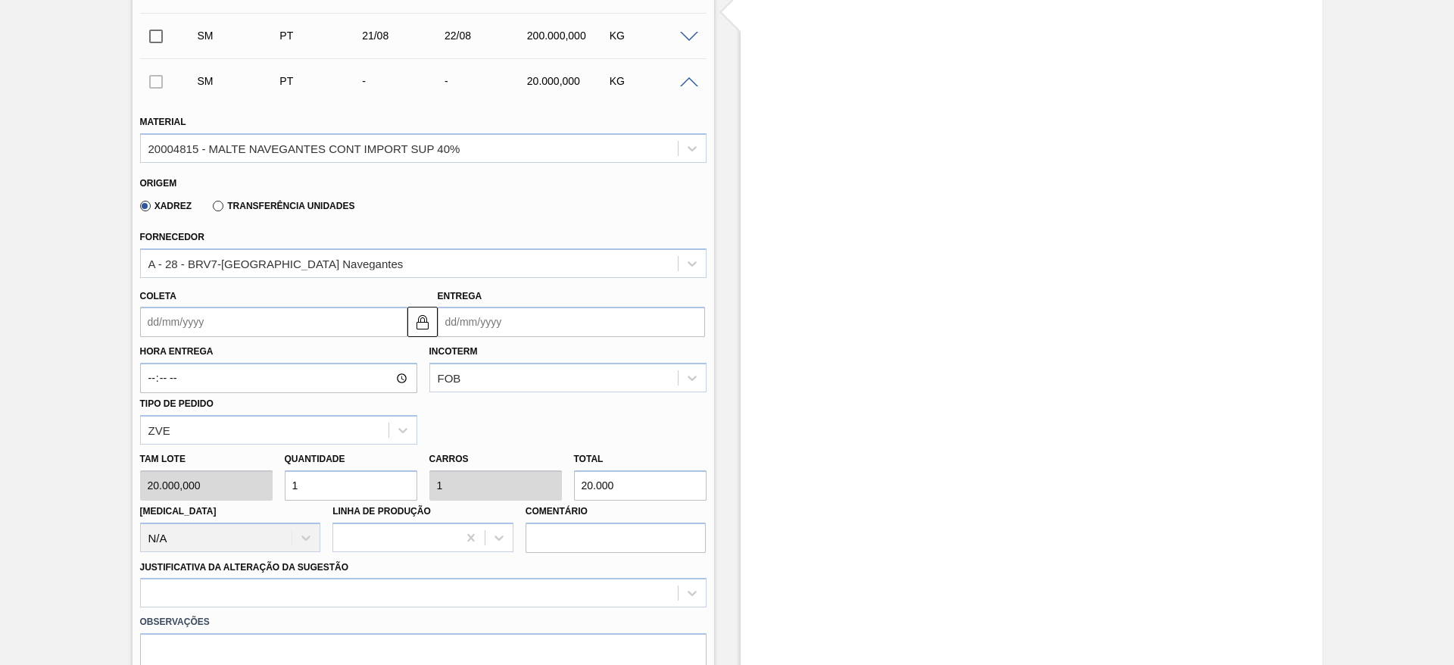
click at [242, 469] on div "Tam lote 20.000,000 Quantidade 1 Carros 1 Total 20.000 [MEDICAL_DATA] N/A Linha…" at bounding box center [423, 498] width 578 height 108
type input "10"
type input "200.000"
type input "10"
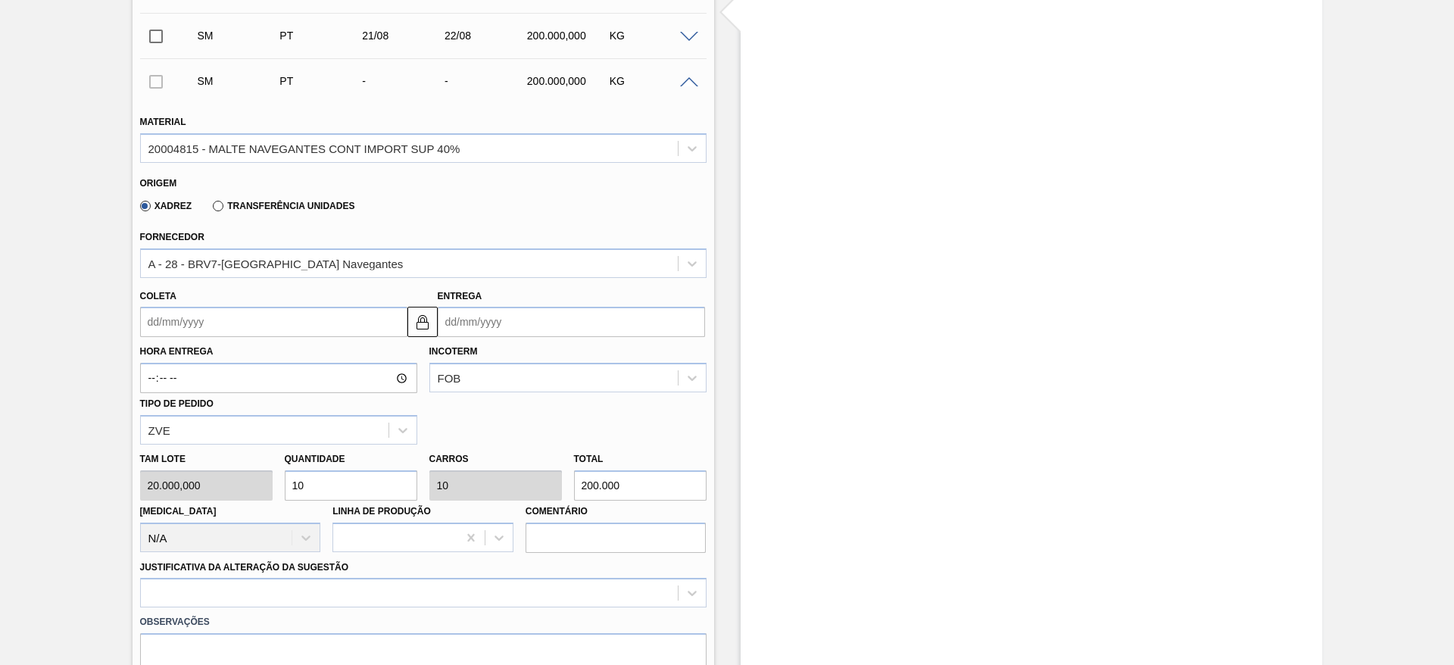
click at [152, 313] on input "Coleta" at bounding box center [273, 322] width 267 height 30
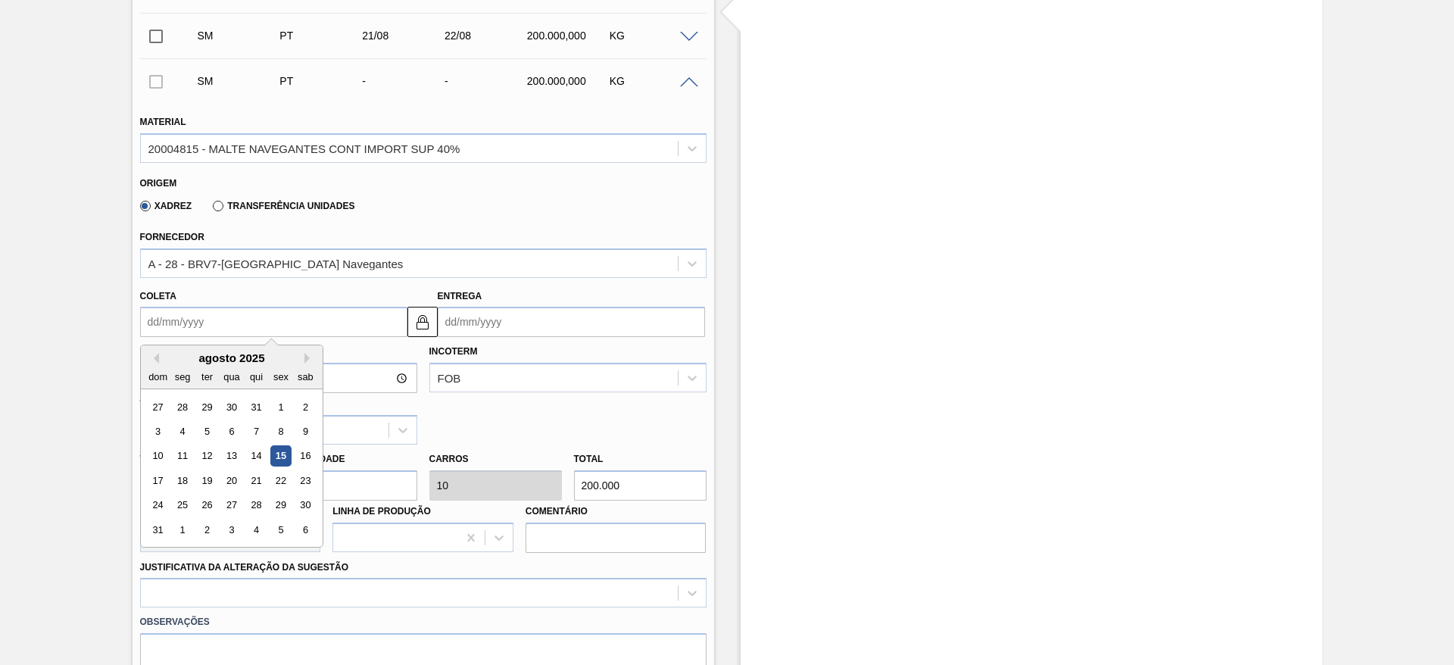
click at [210, 357] on div "agosto 2025" at bounding box center [232, 357] width 182 height 13
click at [282, 481] on div "22" at bounding box center [280, 480] width 20 height 20
type input "[DATE]"
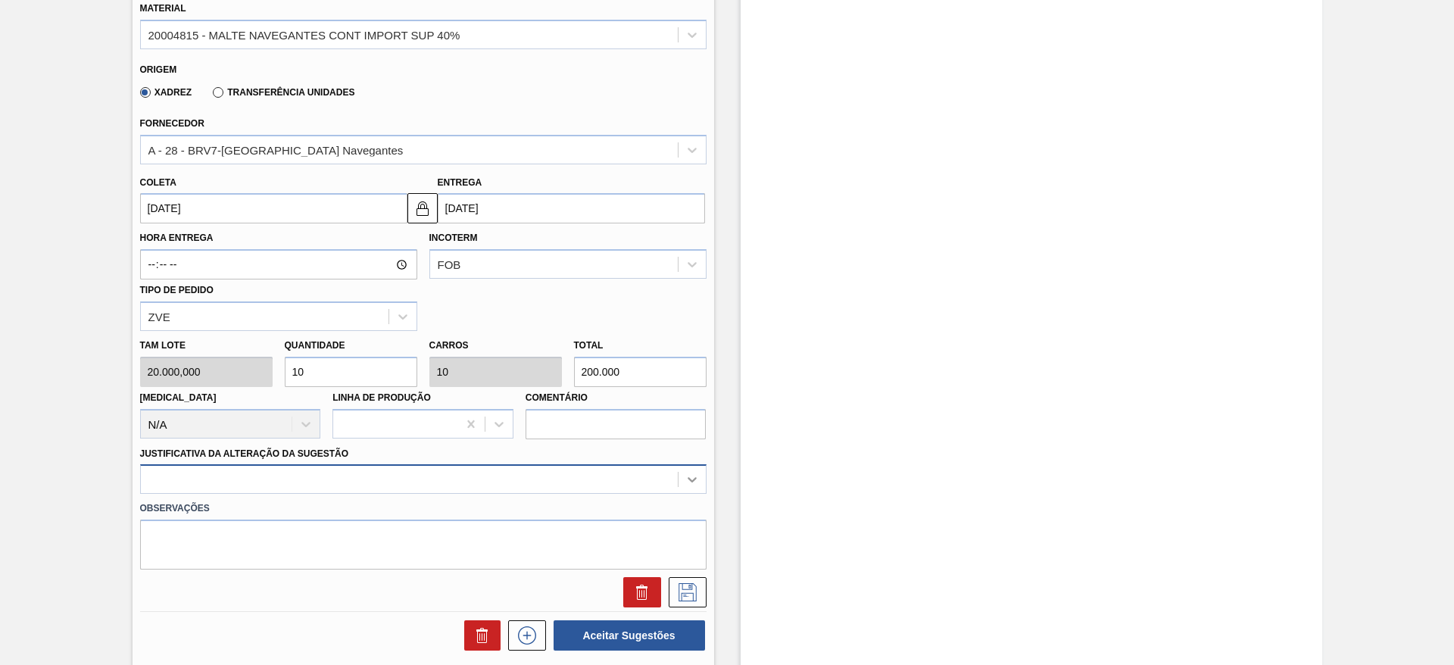
scroll to position [785, 0]
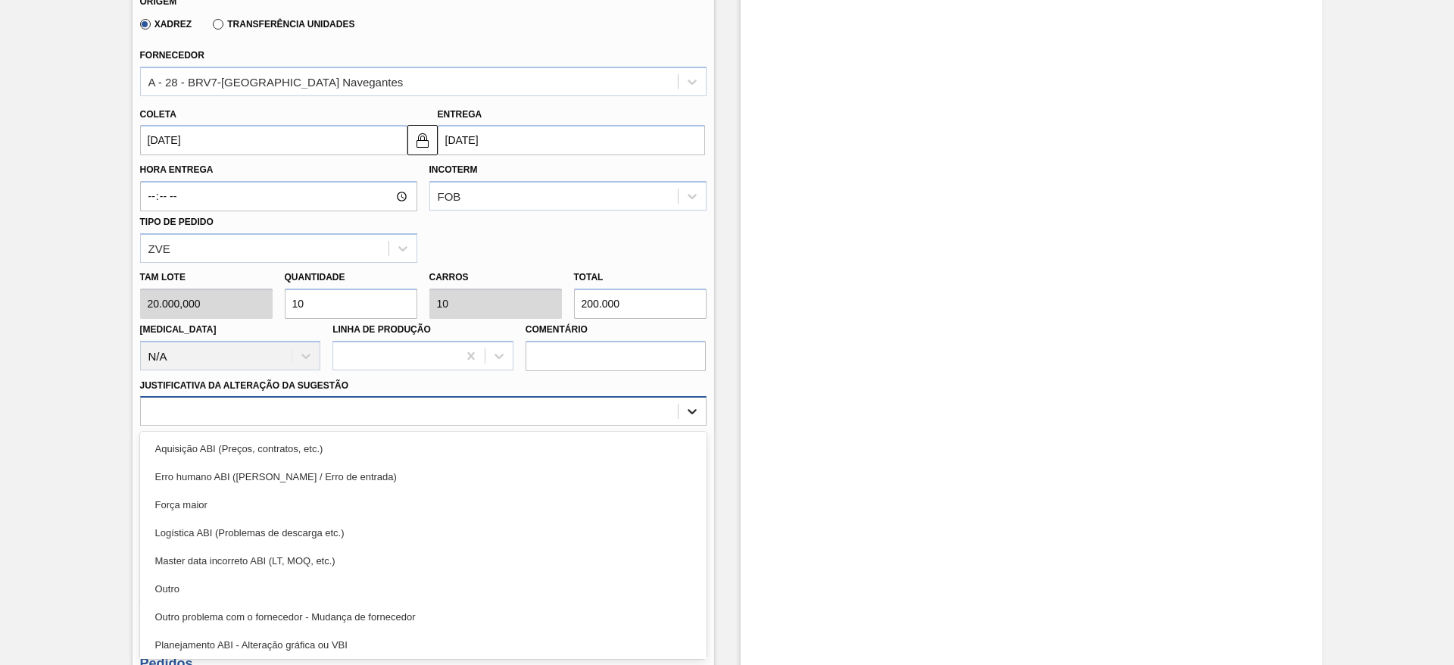
click at [698, 426] on div "option Erro humano ABI (Cálculo / Erro de entrada) focused, 2 of 18. 18 results…" at bounding box center [423, 411] width 566 height 30
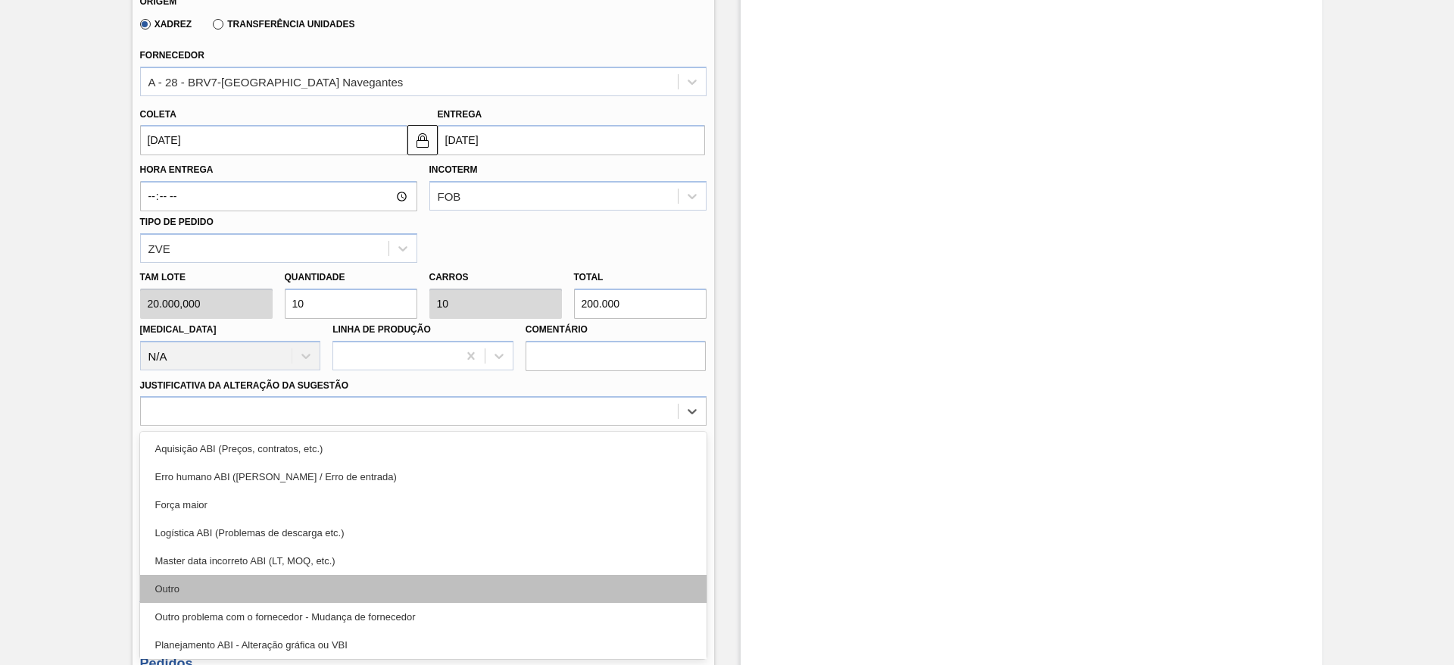
click at [221, 591] on div "Outro" at bounding box center [423, 589] width 566 height 28
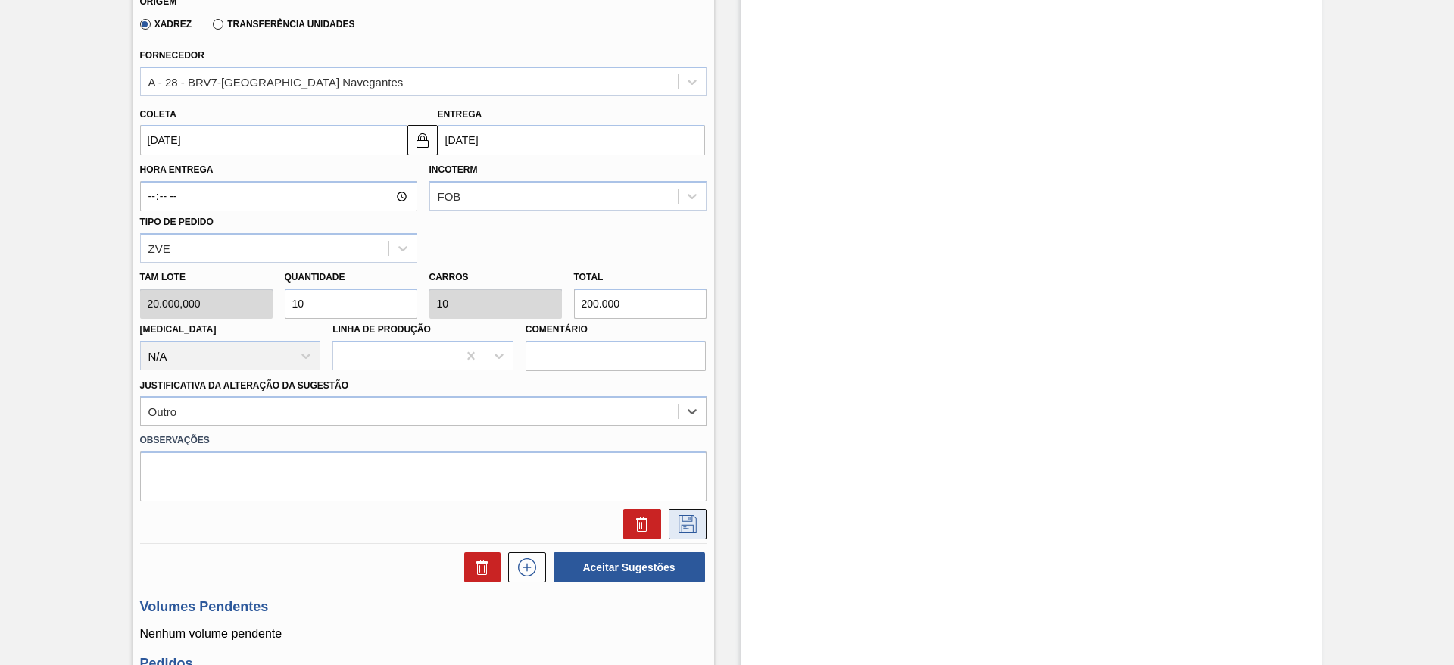
click at [683, 532] on icon at bounding box center [687, 524] width 24 height 18
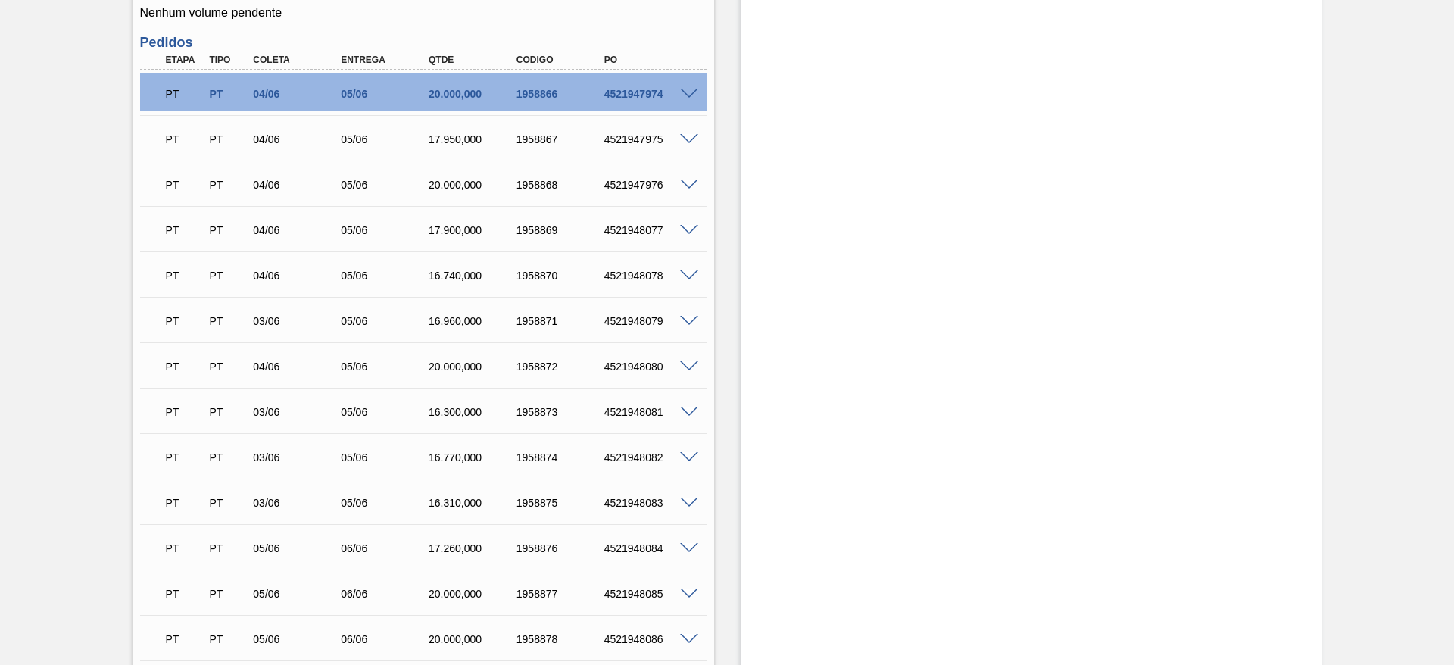
scroll to position [558, 0]
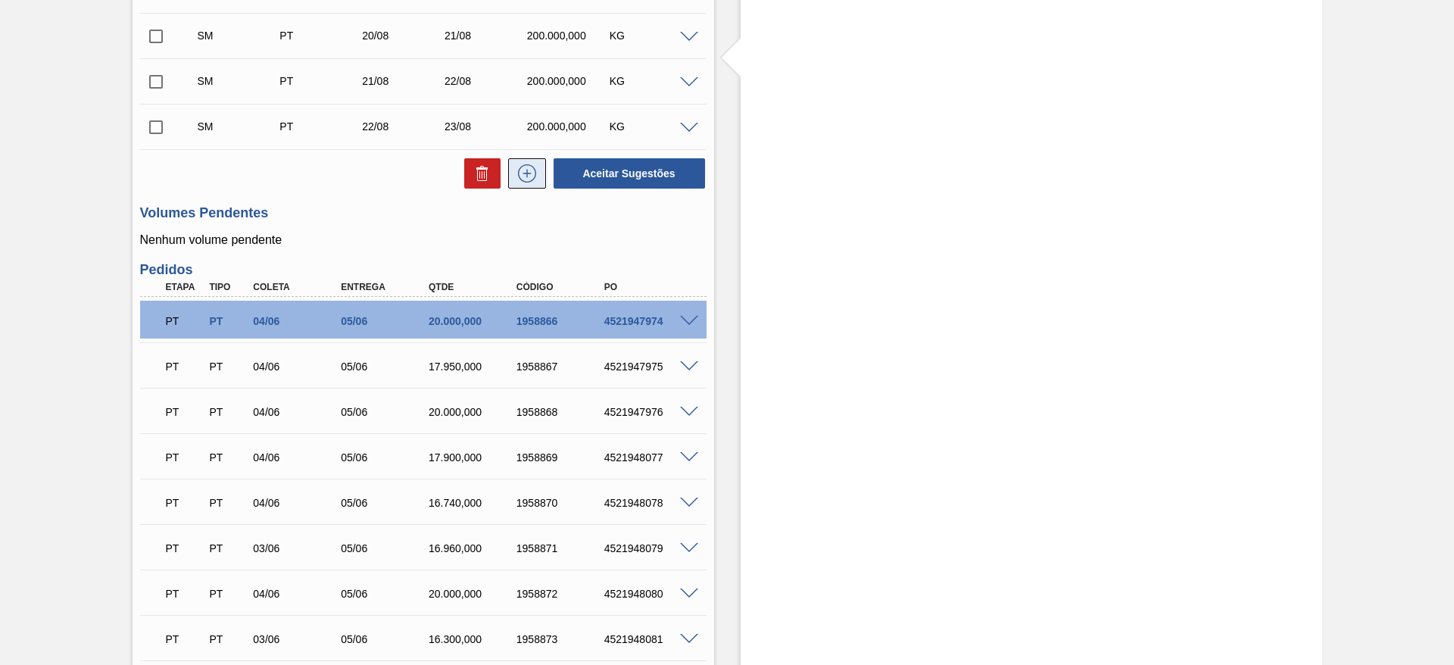
click at [537, 170] on icon at bounding box center [527, 173] width 24 height 18
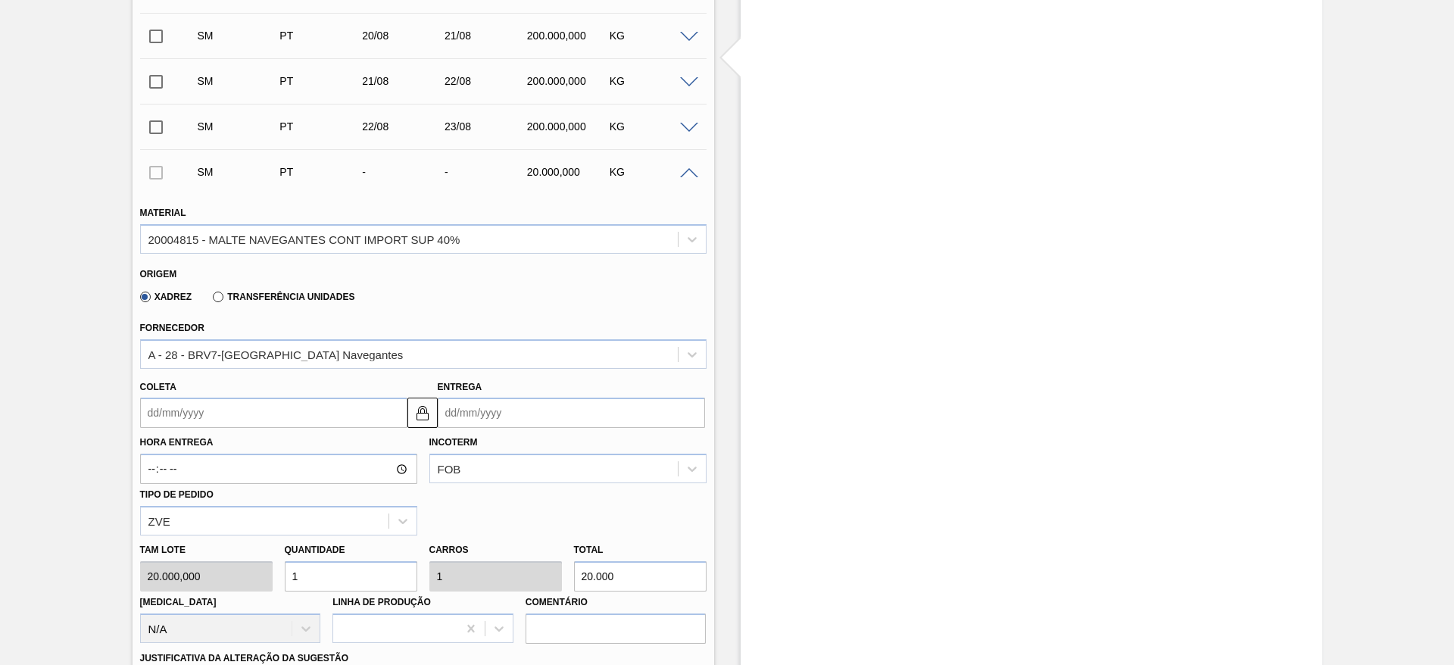
scroll to position [672, 0]
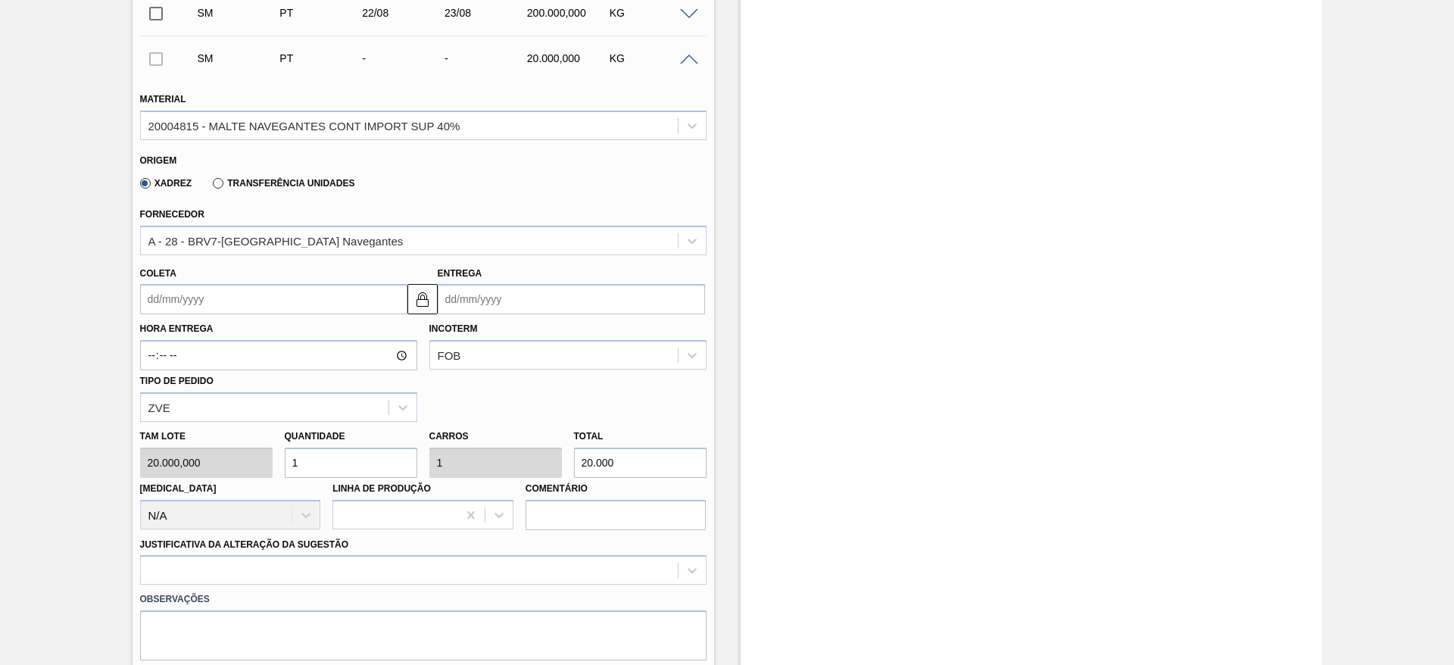
click at [215, 461] on div "Tam lote 20.000,000 Quantidade 1 Carros 1 Total 20.000 [MEDICAL_DATA] N/A Linha…" at bounding box center [423, 476] width 578 height 108
type input "10"
type input "200.000"
type input "10"
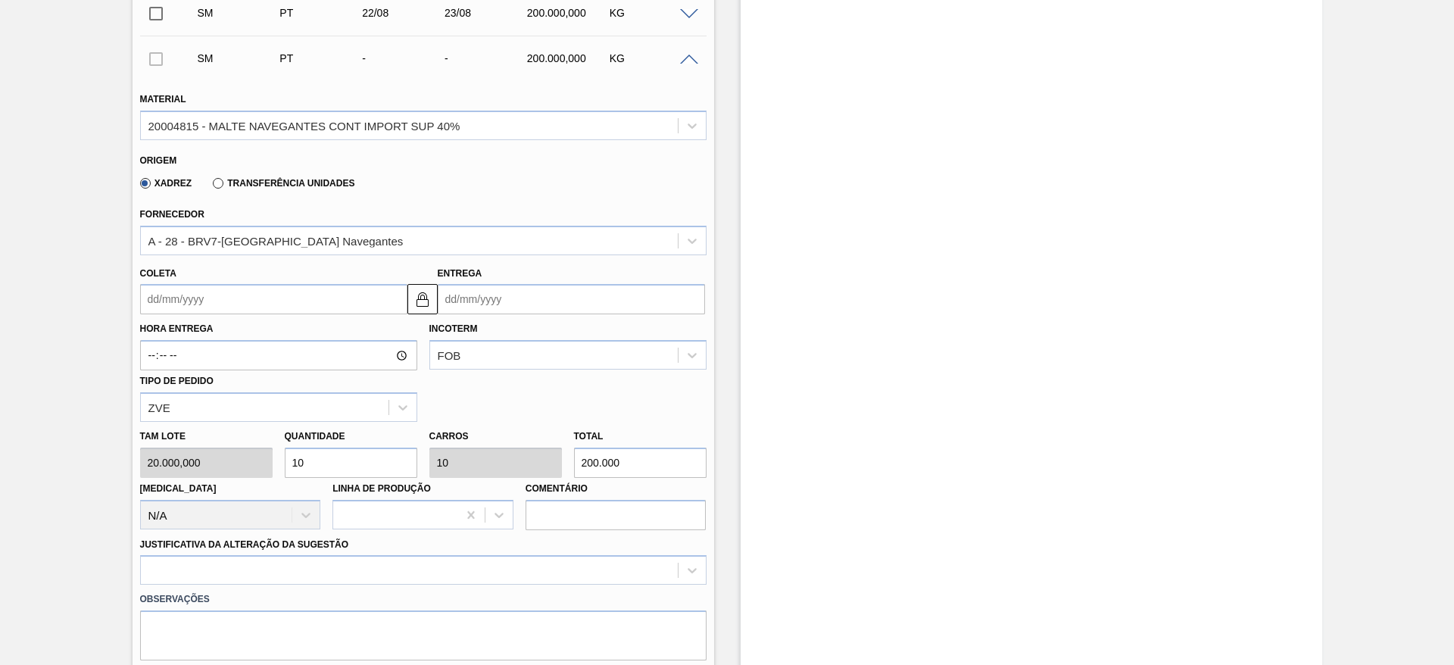
click at [151, 298] on input "Coleta" at bounding box center [273, 299] width 267 height 30
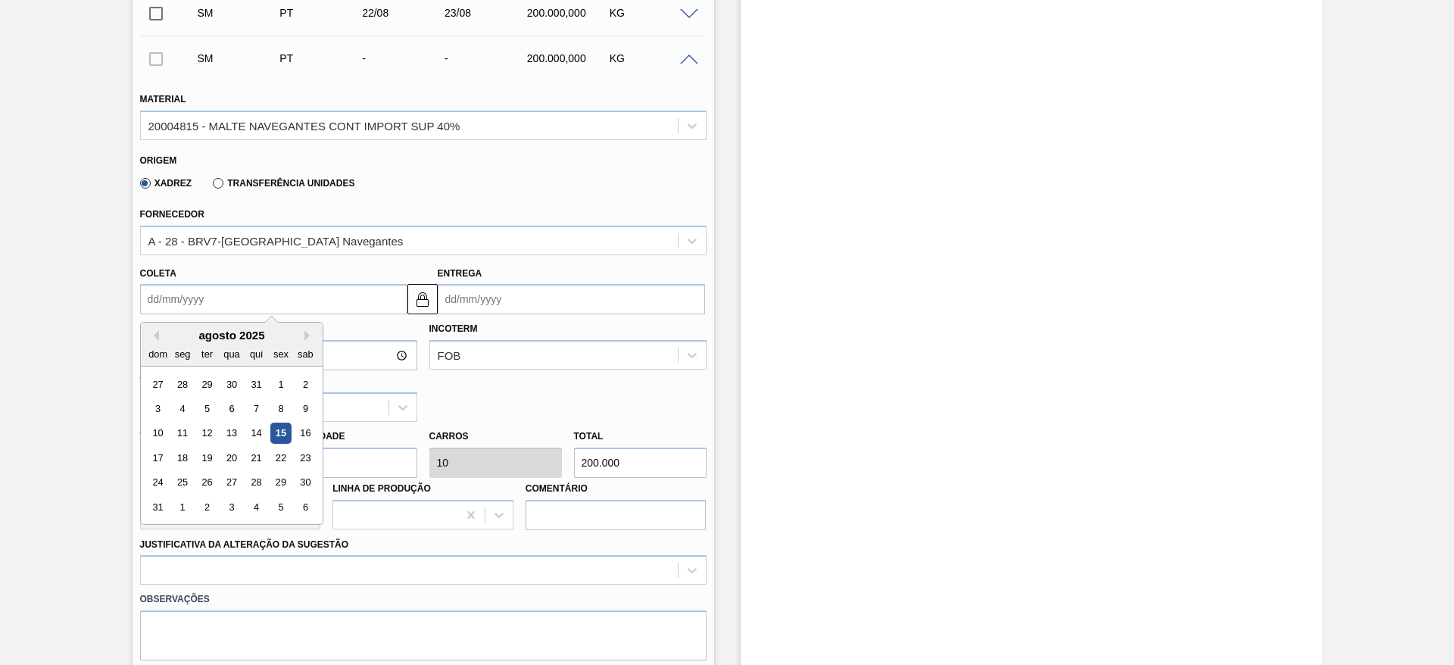
click at [214, 335] on div "agosto 2025" at bounding box center [232, 335] width 182 height 13
click at [303, 462] on div "23" at bounding box center [305, 457] width 20 height 20
type input "[DATE]"
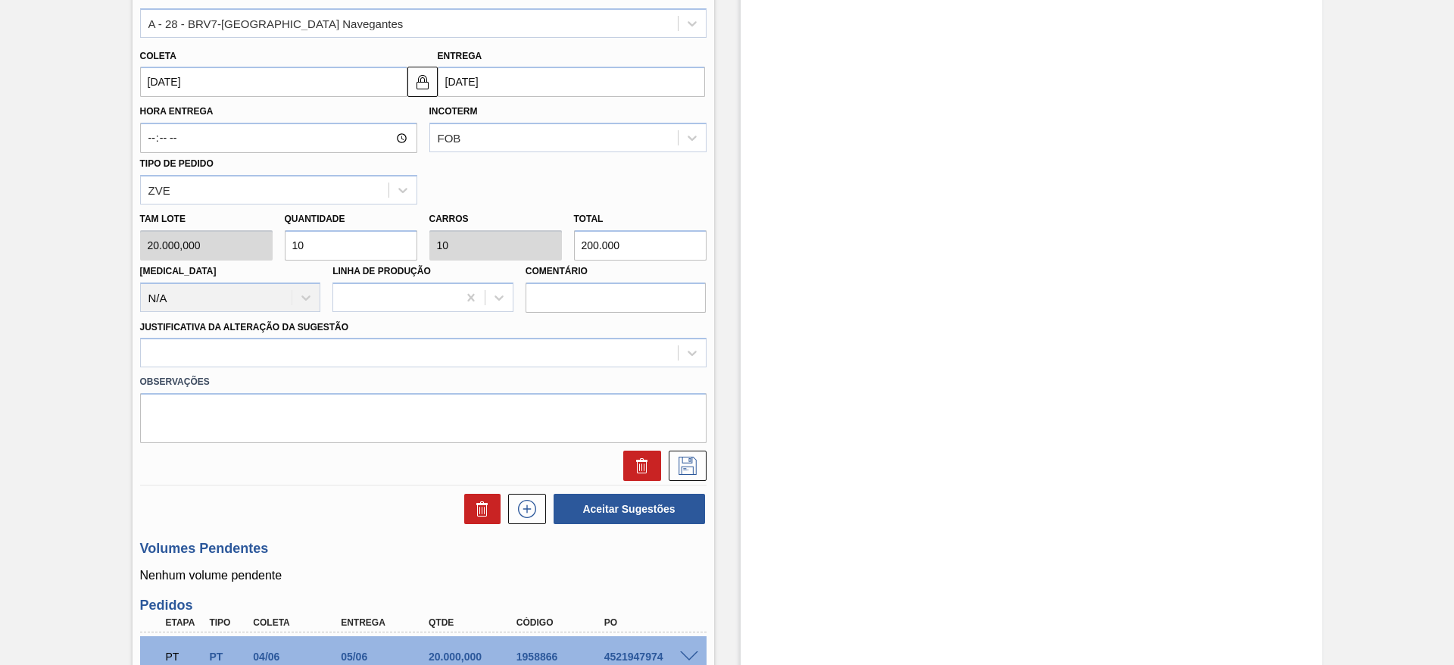
scroll to position [899, 0]
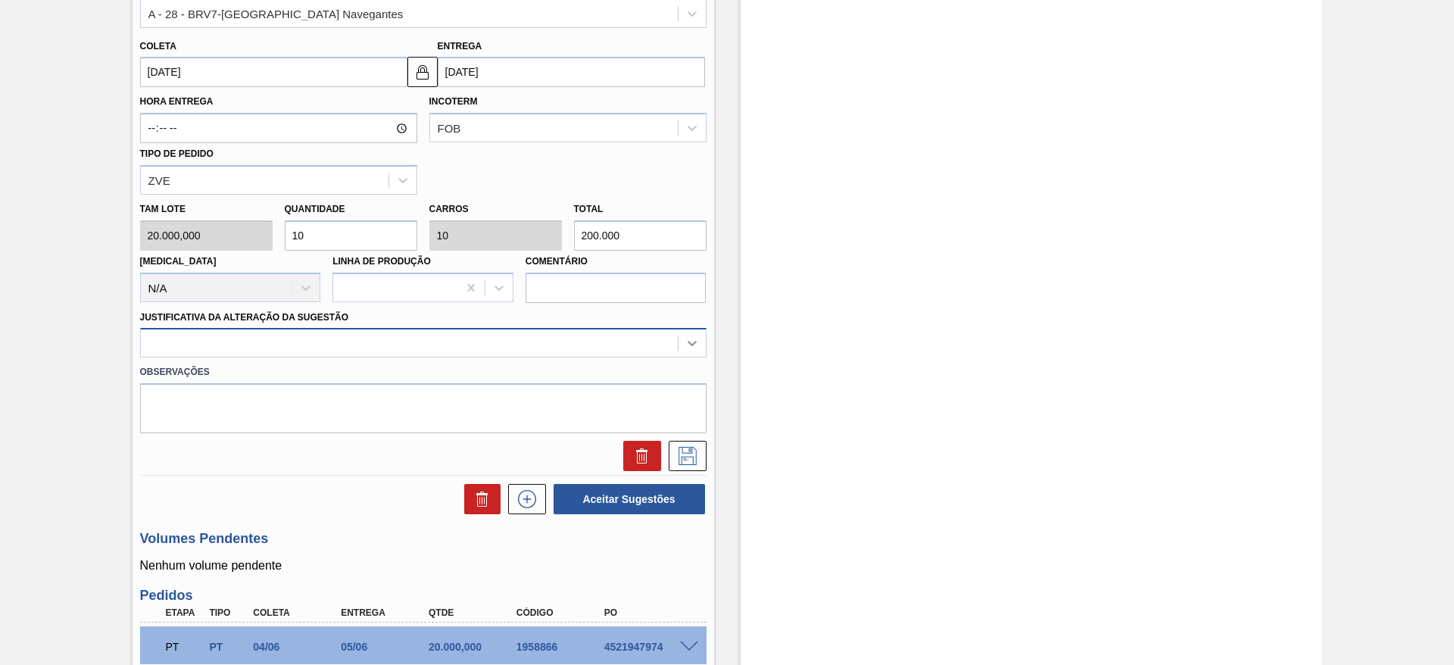
click at [697, 344] on icon at bounding box center [691, 342] width 15 height 15
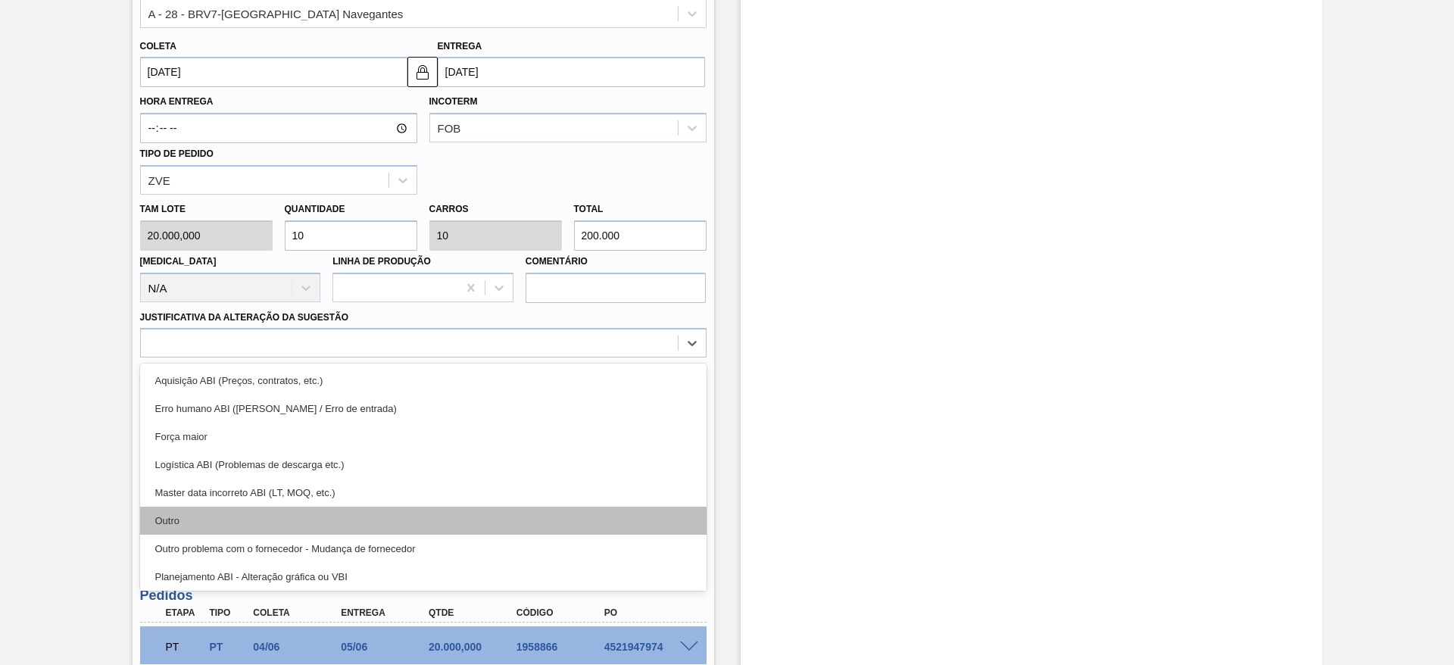
click at [263, 516] on div "Outro" at bounding box center [423, 521] width 566 height 28
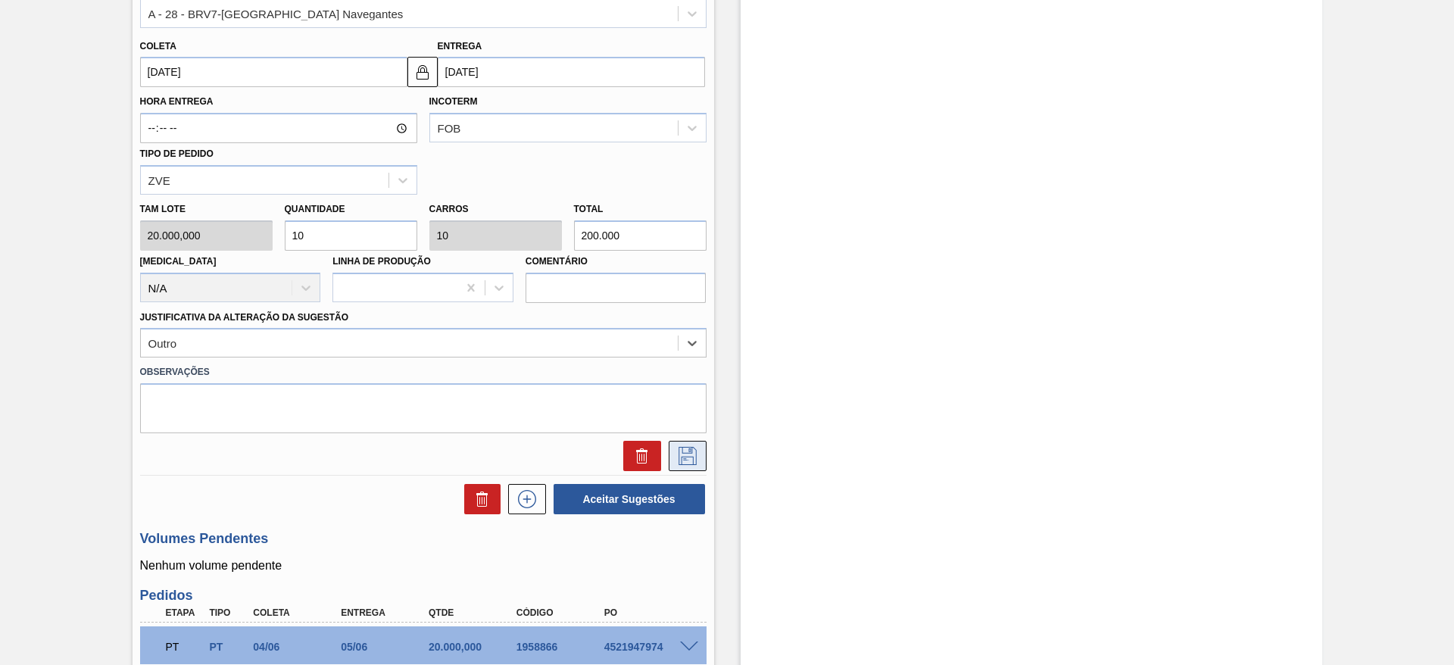
click at [684, 450] on icon at bounding box center [687, 456] width 24 height 18
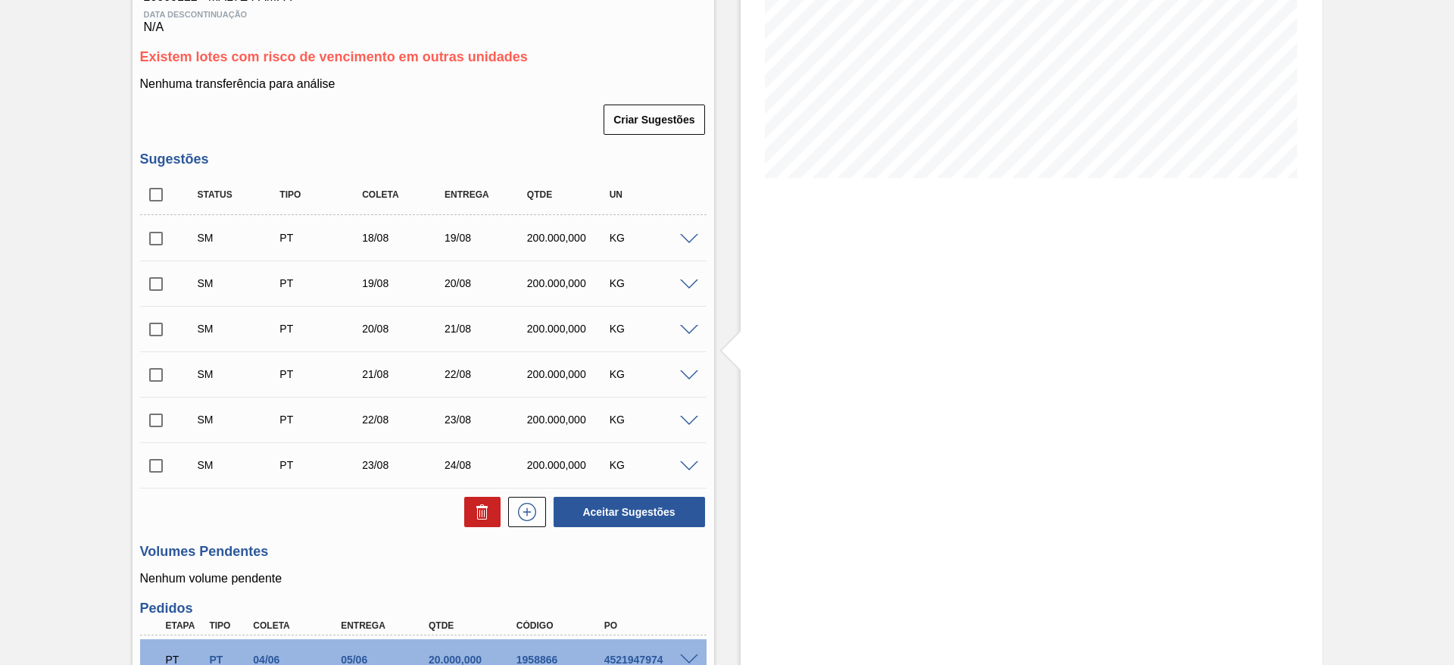
scroll to position [217, 0]
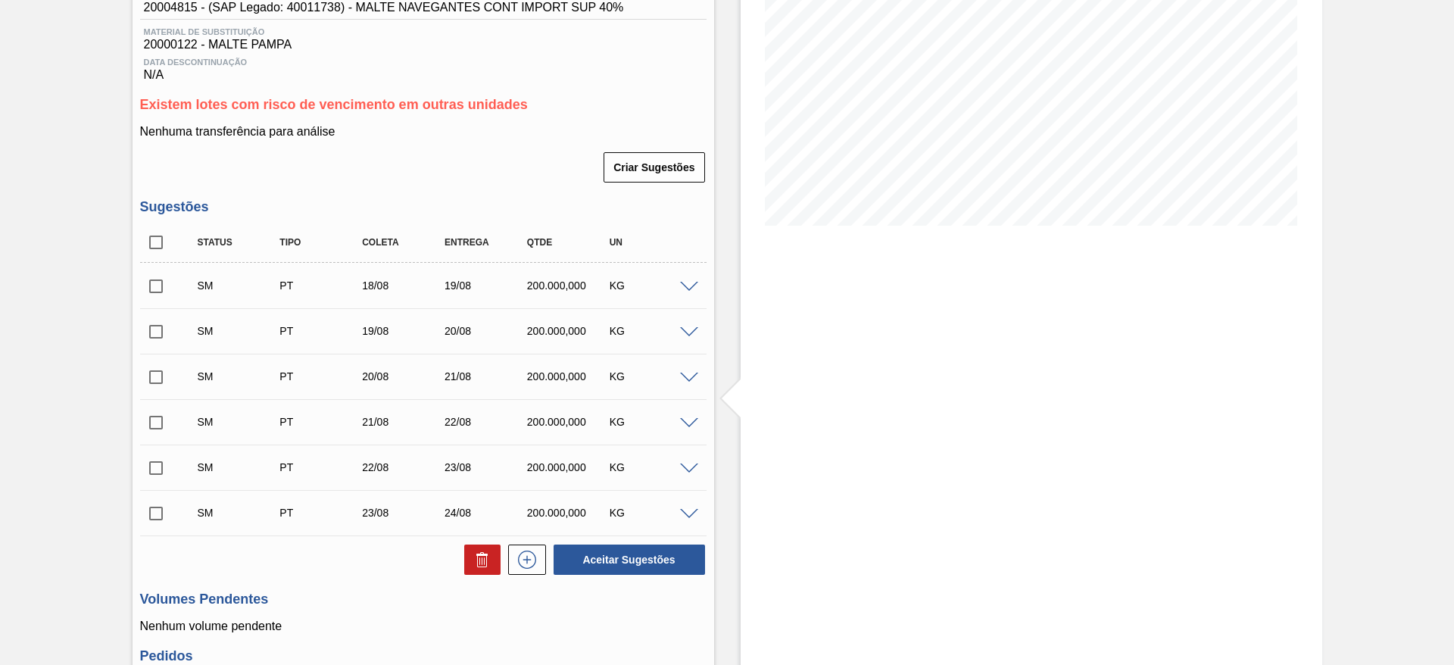
click at [159, 238] on input "checkbox" at bounding box center [156, 242] width 32 height 32
checkbox input "true"
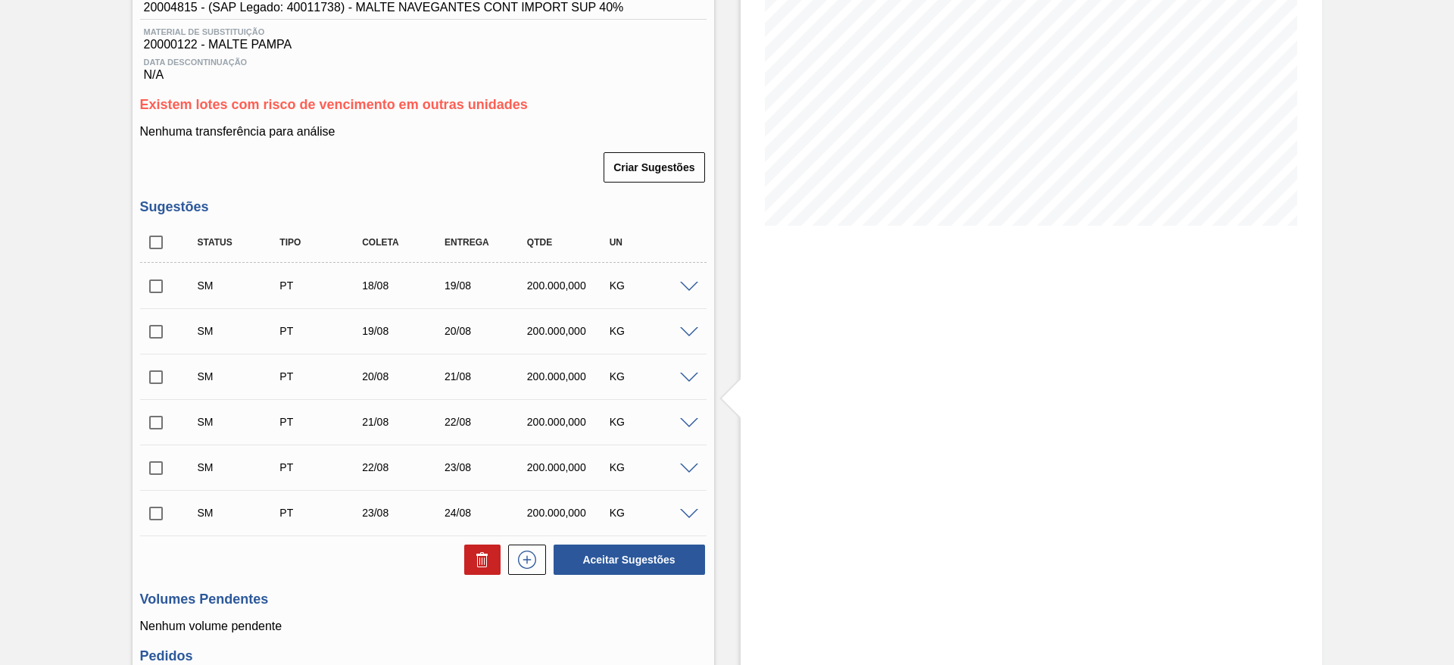
checkbox input "true"
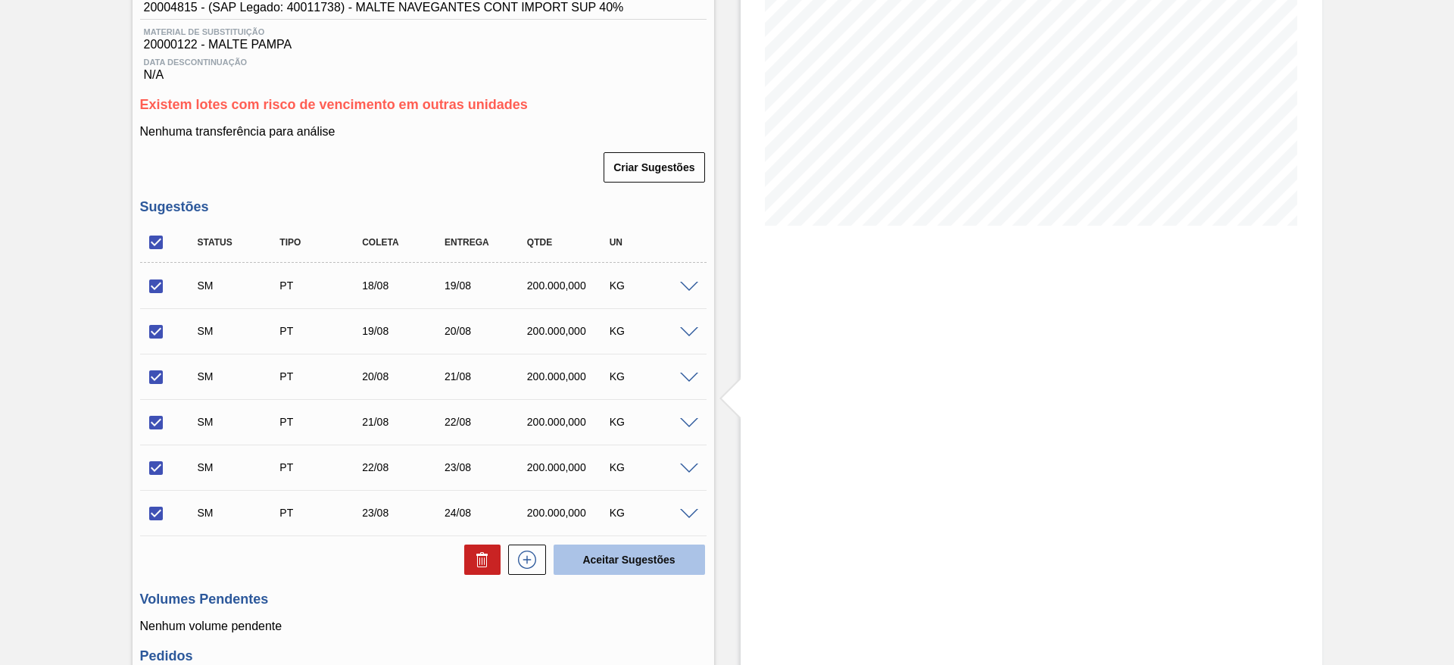
click at [638, 565] on button "Aceitar Sugestões" at bounding box center [628, 559] width 151 height 30
checkbox input "false"
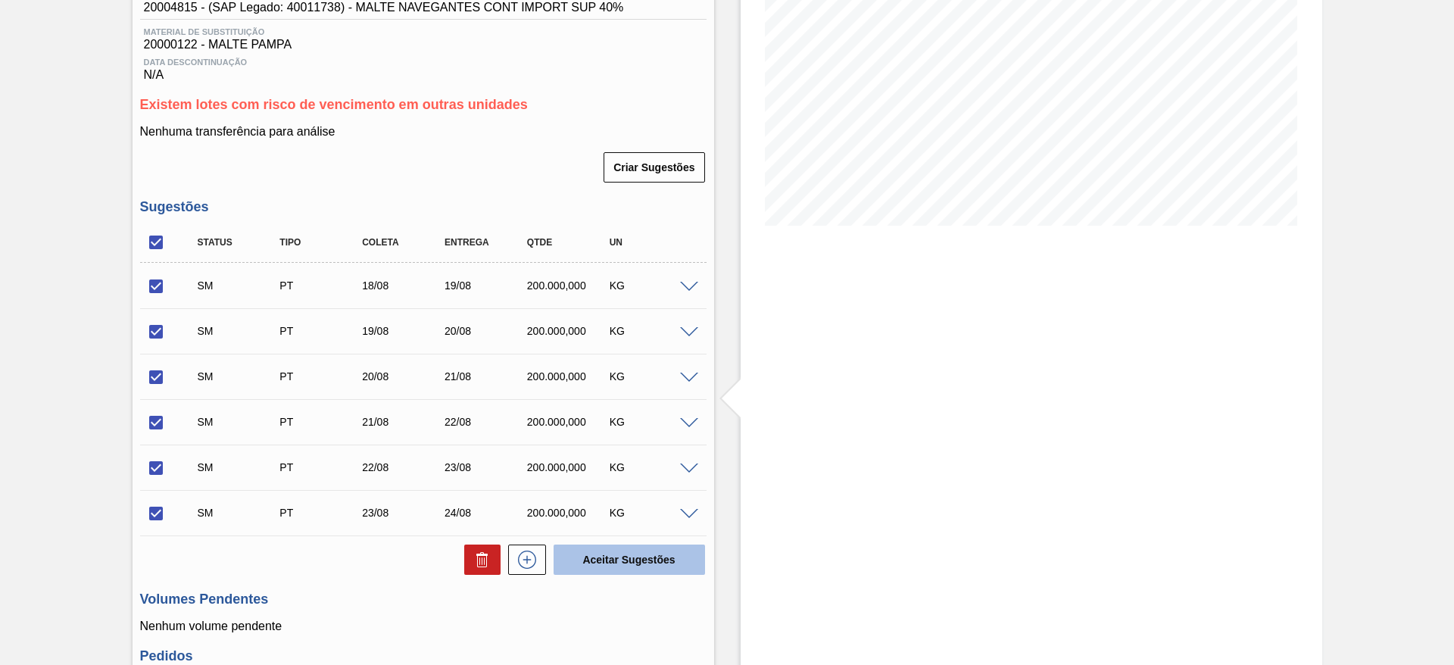
checkbox input "false"
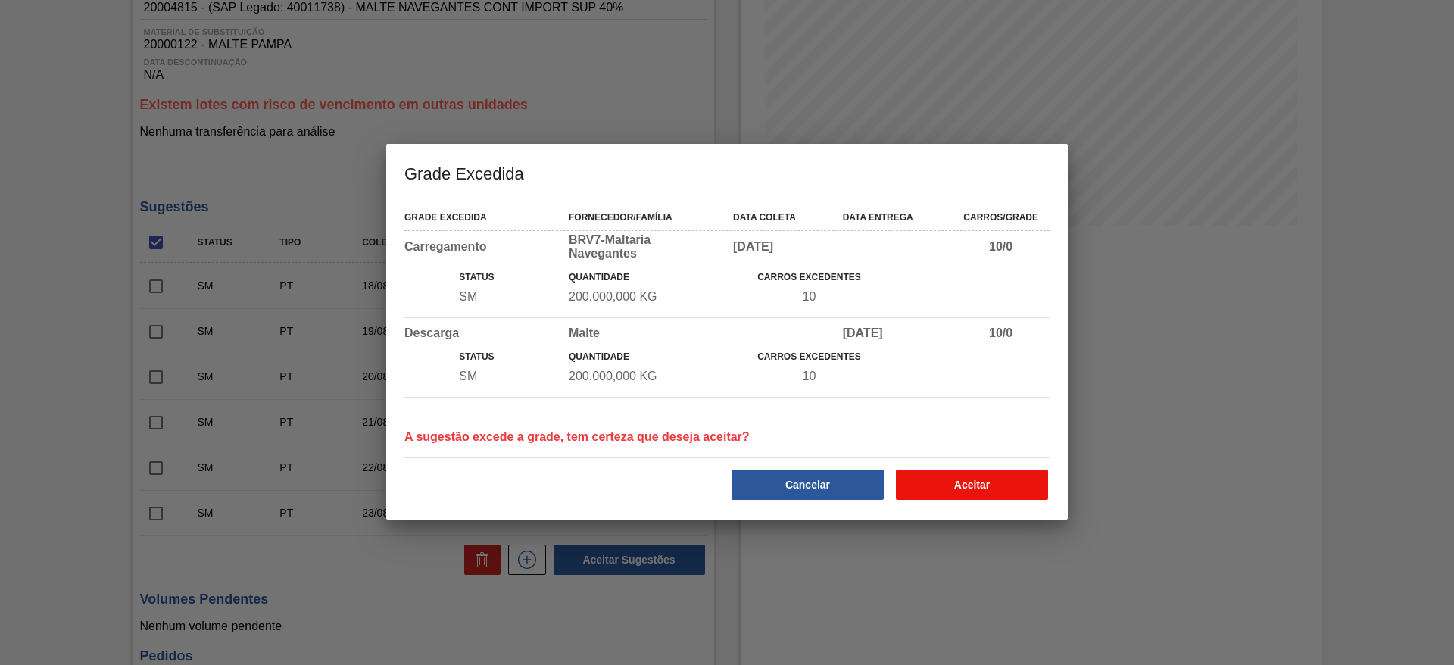
click at [955, 479] on button "Aceitar" at bounding box center [972, 484] width 152 height 30
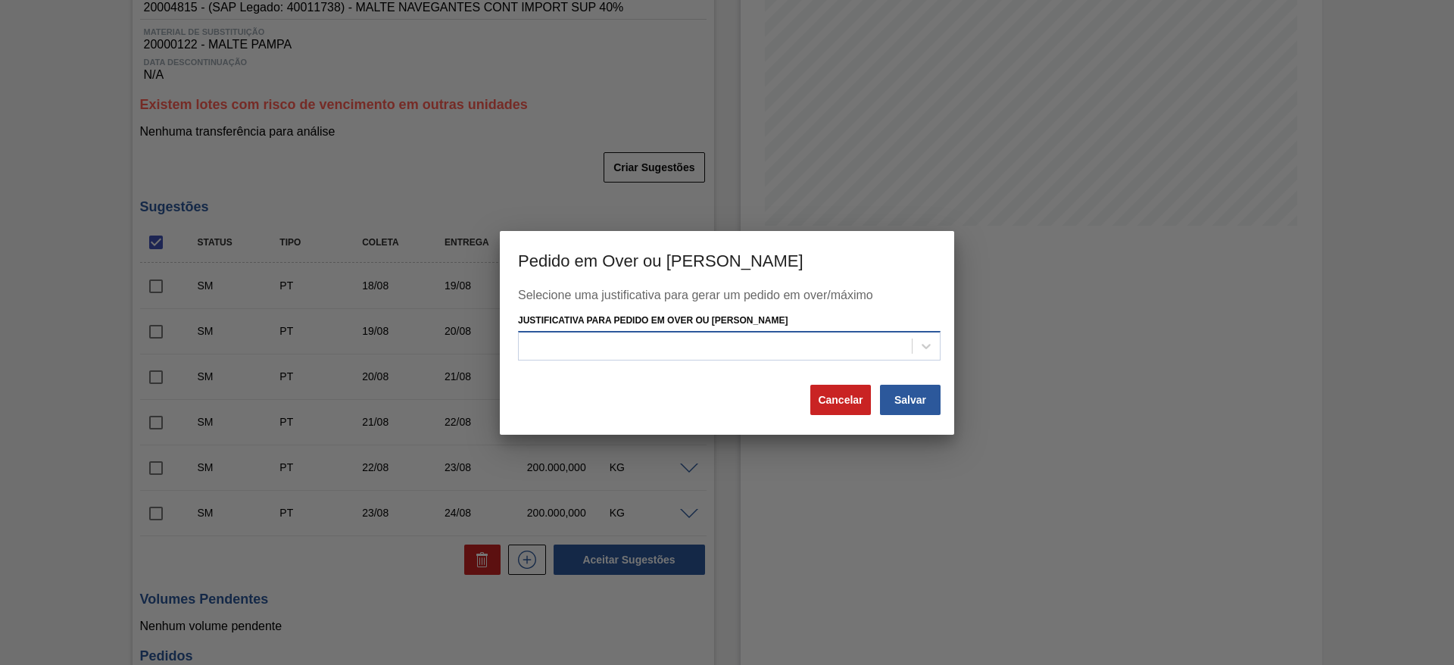
click at [550, 348] on div at bounding box center [715, 346] width 393 height 22
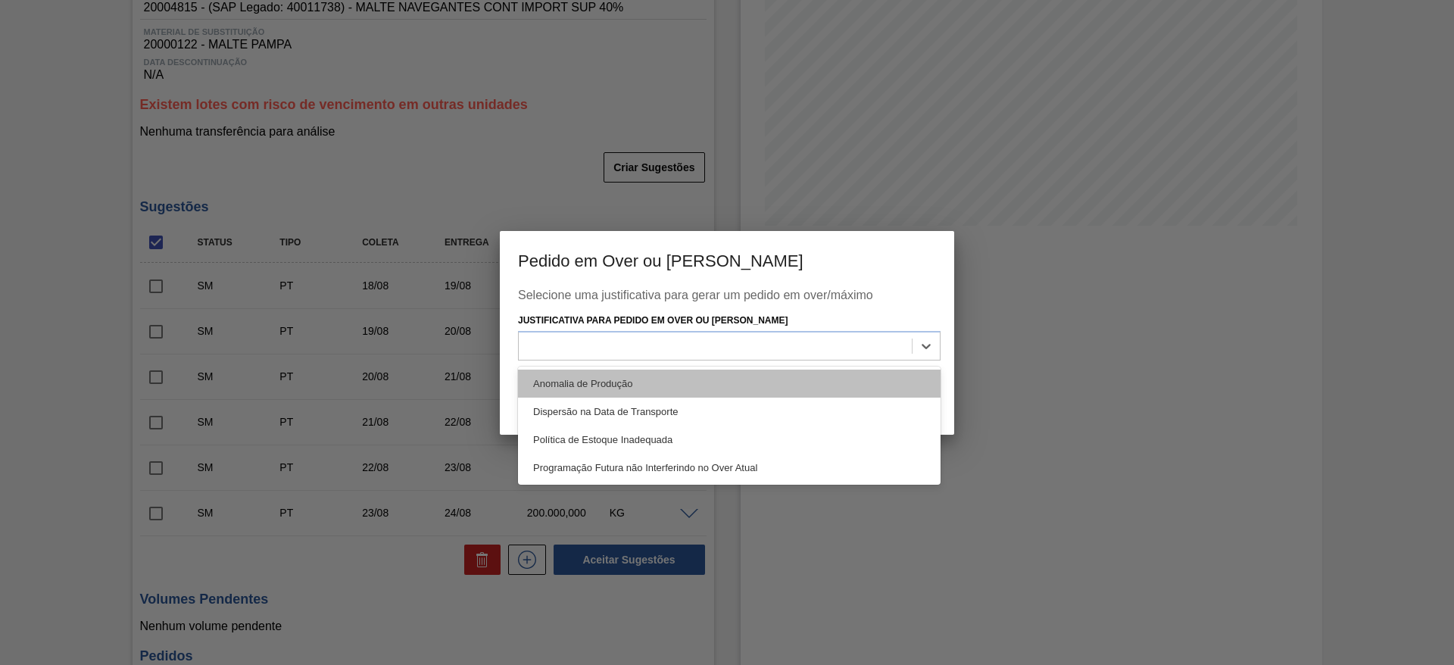
click at [558, 385] on div "Anomalia de Produção" at bounding box center [729, 383] width 422 height 28
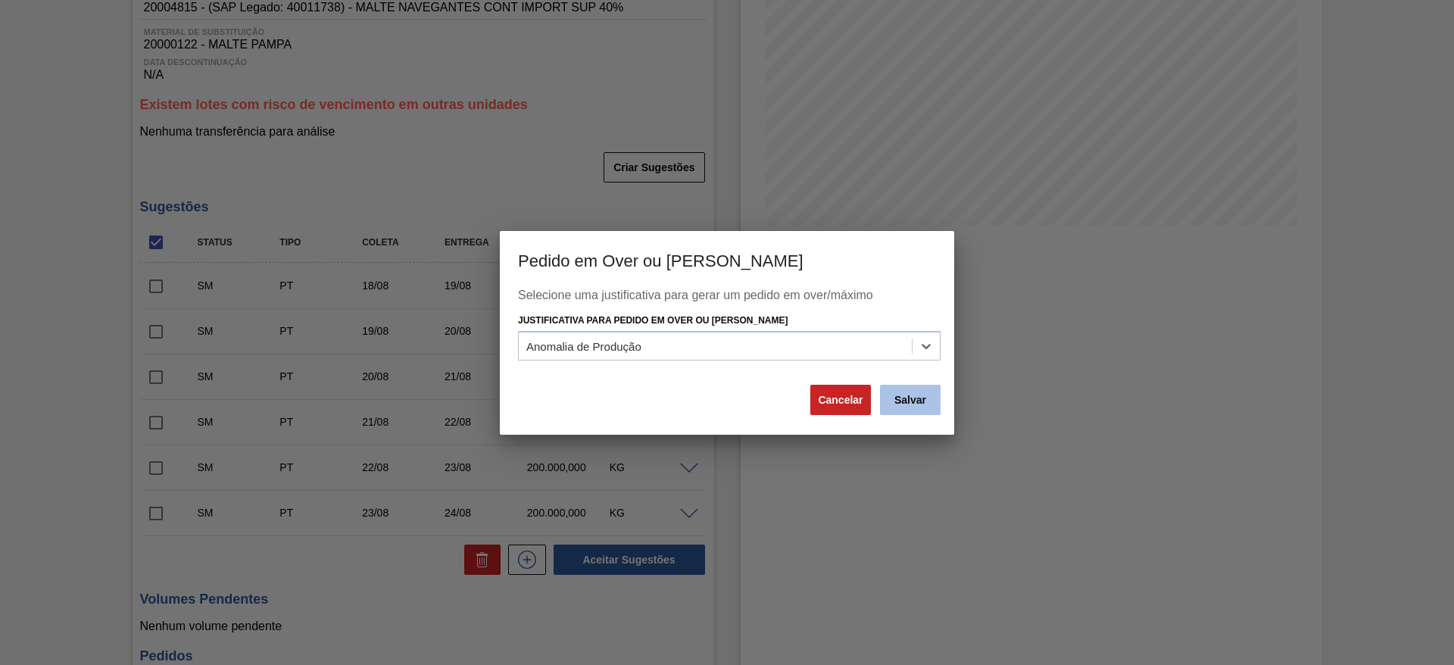
click at [918, 397] on button "Salvar" at bounding box center [910, 400] width 61 height 30
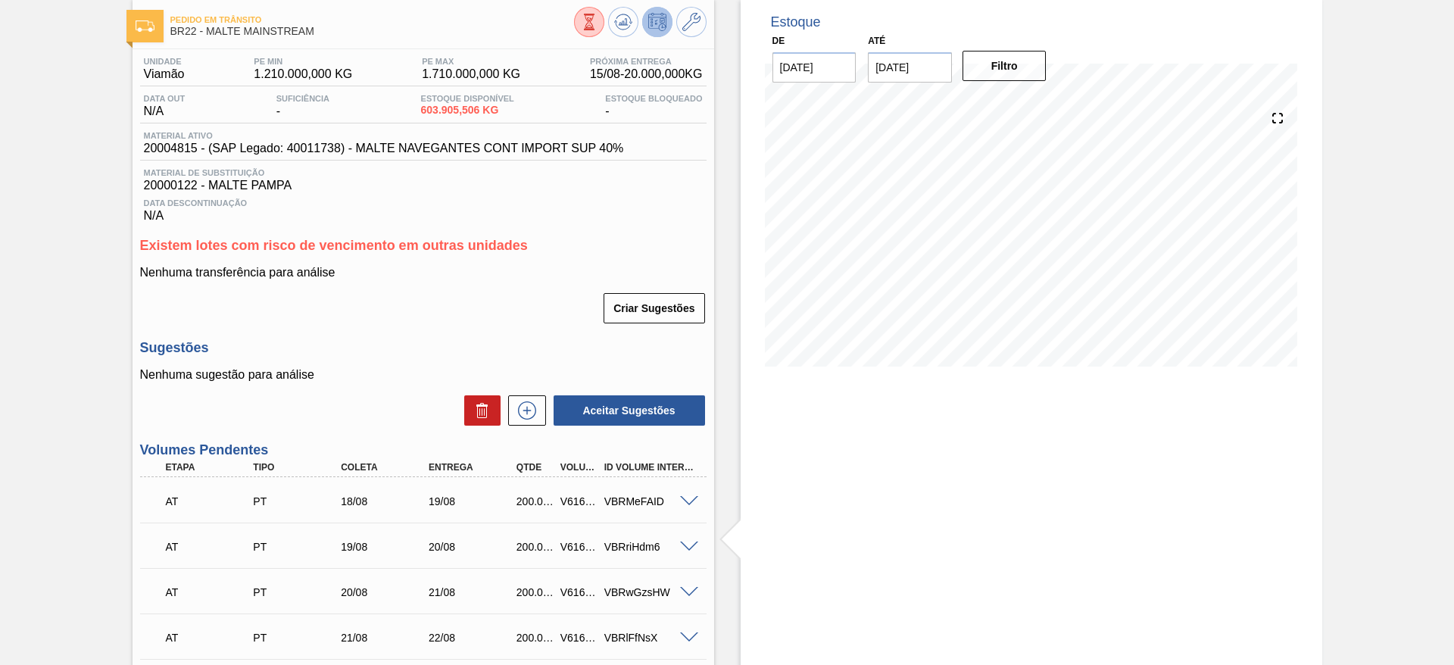
scroll to position [0, 0]
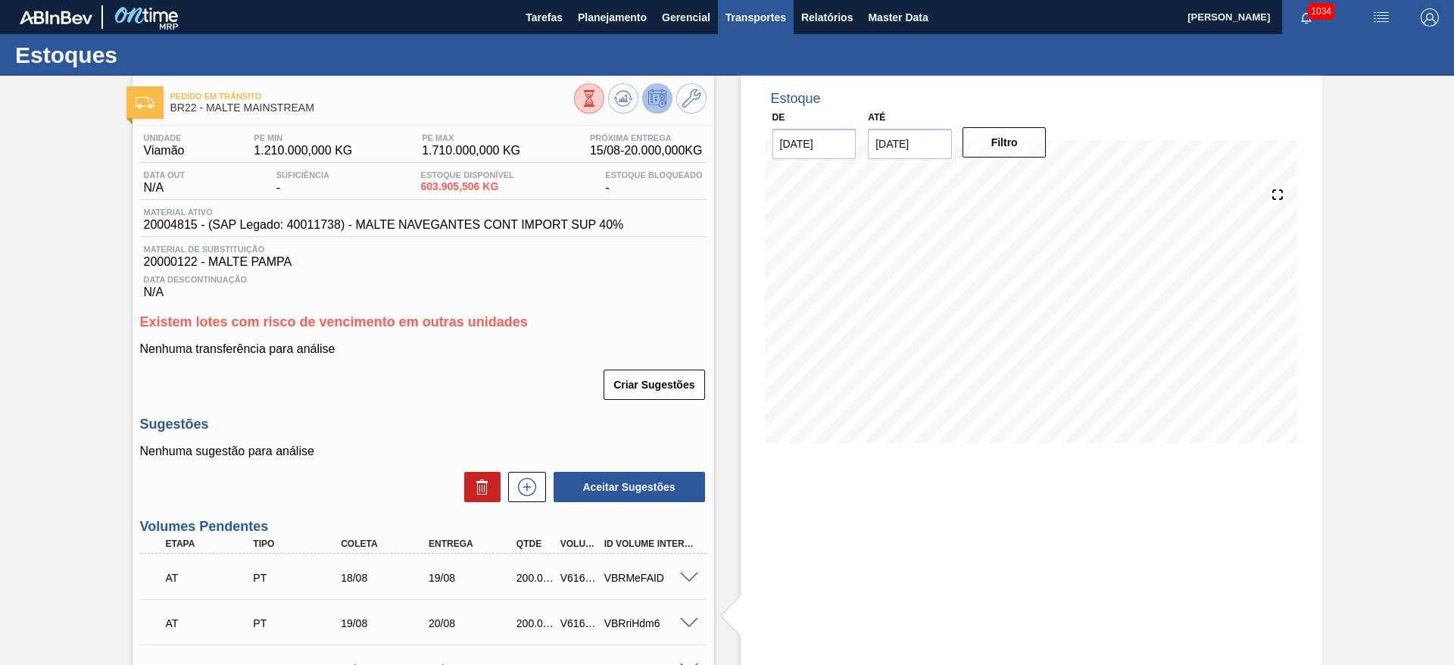
click at [747, 18] on span "Transportes" at bounding box center [755, 17] width 61 height 18
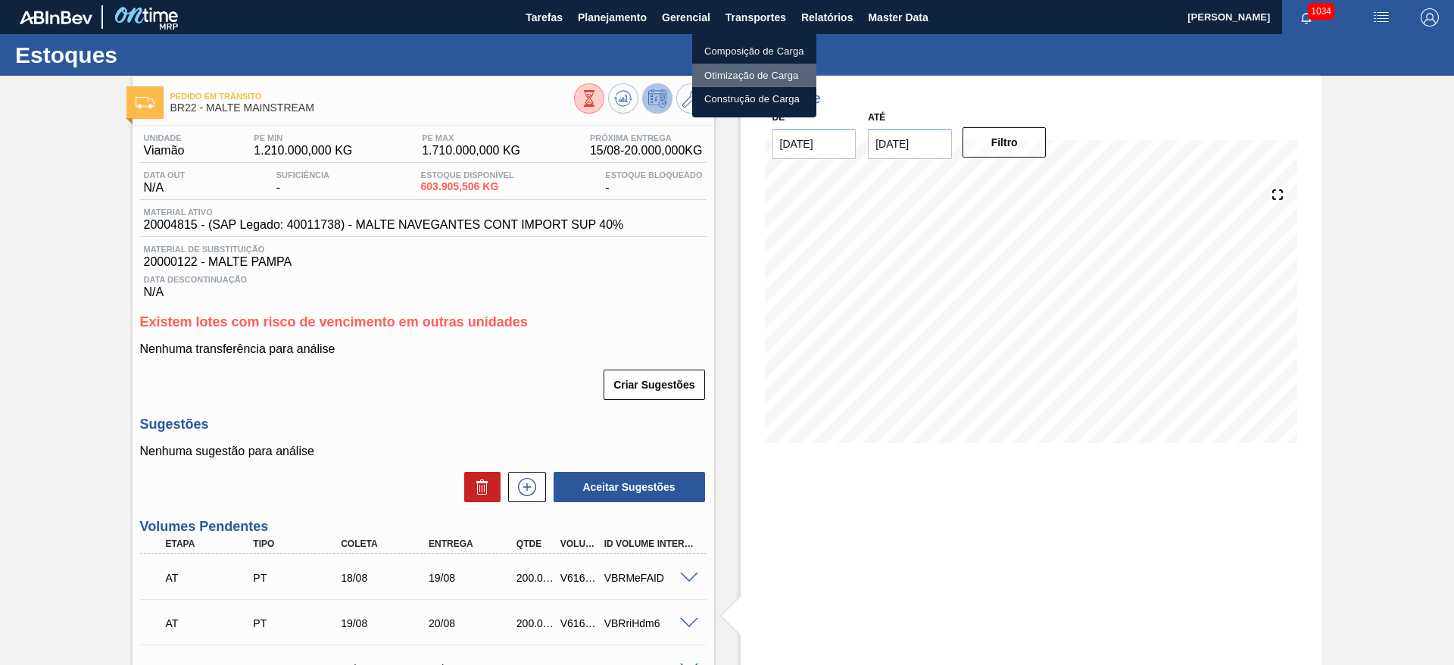
click at [719, 71] on li "Otimização de Carga" at bounding box center [754, 76] width 124 height 24
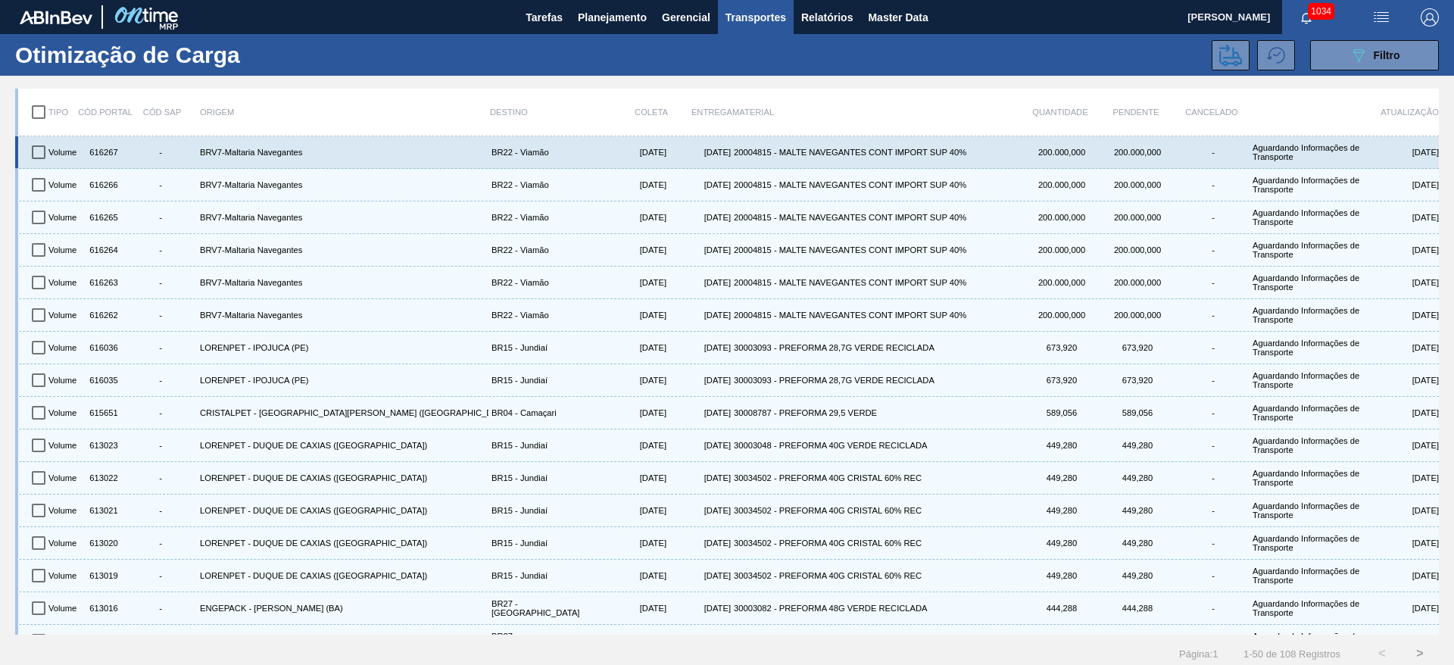
click at [36, 149] on input "checkbox" at bounding box center [39, 152] width 32 height 32
checkbox input "true"
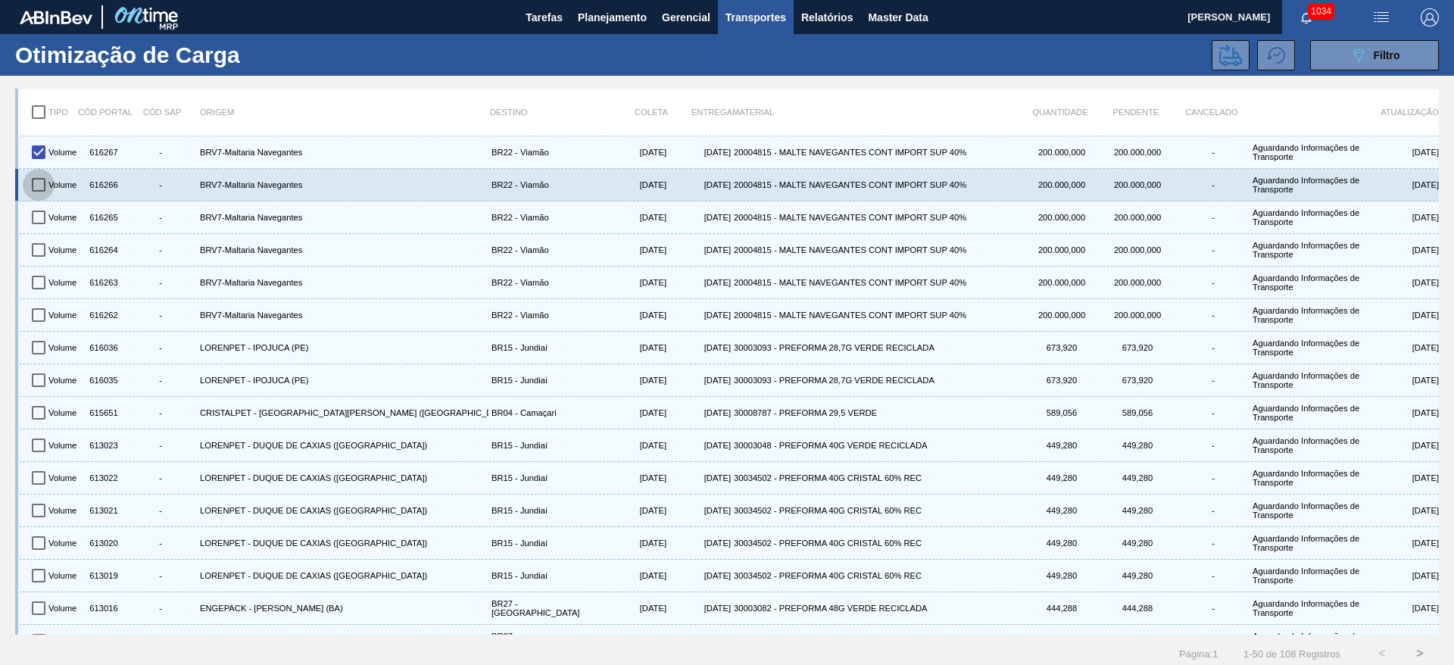
click at [39, 185] on input "checkbox" at bounding box center [39, 185] width 32 height 32
checkbox input "true"
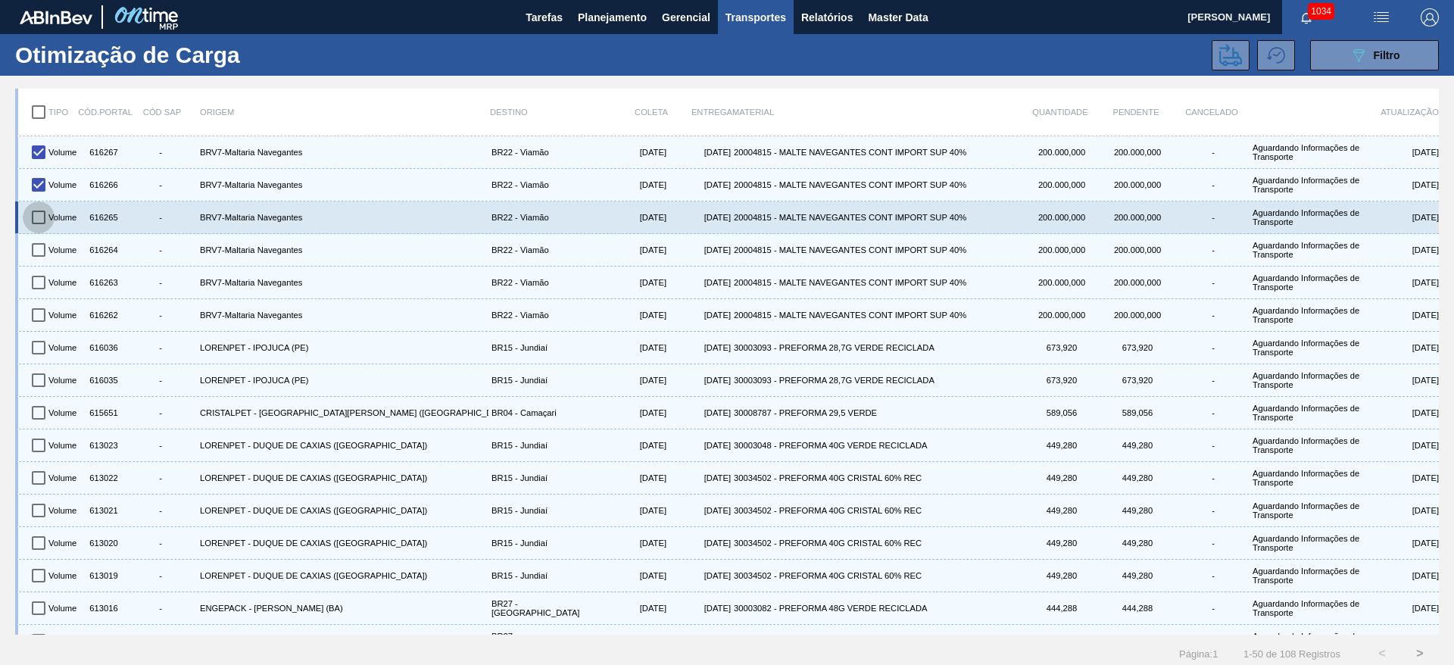
click at [45, 220] on input "checkbox" at bounding box center [39, 217] width 32 height 32
checkbox input "true"
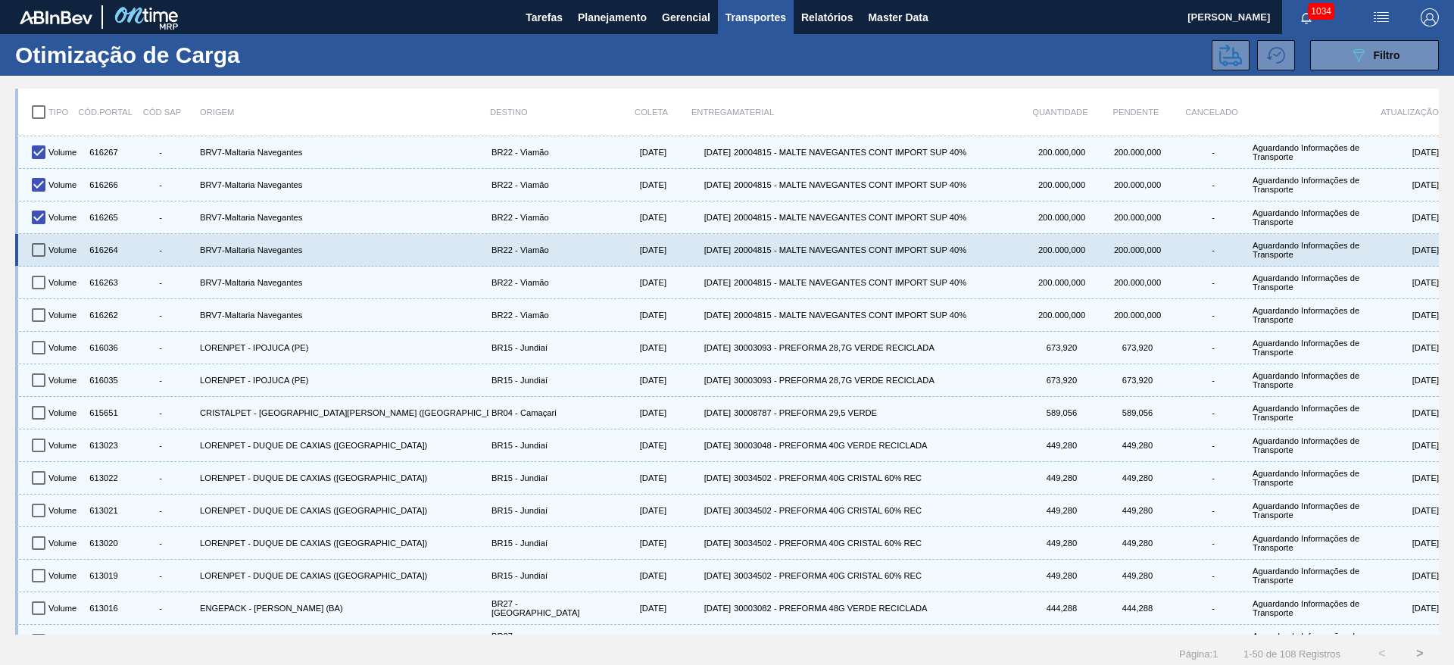
click at [43, 246] on input "checkbox" at bounding box center [39, 250] width 32 height 32
checkbox input "true"
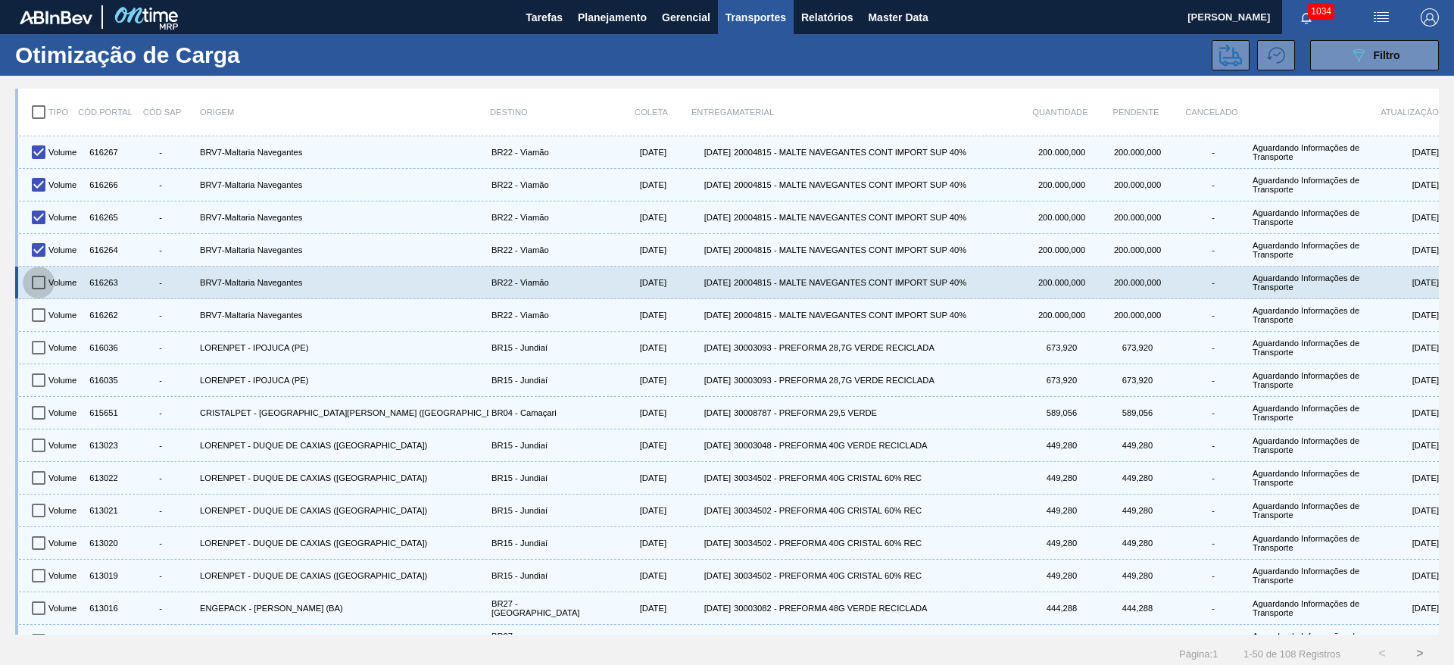
click at [40, 283] on input "checkbox" at bounding box center [39, 283] width 32 height 32
checkbox input "true"
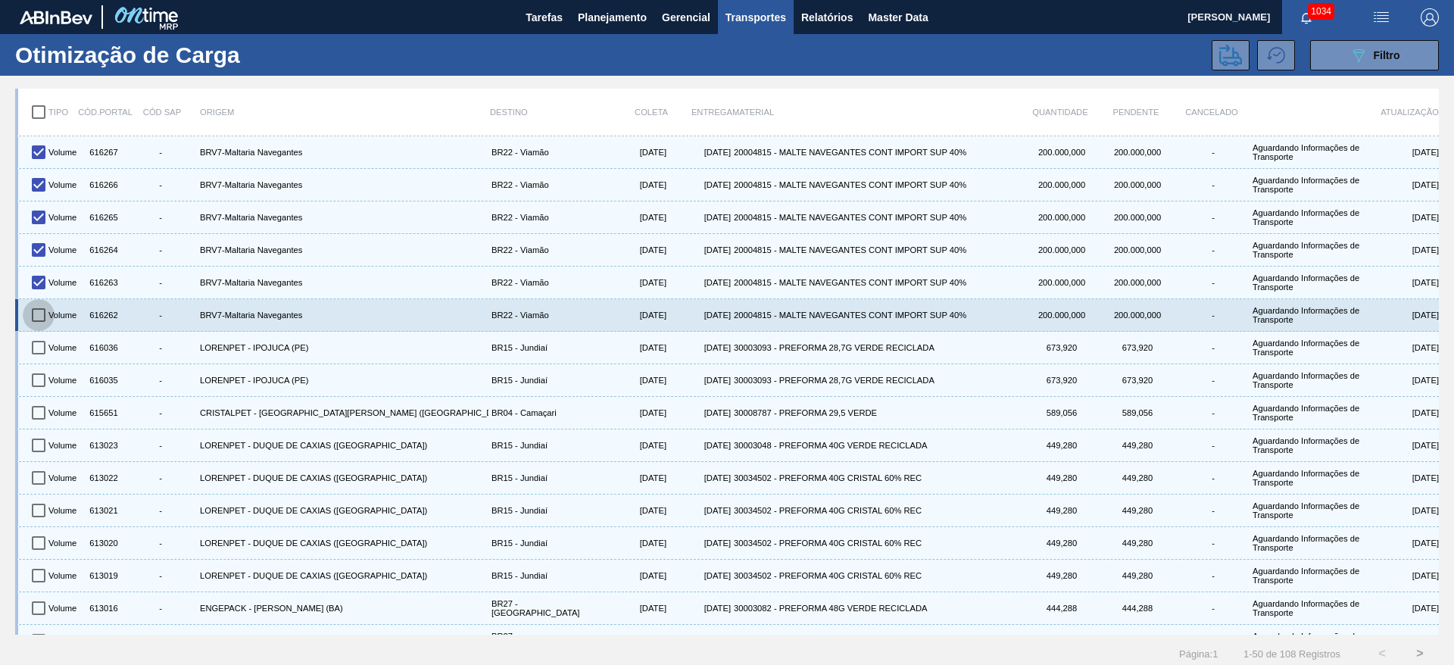
click at [35, 320] on input "checkbox" at bounding box center [39, 315] width 32 height 32
checkbox input "true"
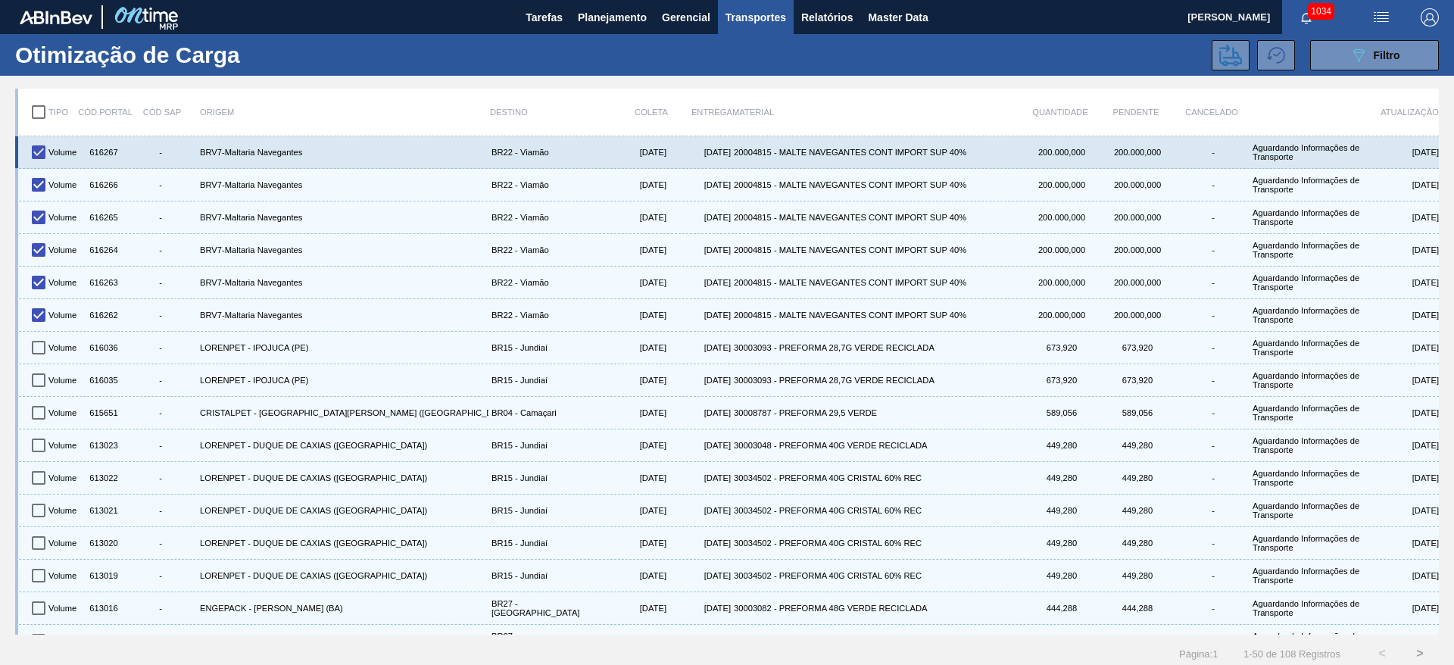
click at [102, 150] on div "616267" at bounding box center [102, 152] width 38 height 26
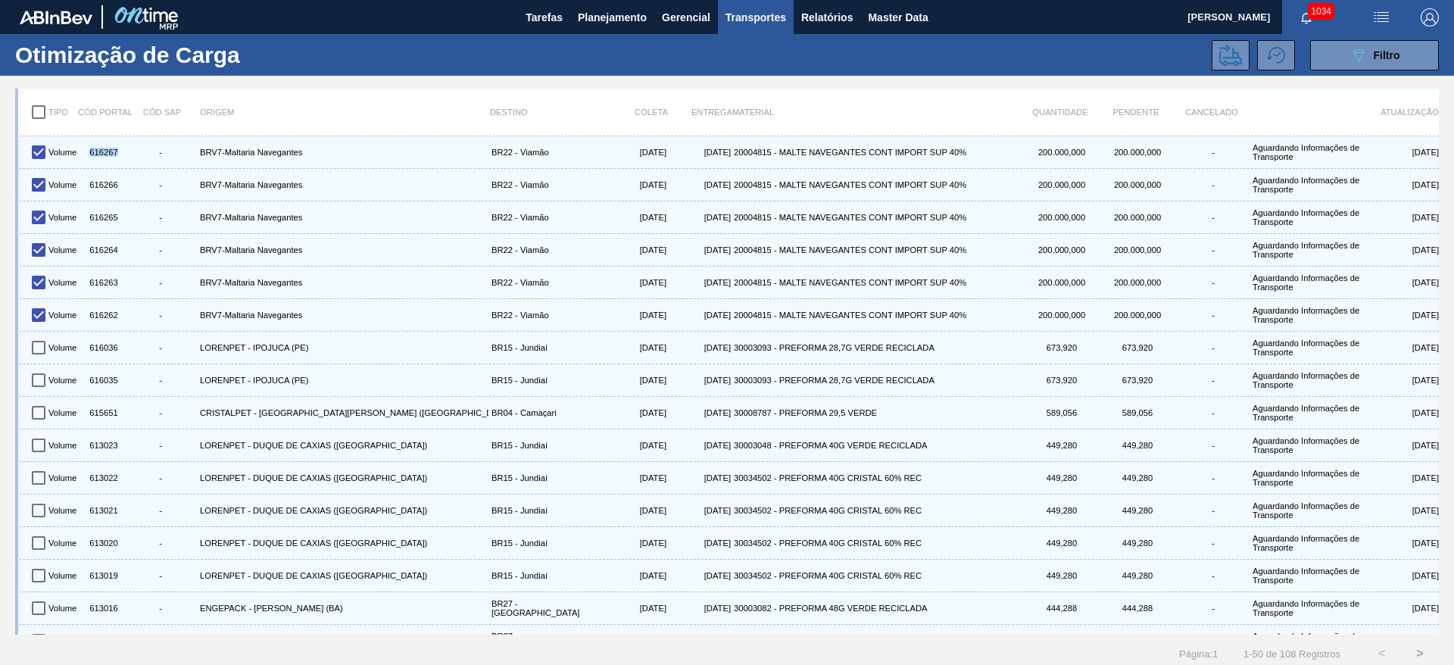
copy div "616267"
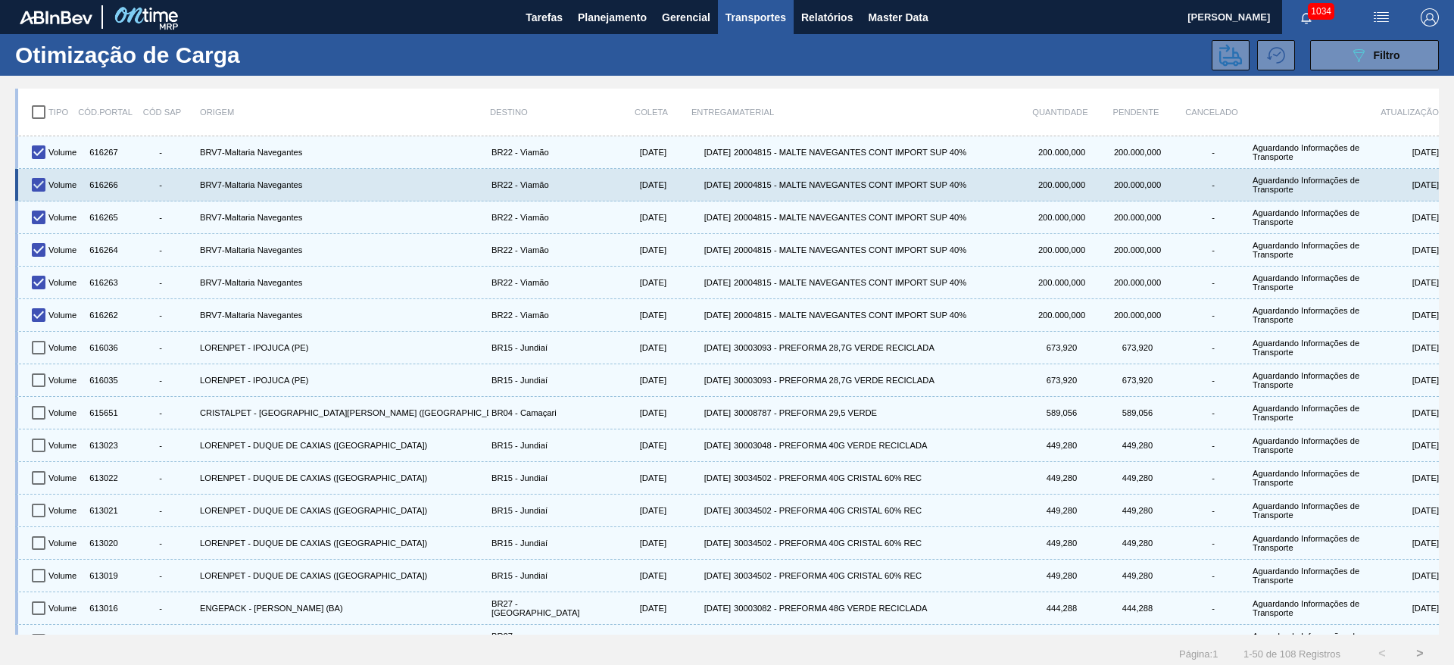
click at [103, 186] on div "616266" at bounding box center [102, 185] width 38 height 26
copy div "616266"
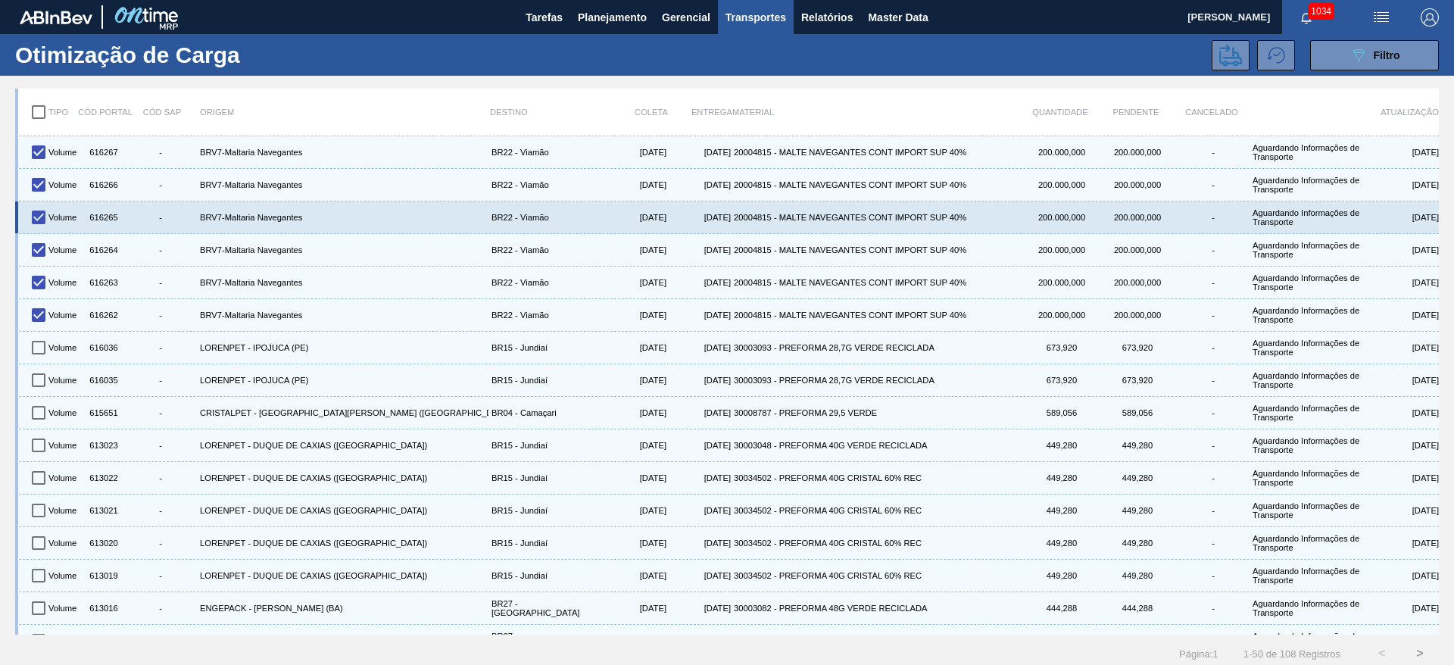
click at [94, 217] on div "616265" at bounding box center [102, 217] width 38 height 26
copy div "616265"
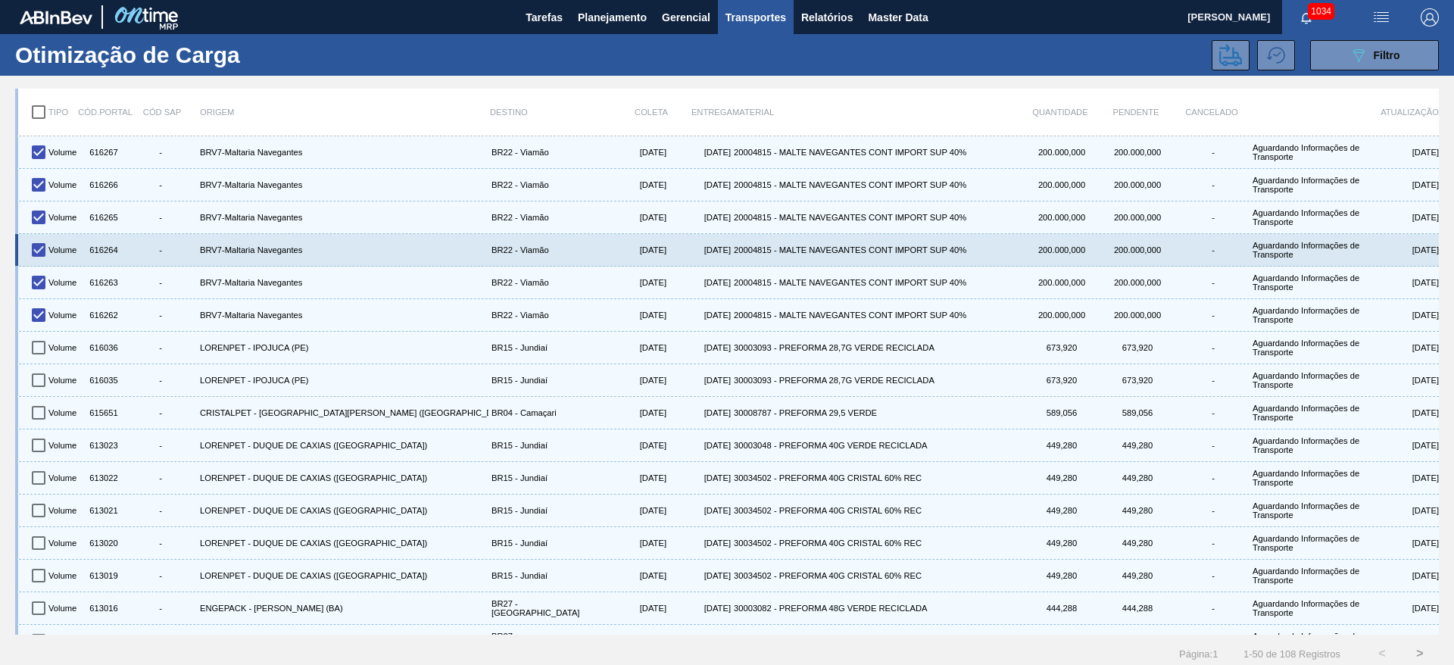
click at [102, 246] on div "616264" at bounding box center [102, 250] width 38 height 26
copy div "616264"
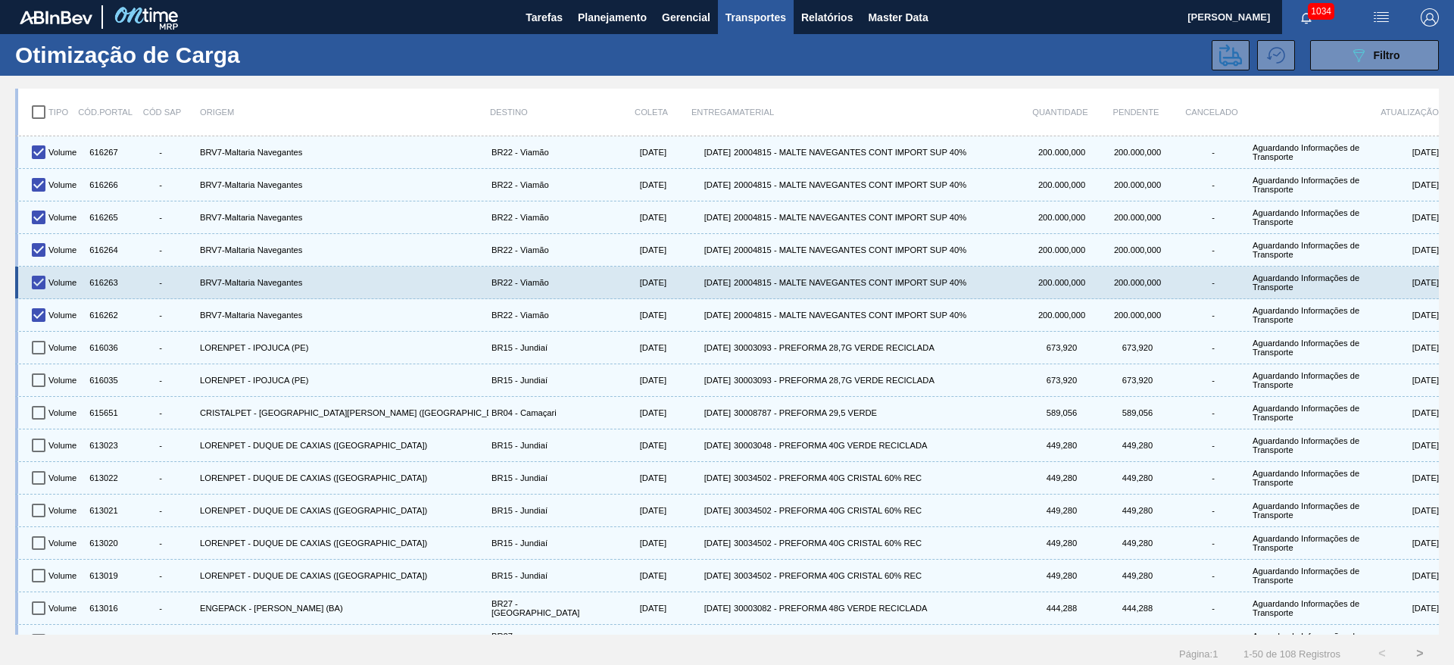
click at [97, 281] on div "616263" at bounding box center [102, 283] width 38 height 26
copy div "616263"
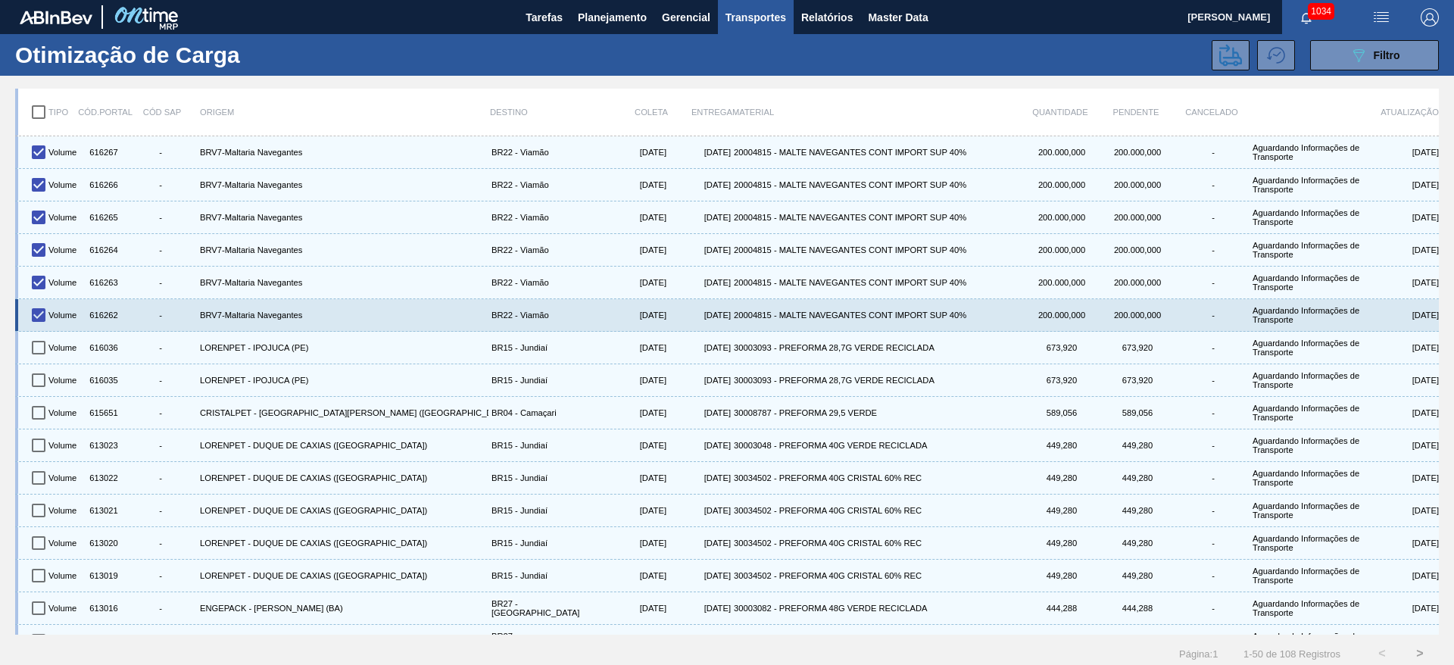
click at [105, 314] on div "616262" at bounding box center [102, 315] width 38 height 26
copy div "616262"
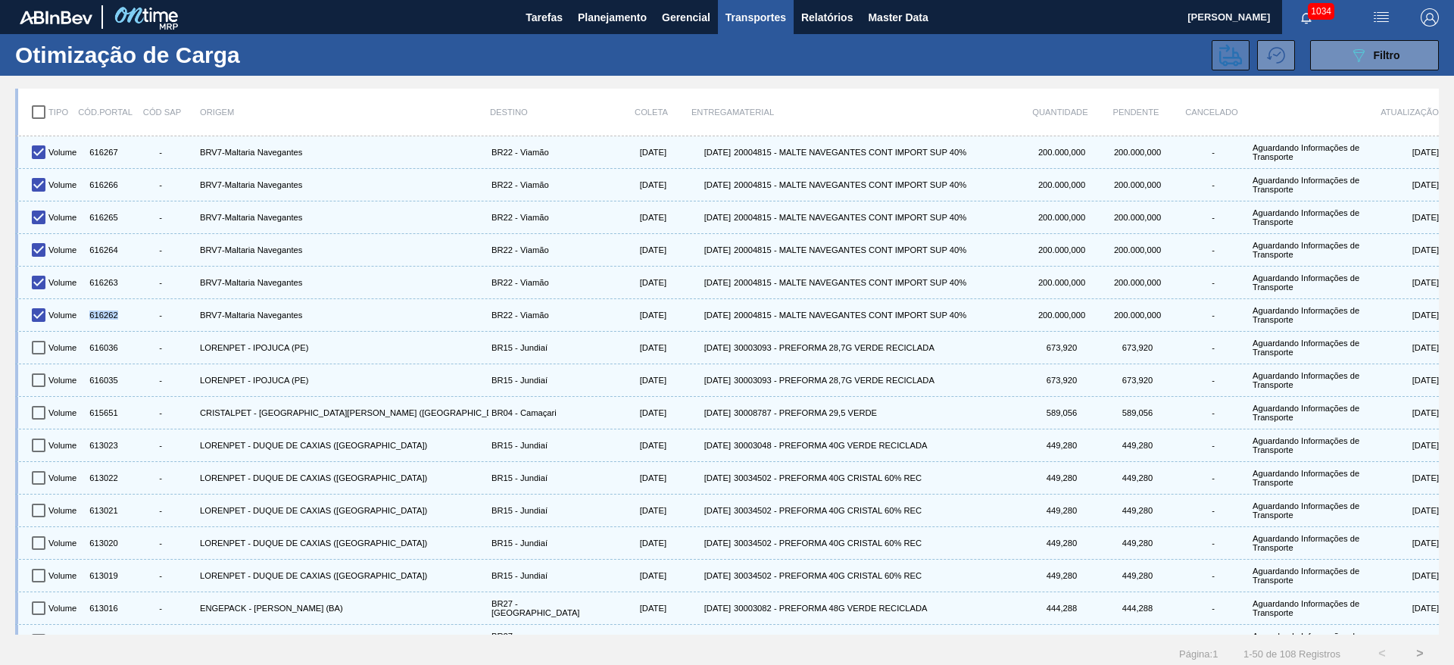
click at [1245, 48] on button at bounding box center [1230, 55] width 38 height 30
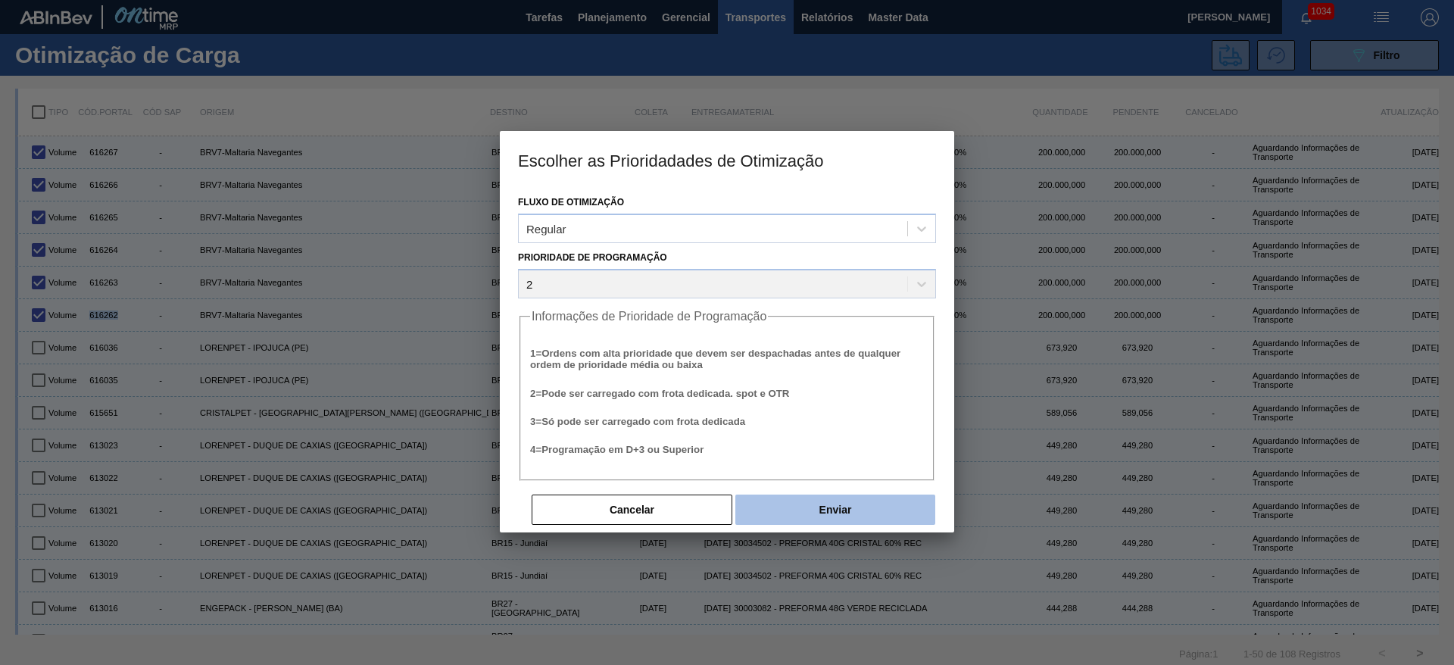
click at [797, 511] on button "Enviar" at bounding box center [835, 509] width 200 height 30
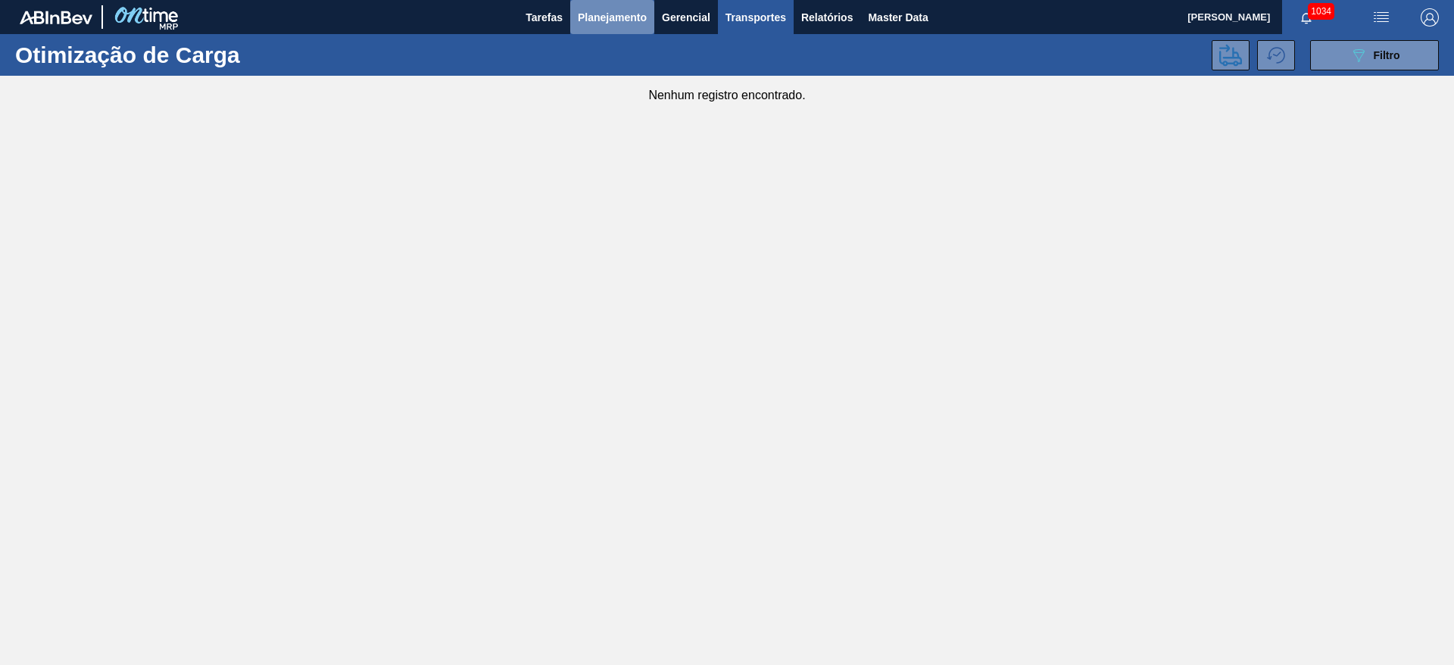
click at [603, 23] on span "Planejamento" at bounding box center [612, 17] width 69 height 18
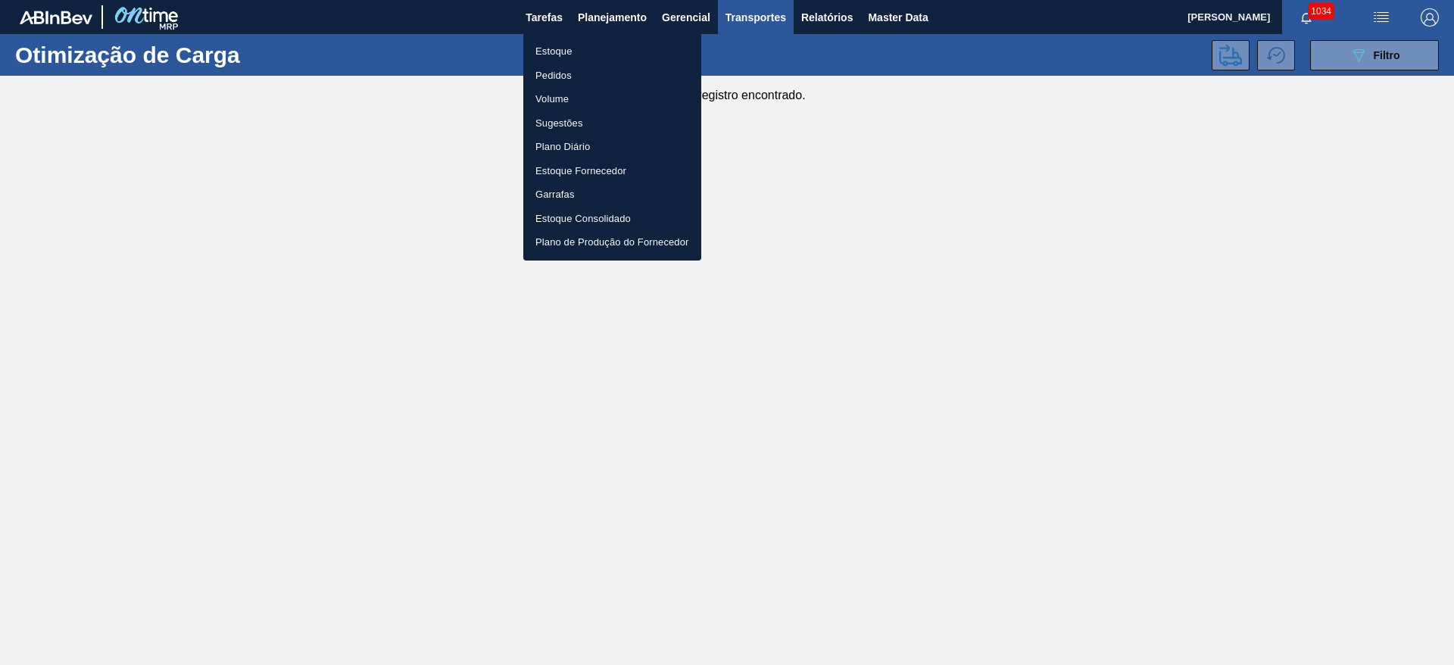
click at [562, 47] on li "Estoque" at bounding box center [612, 51] width 178 height 24
